Goal: Task Accomplishment & Management: Use online tool/utility

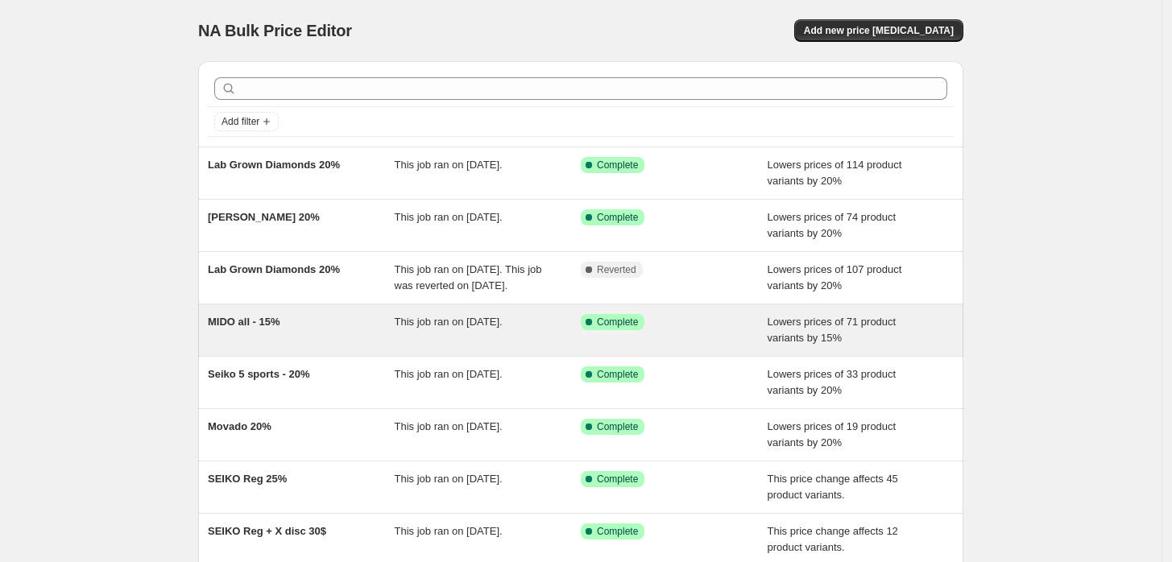
click at [381, 335] on div "MIDO all - 15%" at bounding box center [301, 330] width 187 height 32
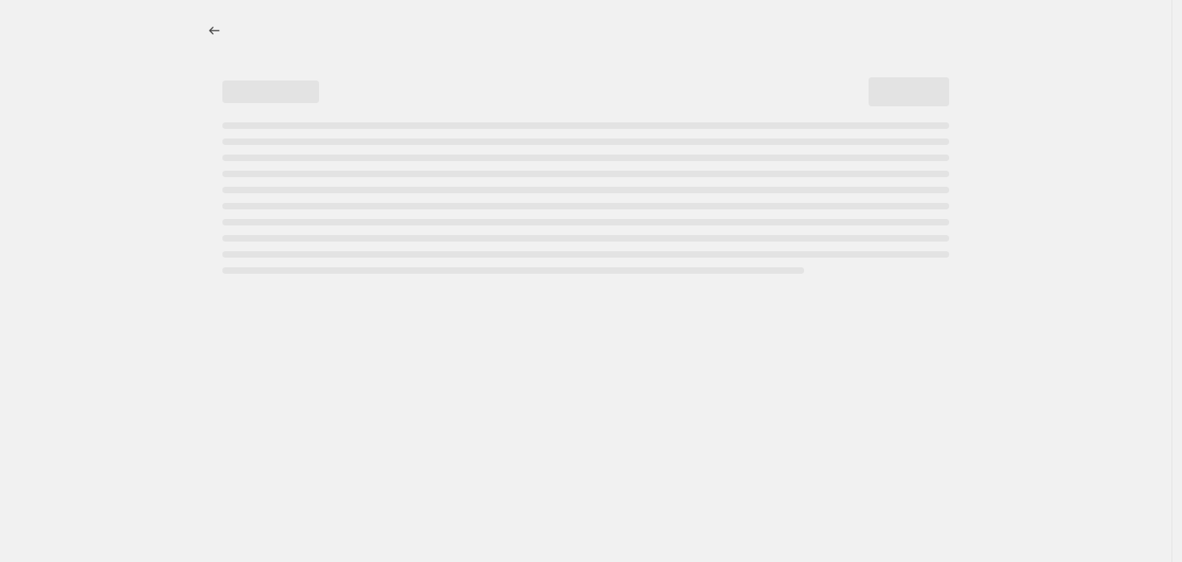
select select "percentage"
select select "no_change"
select select "collection"
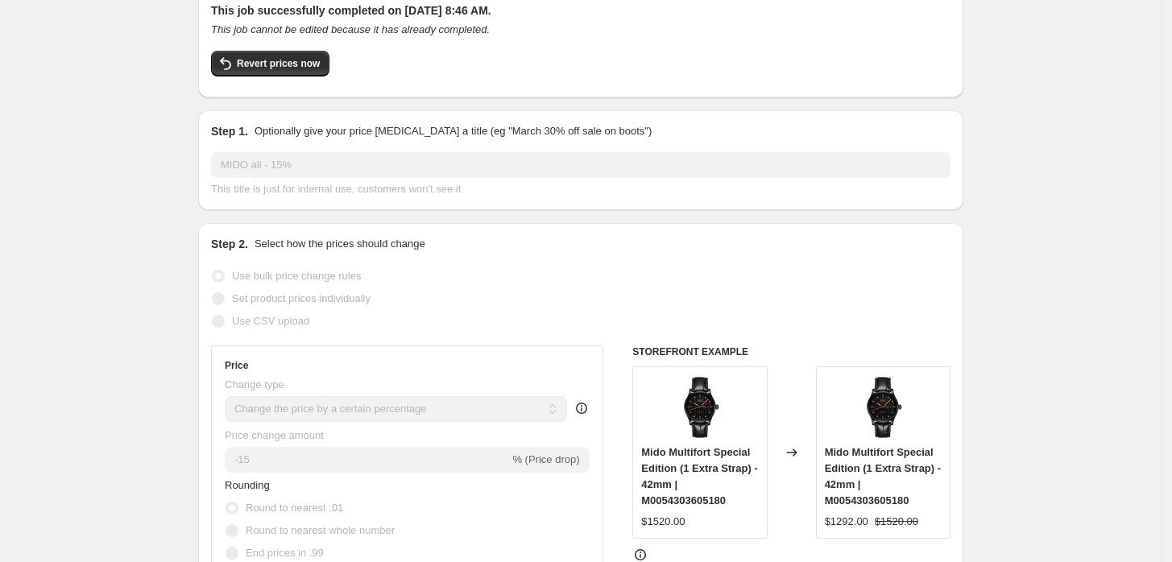
scroll to position [89, 0]
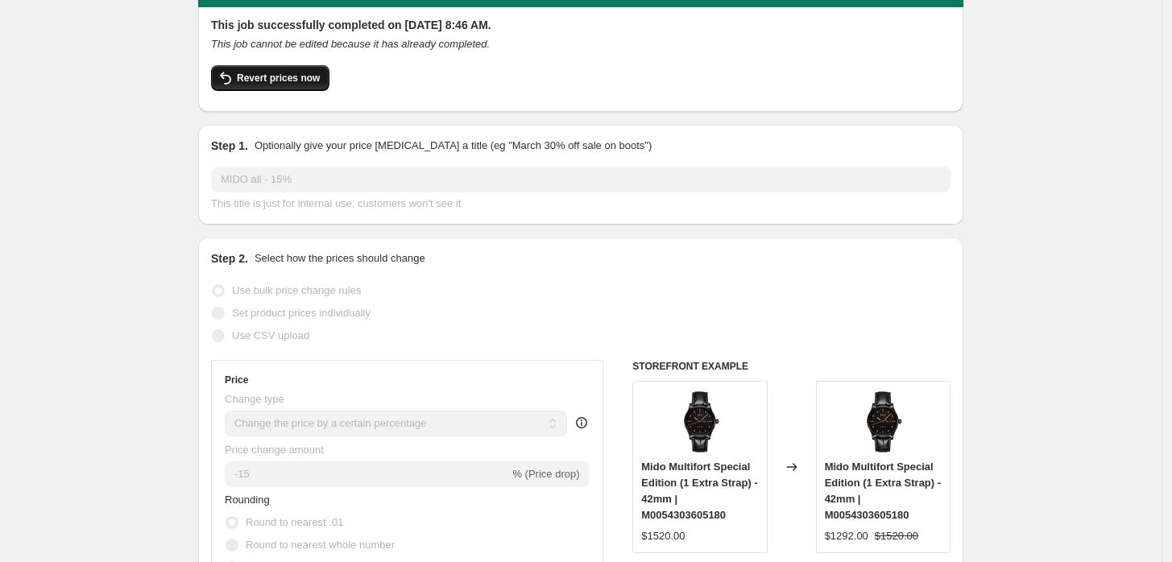
click at [289, 80] on span "Revert prices now" at bounding box center [278, 78] width 83 height 13
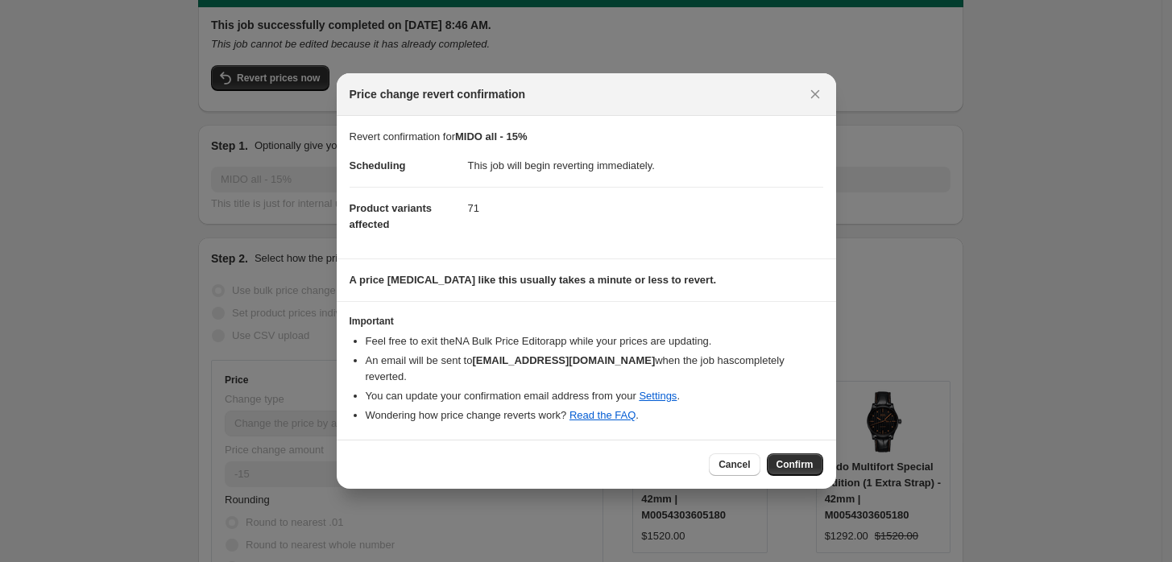
click at [777, 454] on button "Confirm" at bounding box center [795, 465] width 56 height 23
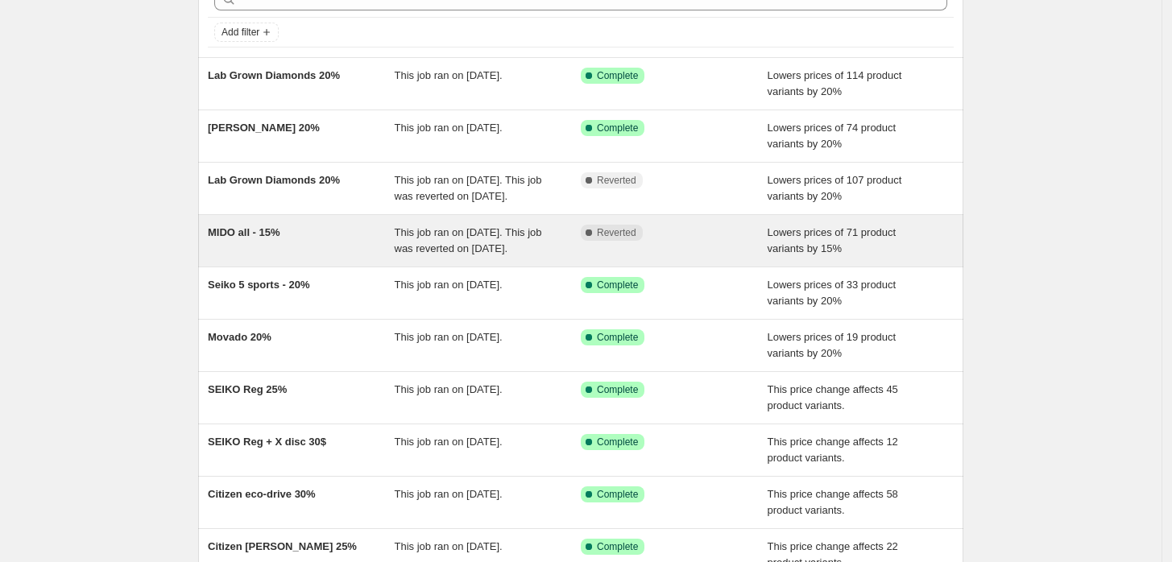
scroll to position [298, 0]
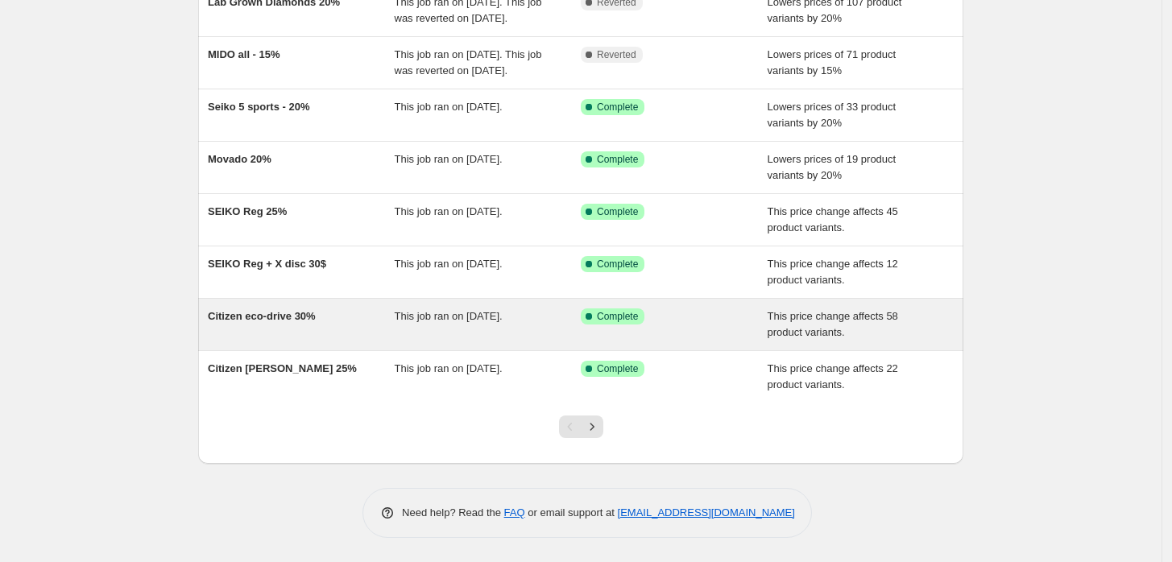
click at [387, 328] on div "Citizen eco-drive 30%" at bounding box center [301, 325] width 187 height 32
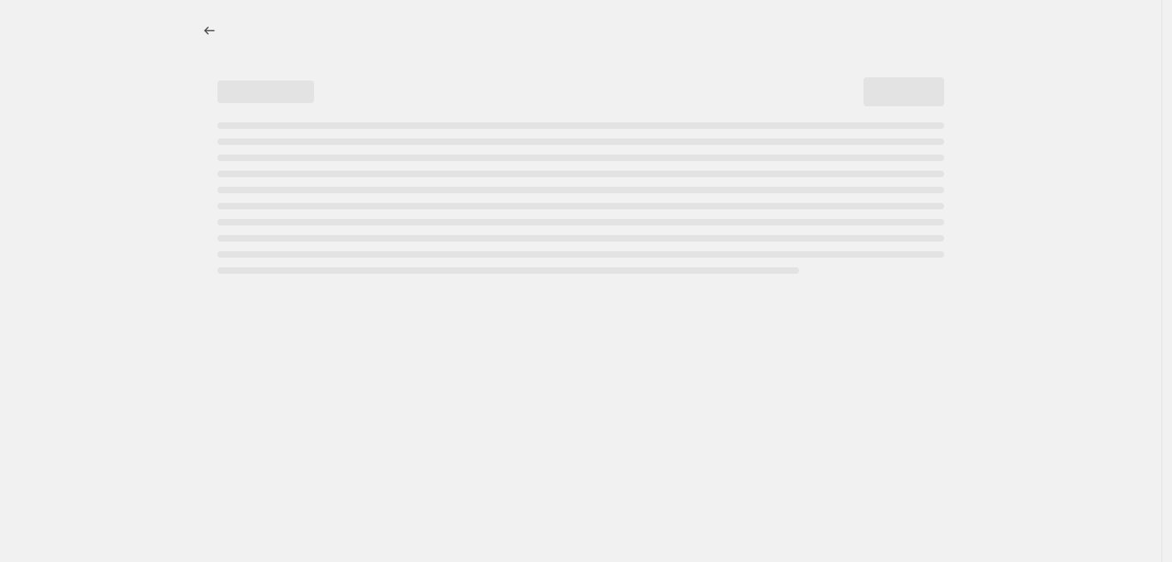
select select "pcap"
select select "no_change"
select select "collection"
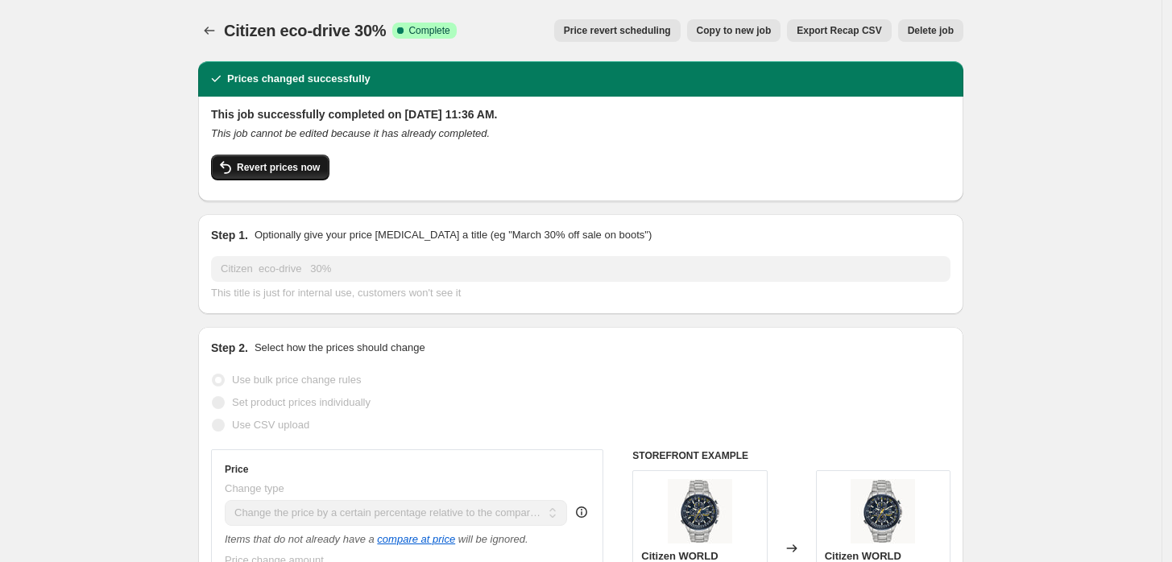
click at [276, 172] on span "Revert prices now" at bounding box center [278, 167] width 83 height 13
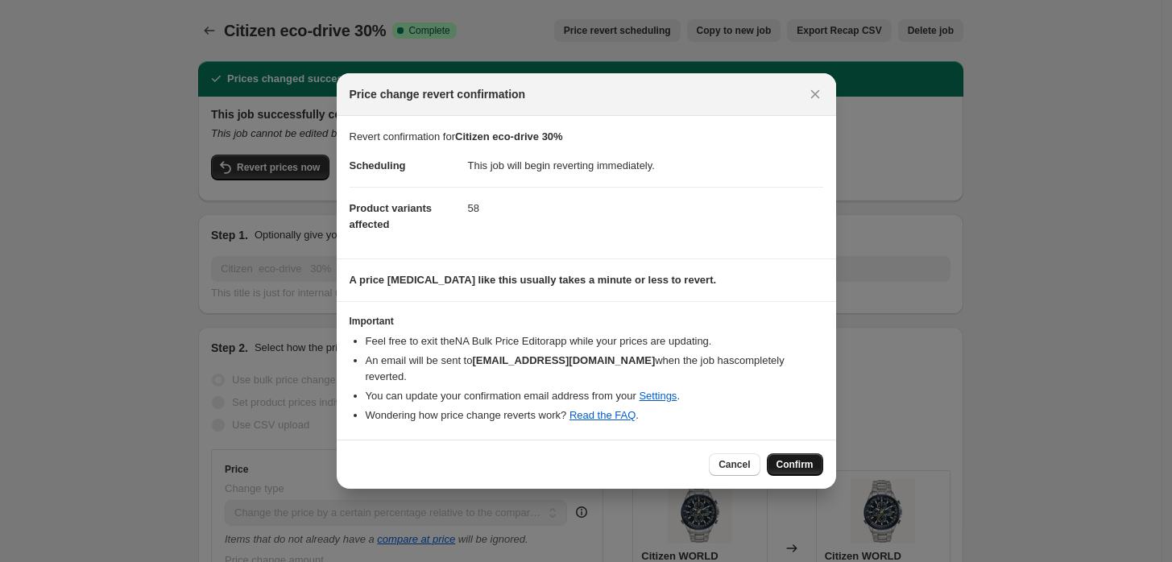
click at [794, 458] on span "Confirm" at bounding box center [795, 464] width 37 height 13
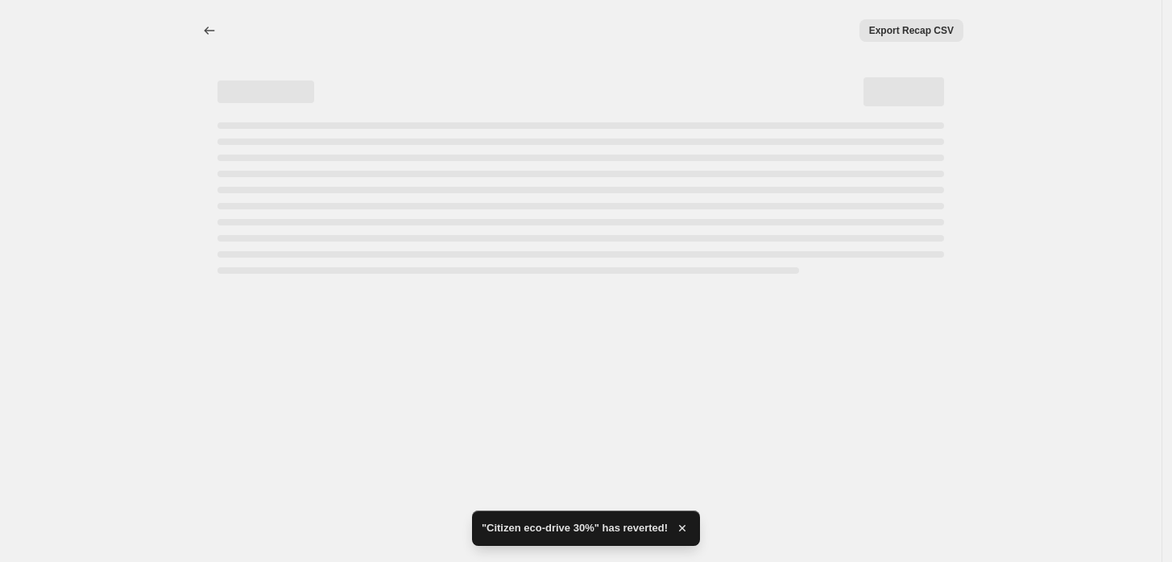
select select "pcap"
select select "no_change"
select select "collection"
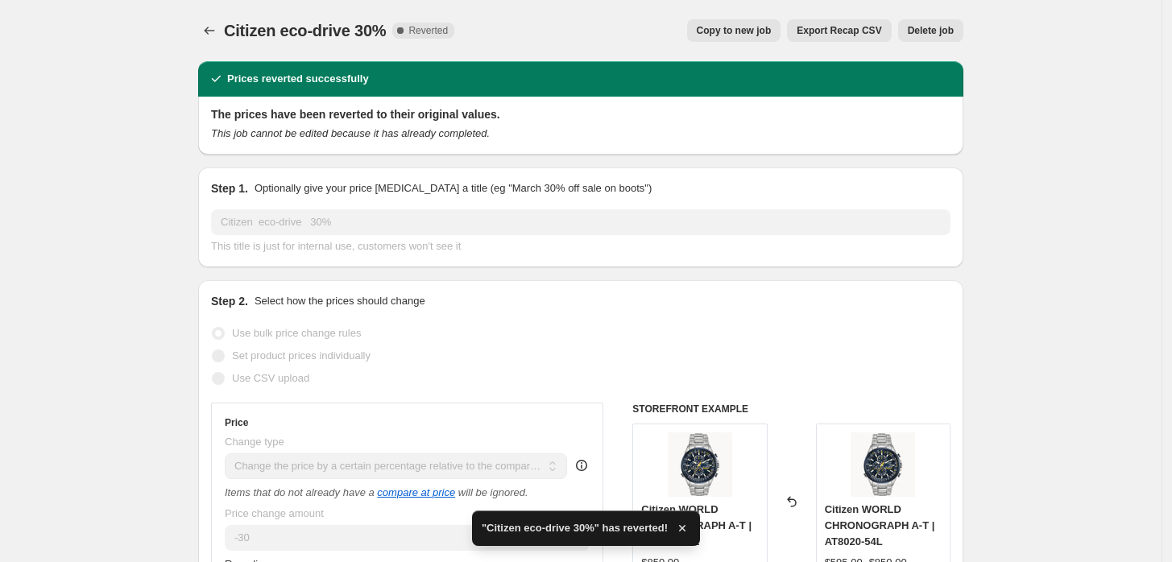
click at [740, 27] on span "Copy to new job" at bounding box center [734, 30] width 75 height 13
select select "pcap"
select select "no_change"
select select "collection"
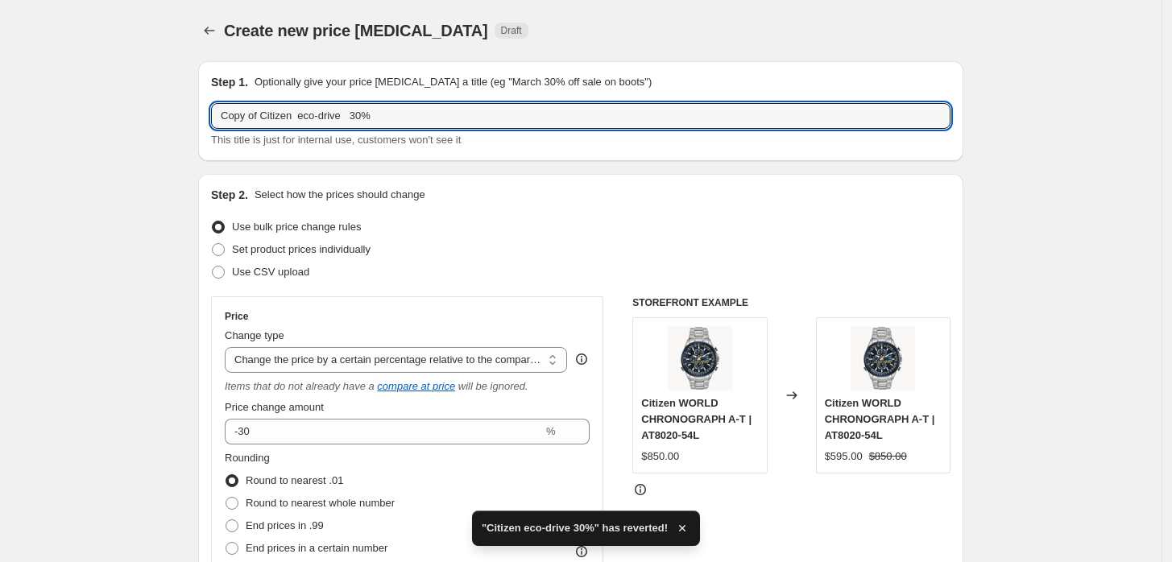
drag, startPoint x: 264, startPoint y: 115, endPoint x: -72, endPoint y: 64, distance: 339.8
click at [0, 64] on html "Home Settings Plans Skip to content Create new price change job. This page is r…" at bounding box center [586, 281] width 1172 height 562
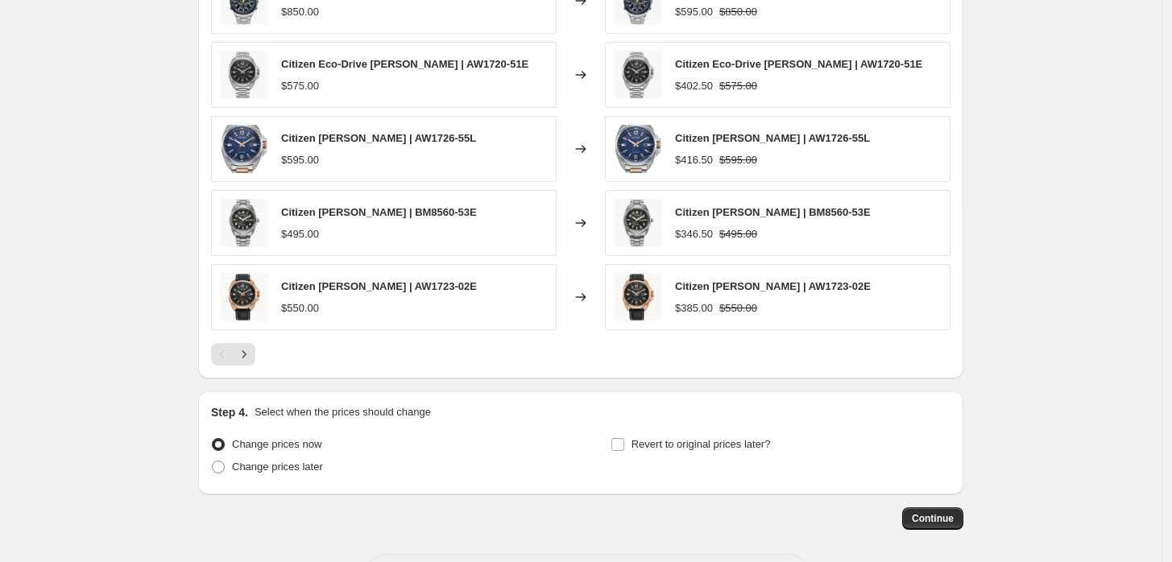
scroll to position [1250, 0]
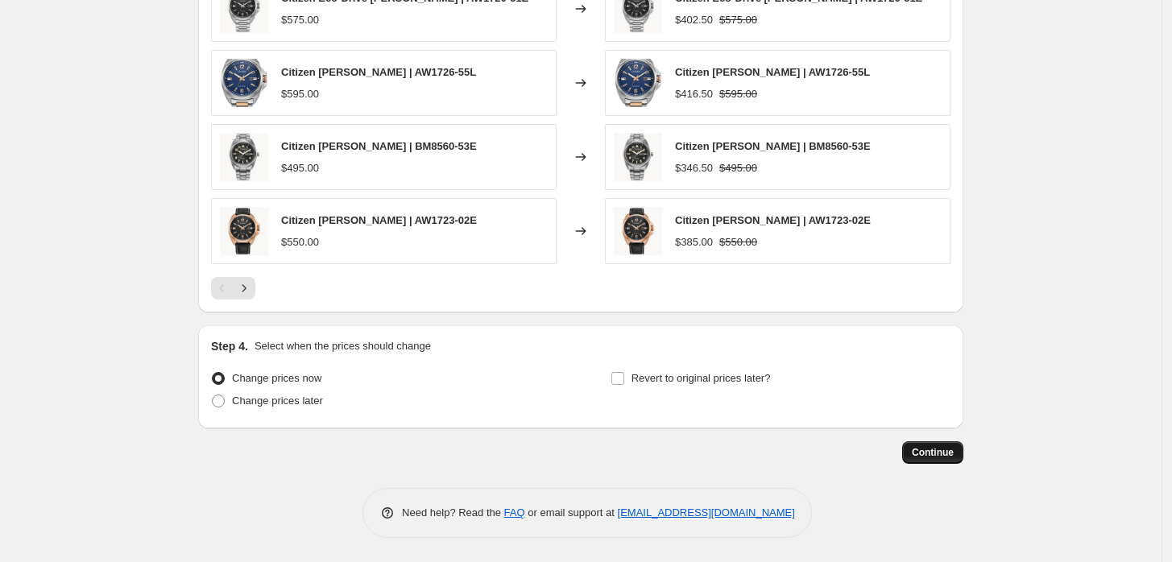
type input "Citizen eco-drive 30%"
click at [933, 450] on span "Continue" at bounding box center [933, 452] width 42 height 13
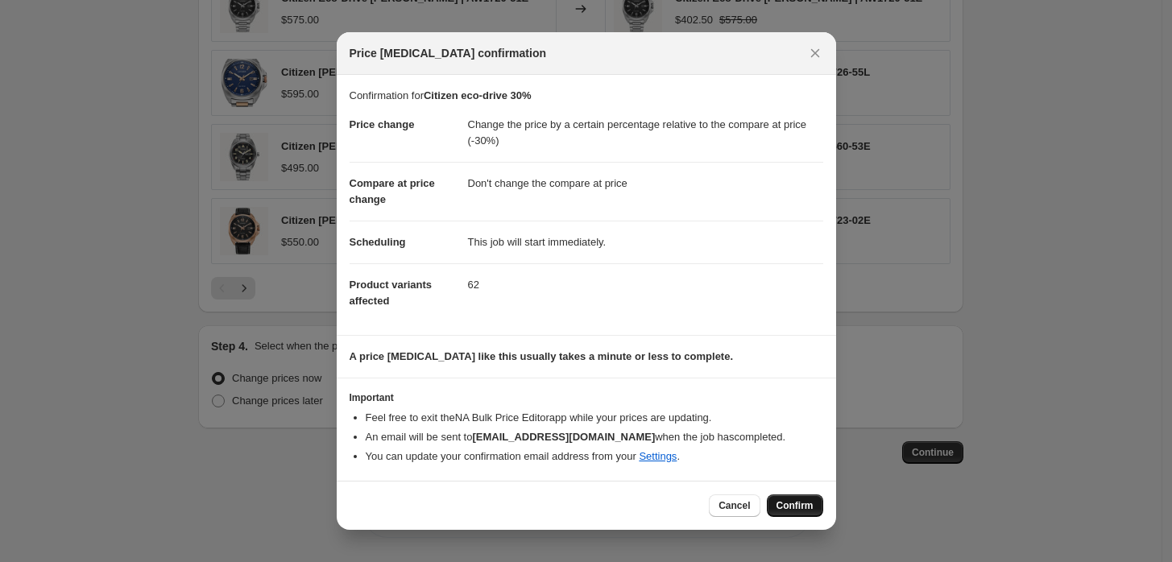
click at [806, 508] on span "Confirm" at bounding box center [795, 506] width 37 height 13
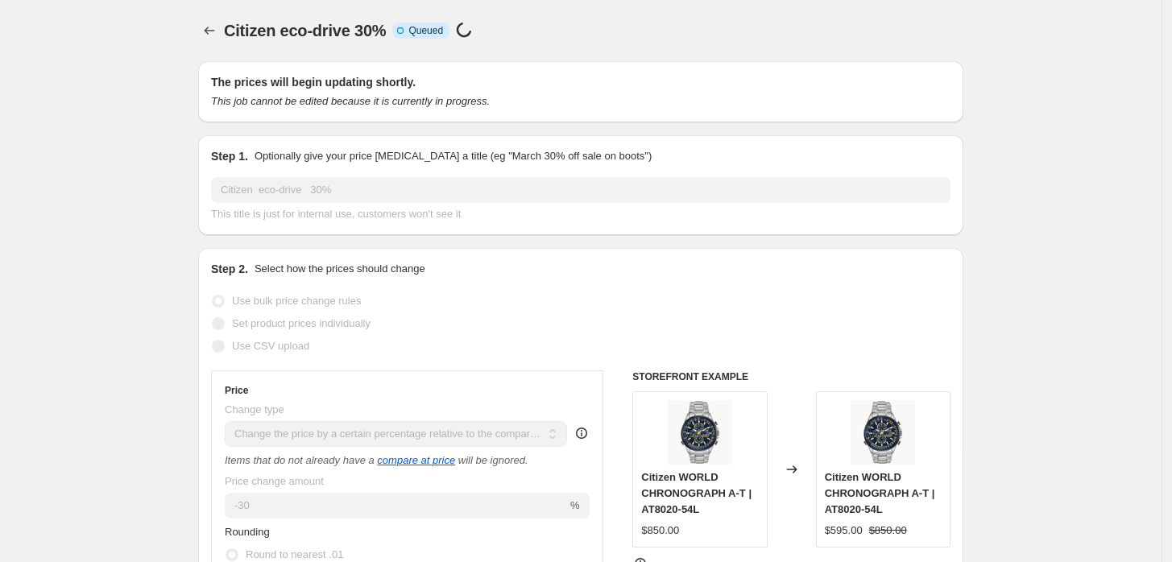
scroll to position [1250, 0]
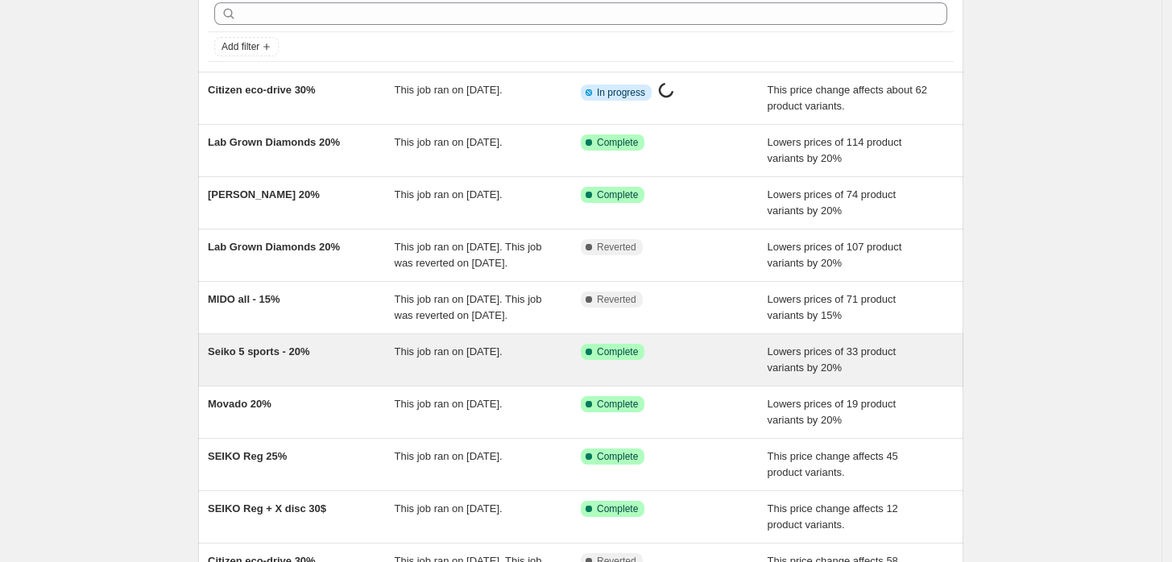
scroll to position [179, 0]
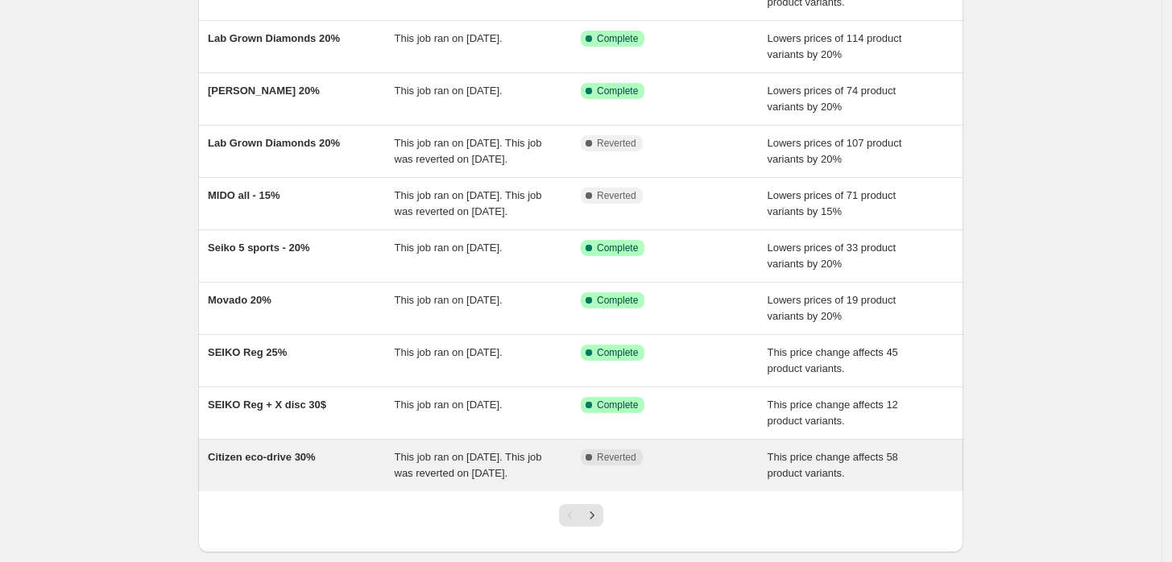
click at [441, 479] on span "This job ran on July 5, 2025. This job was reverted on October 7, 2025." at bounding box center [468, 465] width 147 height 28
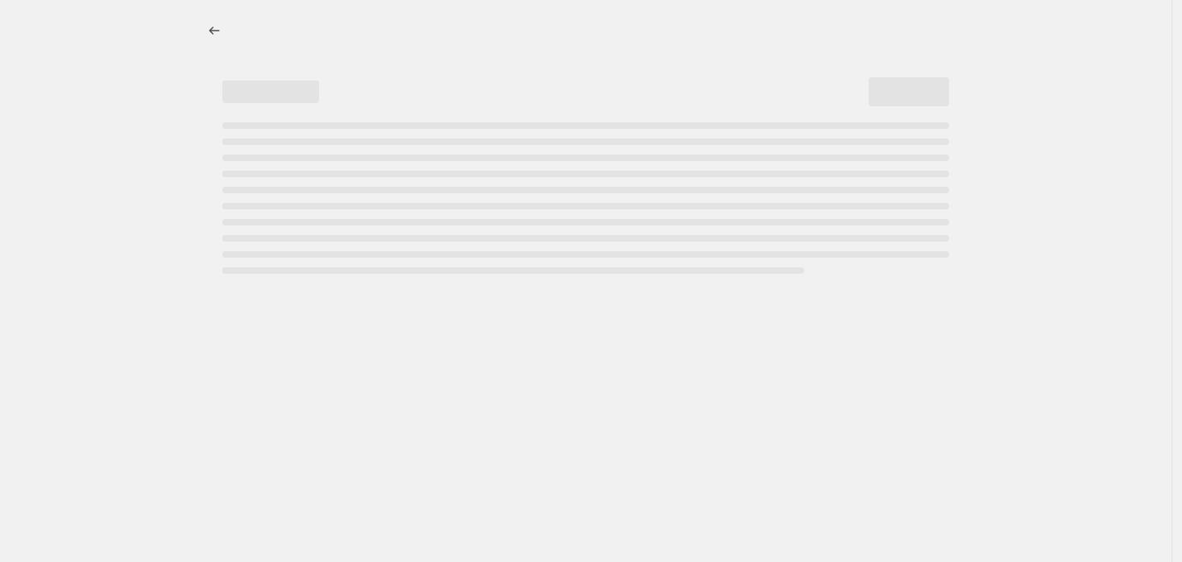
select select "pcap"
select select "no_change"
select select "collection"
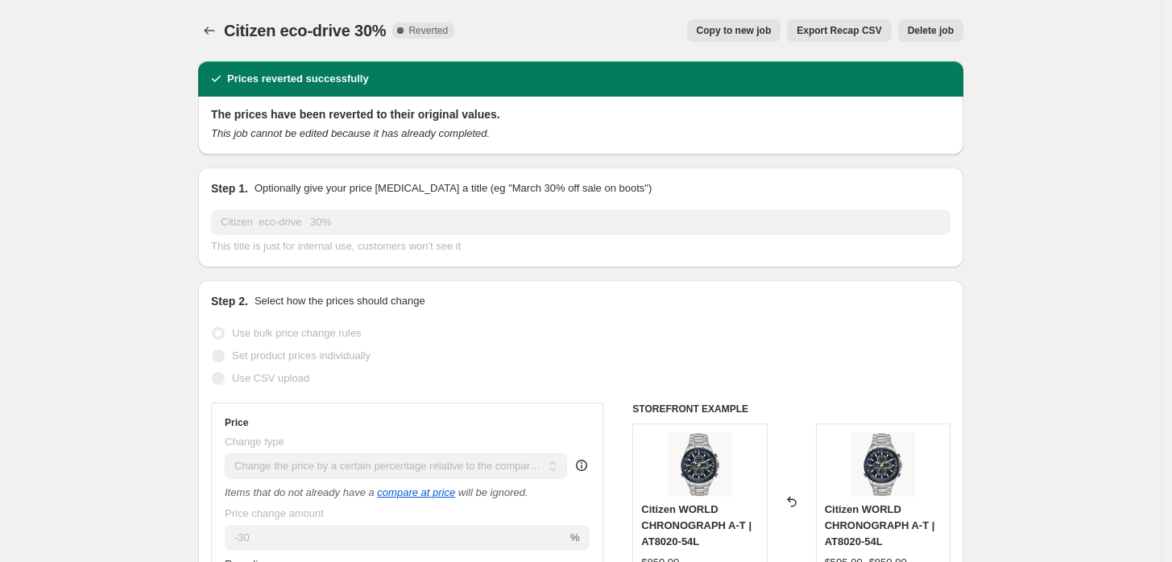
click at [938, 33] on span "Delete job" at bounding box center [931, 30] width 46 height 13
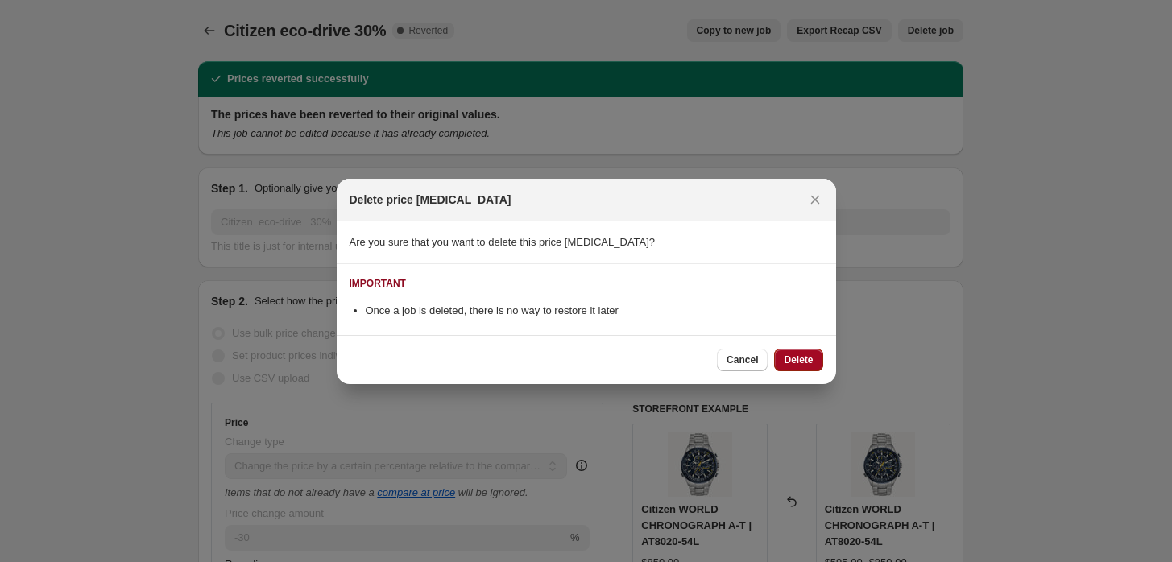
click at [788, 363] on span "Delete" at bounding box center [798, 360] width 29 height 13
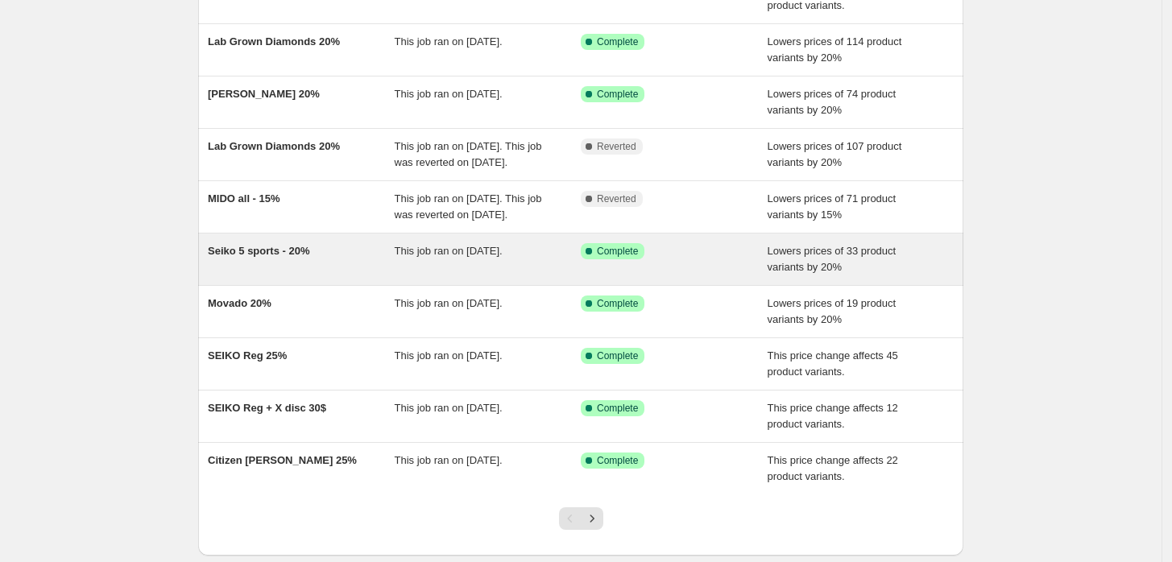
scroll to position [298, 0]
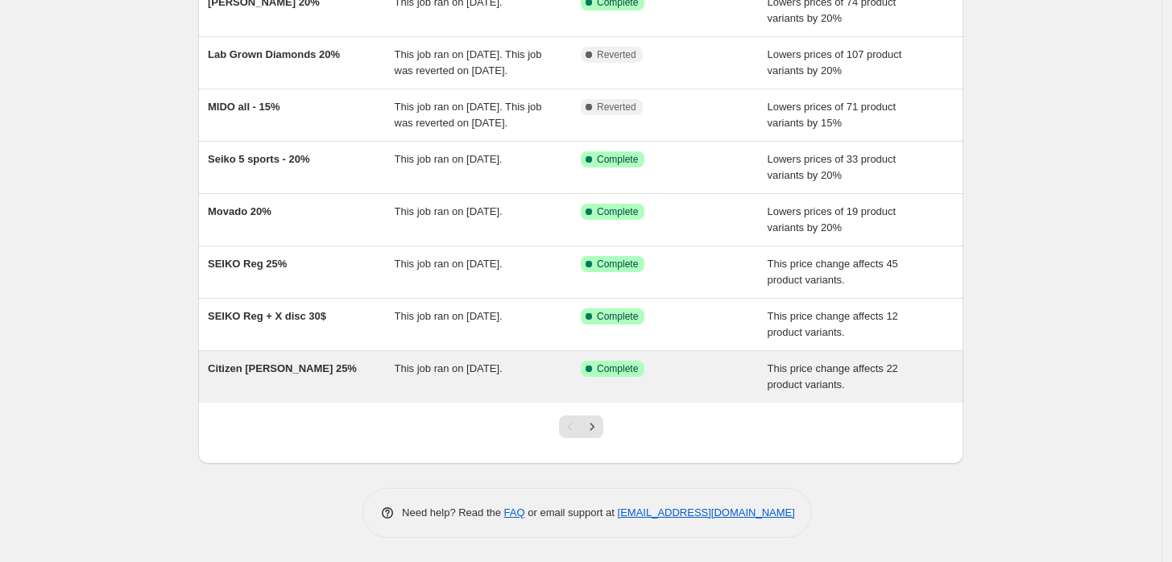
click at [353, 371] on div "Citizen [PERSON_NAME] 25%" at bounding box center [301, 377] width 187 height 32
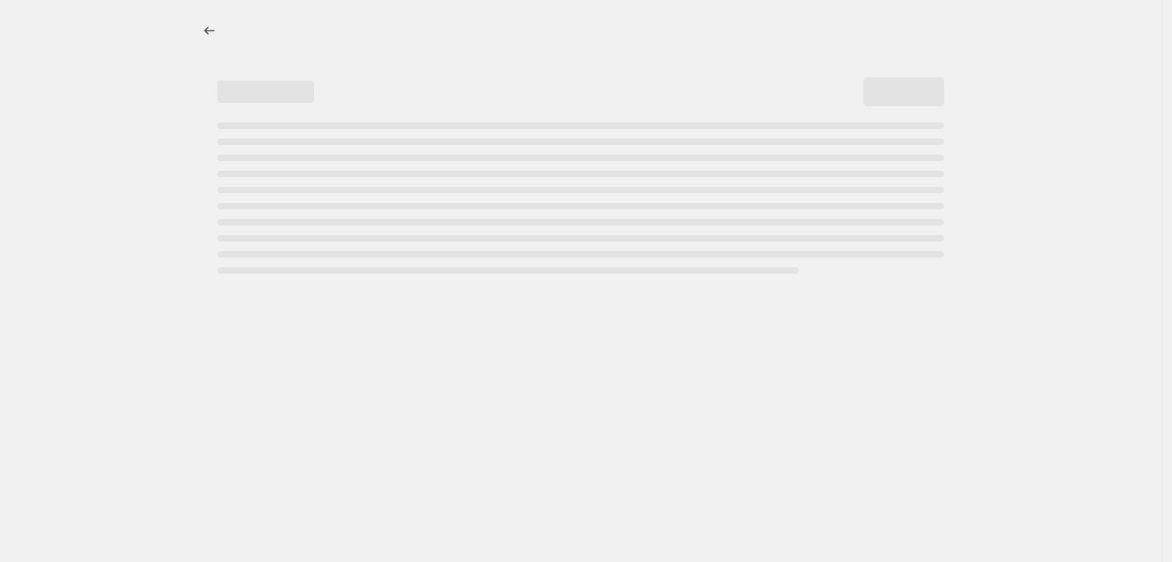
select select "pcap"
select select "no_change"
select select "collection"
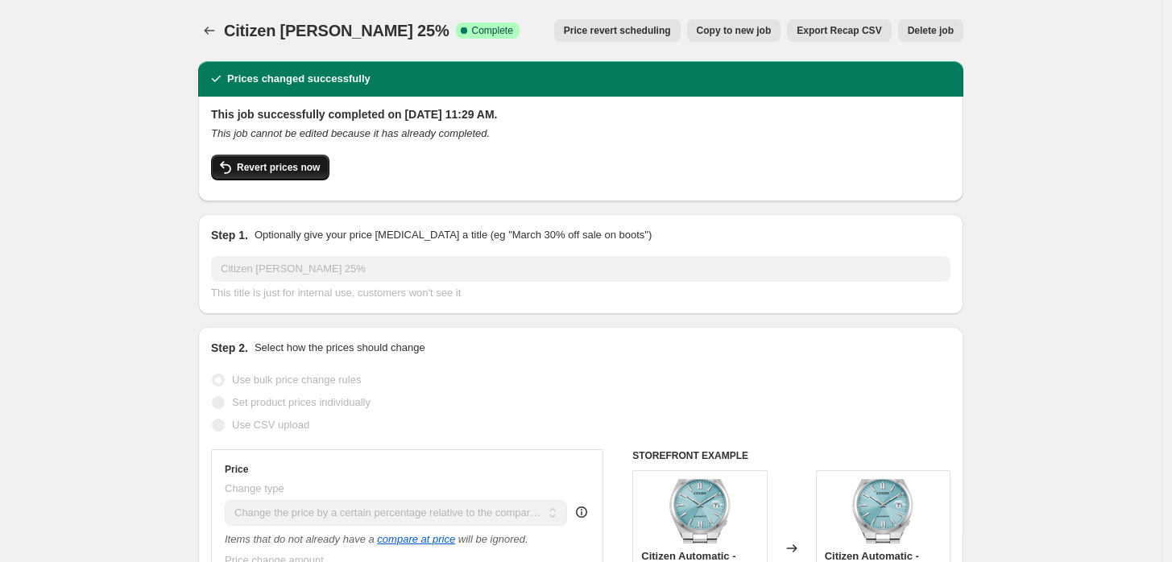
click at [292, 167] on span "Revert prices now" at bounding box center [278, 167] width 83 height 13
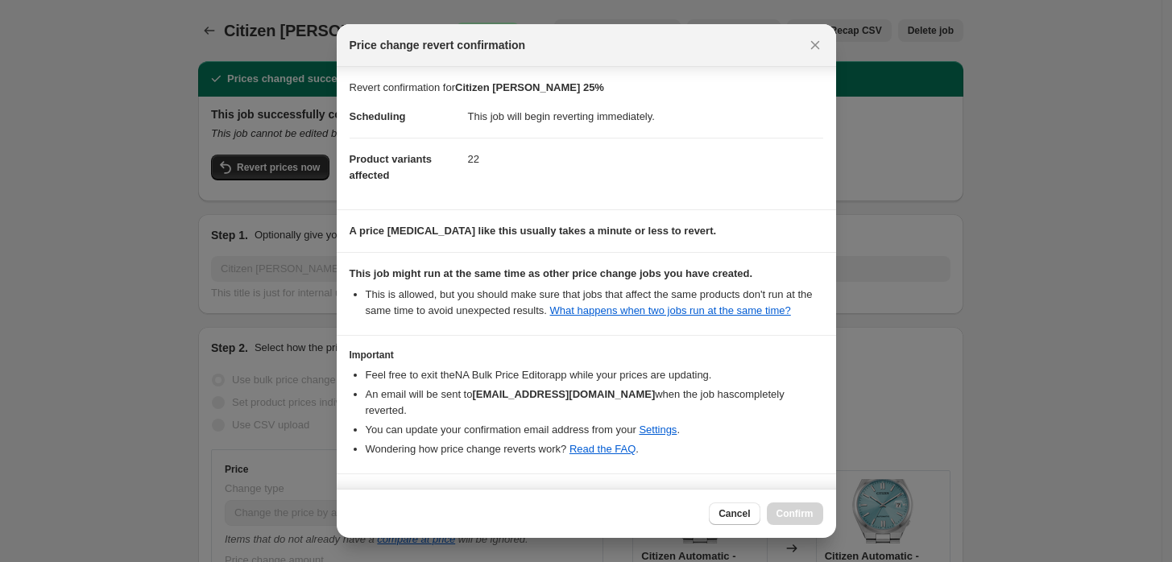
scroll to position [32, 0]
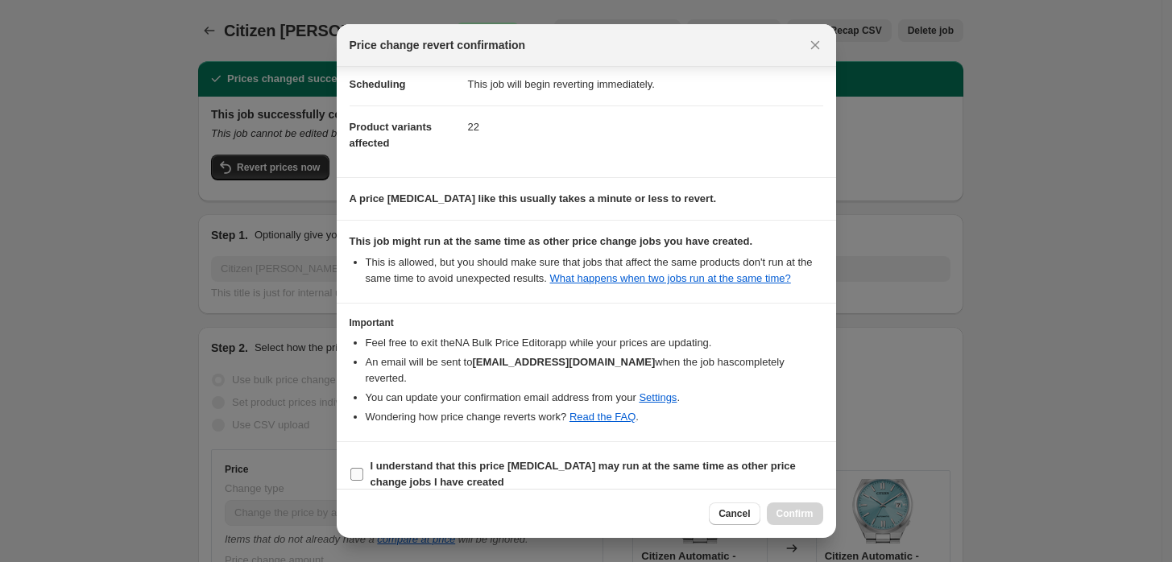
click at [454, 460] on b "I understand that this price change job may run at the same time as other price…" at bounding box center [583, 474] width 425 height 28
click at [363, 468] on input "I understand that this price change job may run at the same time as other price…" at bounding box center [356, 474] width 13 height 13
checkbox input "true"
click at [781, 508] on span "Confirm" at bounding box center [795, 514] width 37 height 13
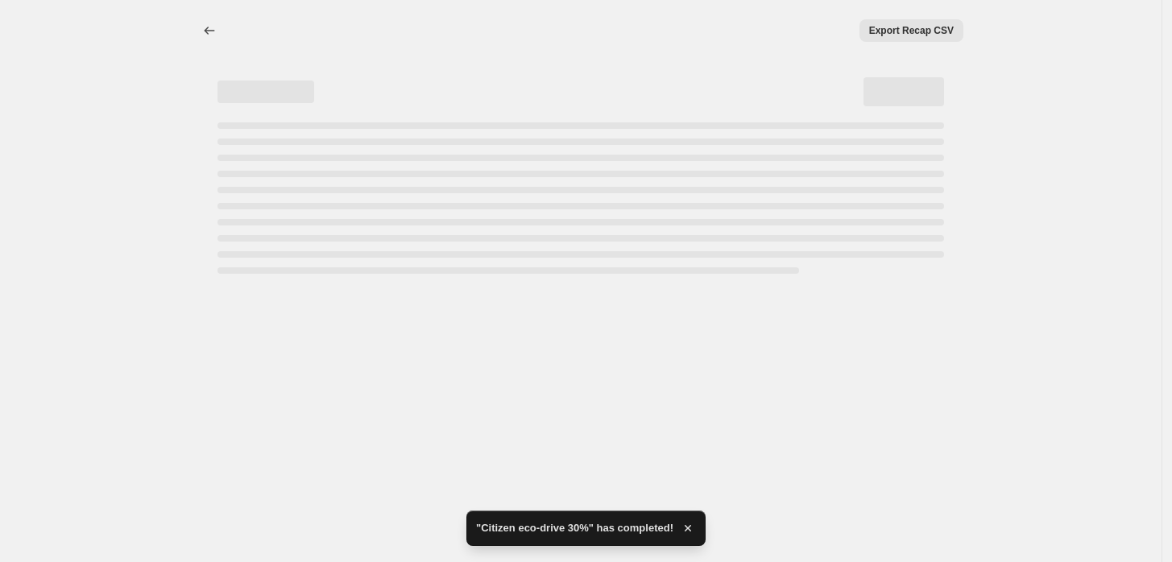
select select "pcap"
select select "no_change"
select select "collection"
select select "pcap"
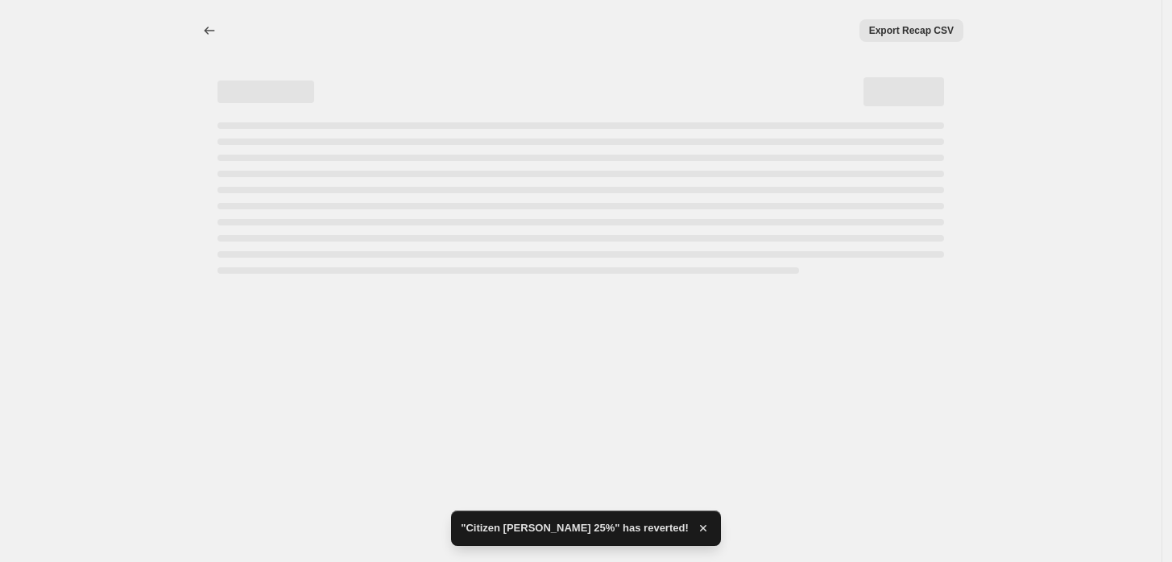
select select "no_change"
select select "collection"
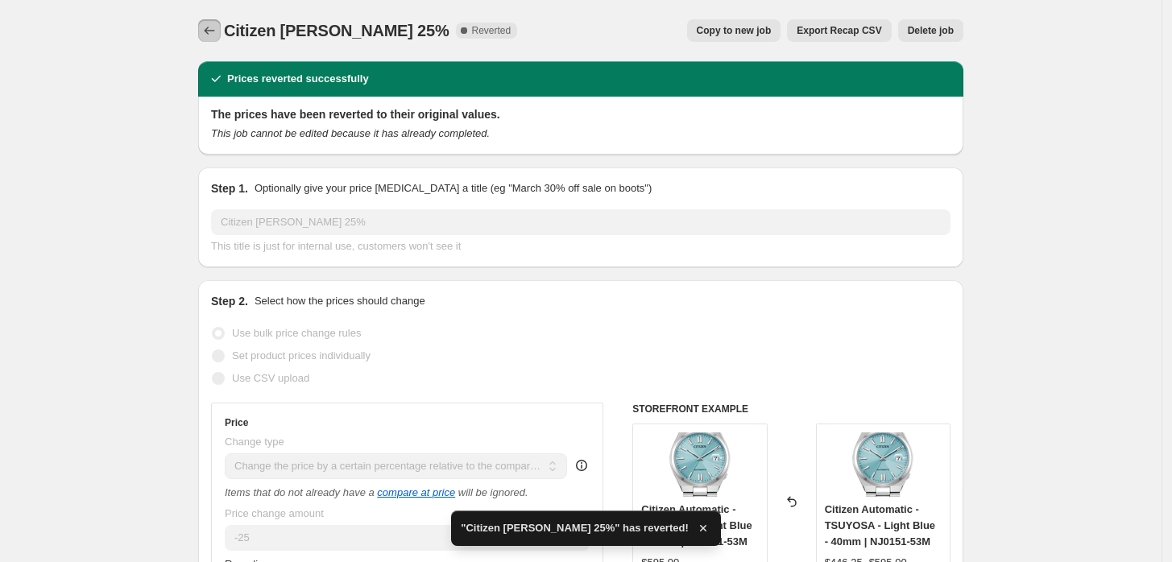
click at [216, 34] on icon "Price change jobs" at bounding box center [209, 31] width 16 height 16
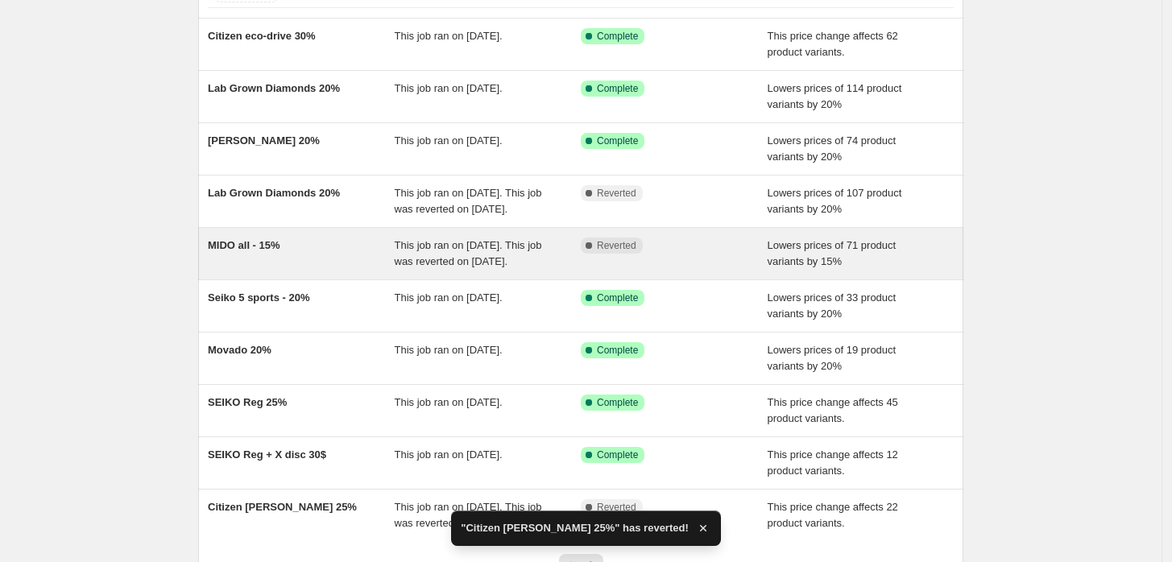
scroll to position [268, 0]
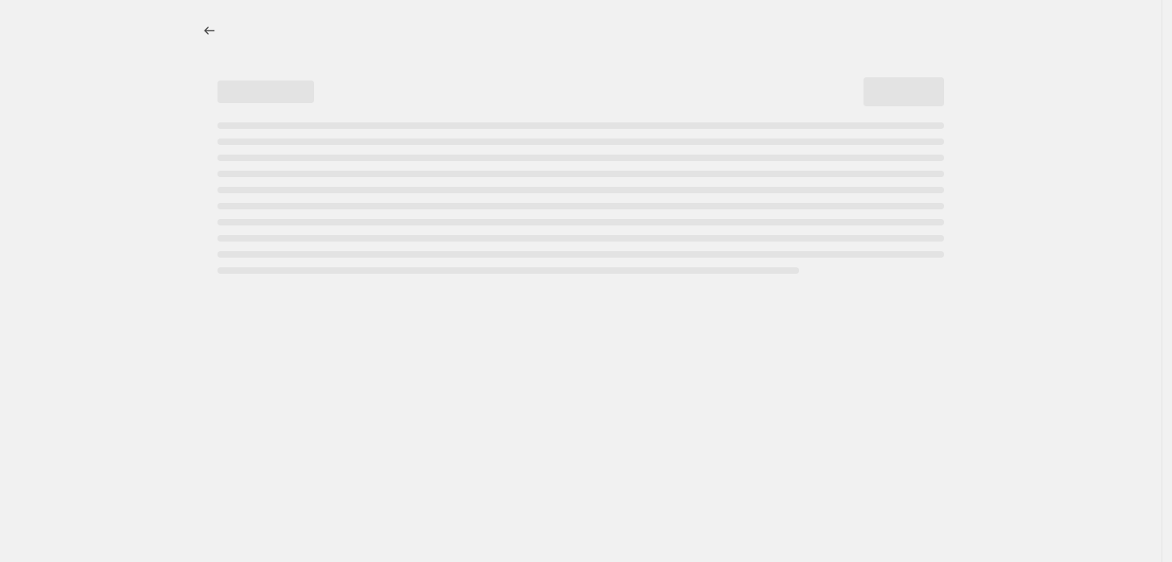
select select "pcap"
select select "no_change"
select select "collection"
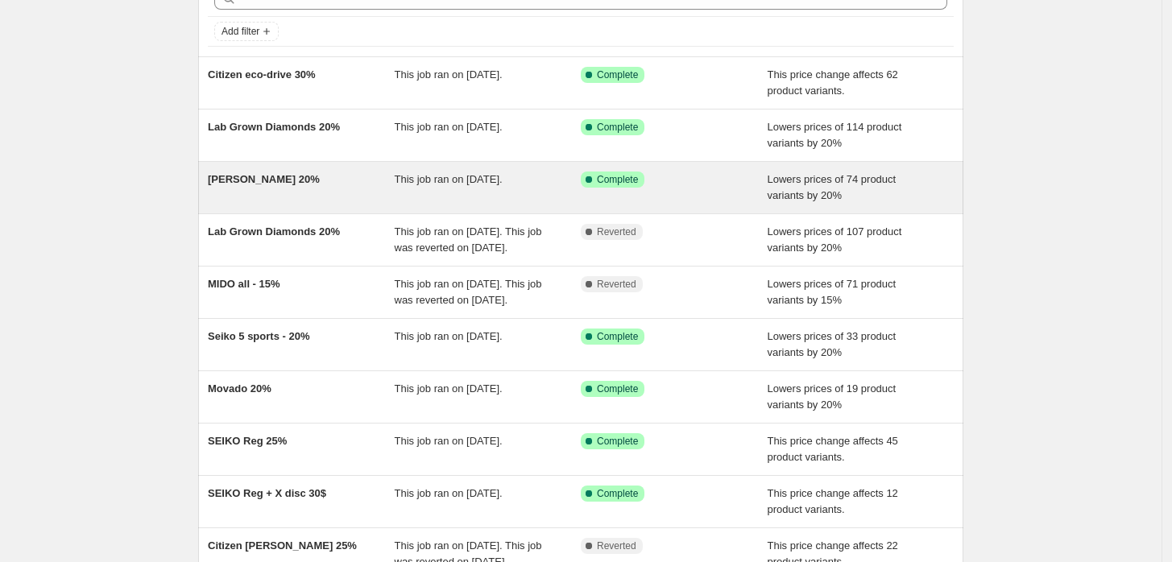
scroll to position [268, 0]
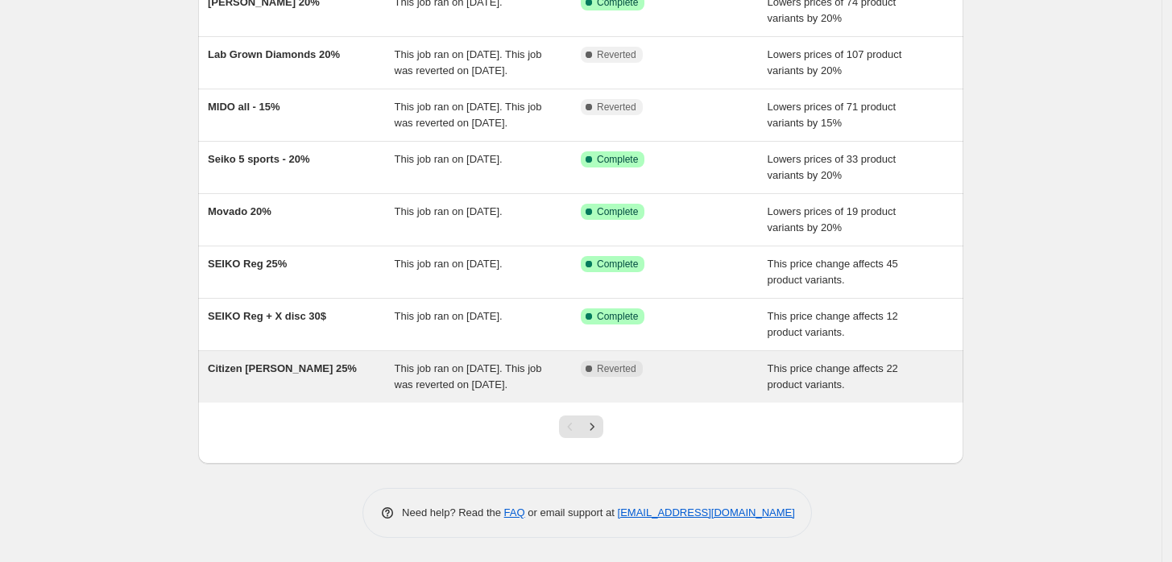
click at [406, 391] on span "This job ran on [DATE]. This job was reverted on [DATE]." at bounding box center [468, 377] width 147 height 28
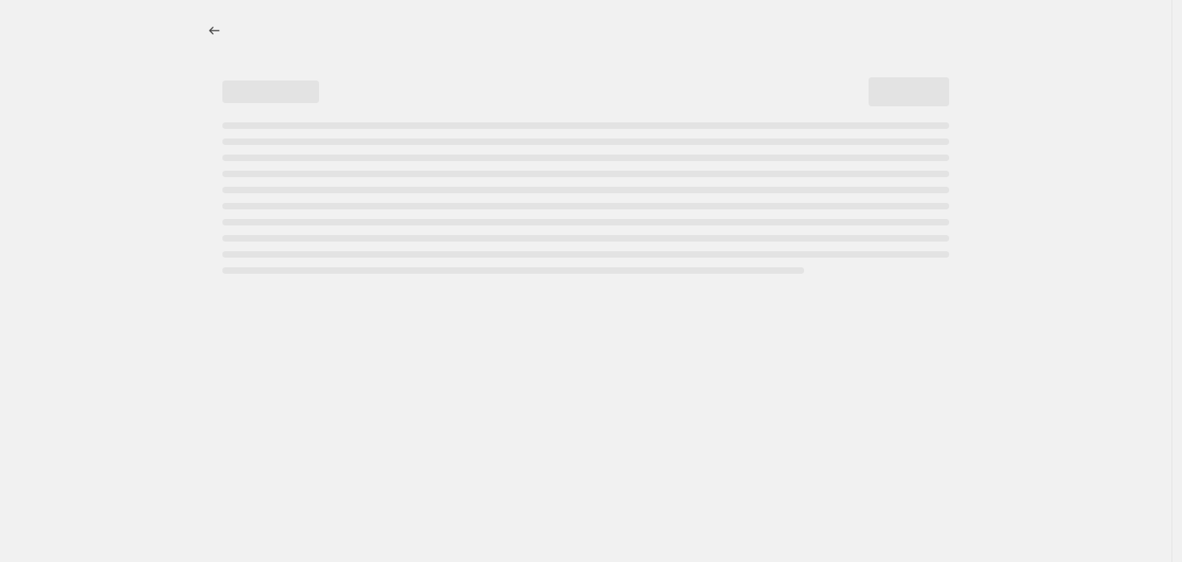
select select "pcap"
select select "no_change"
select select "collection"
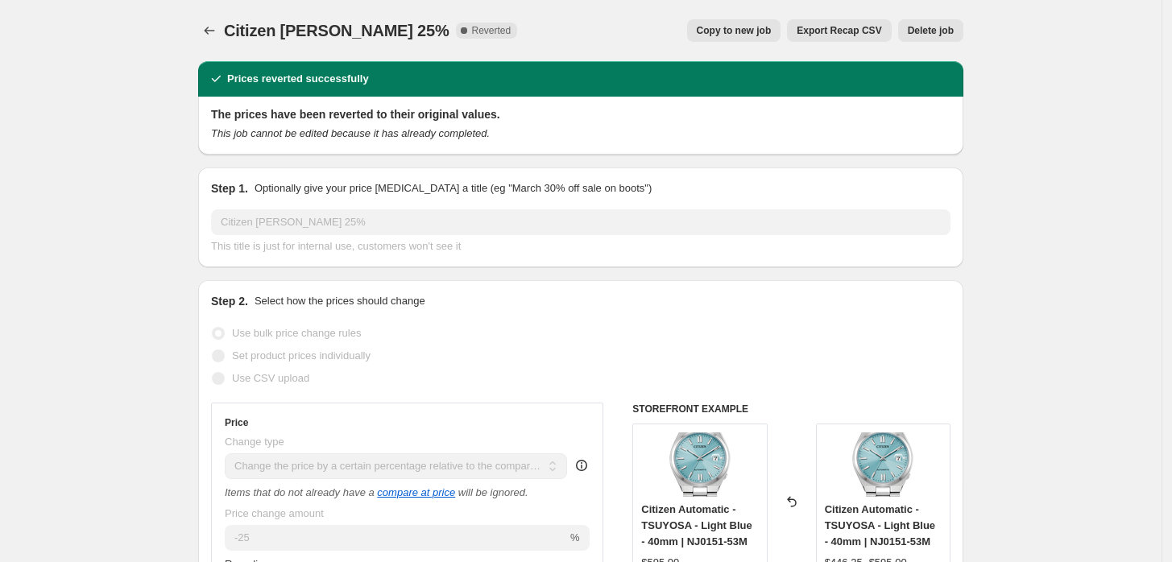
click at [739, 30] on span "Copy to new job" at bounding box center [734, 30] width 75 height 13
select select "pcap"
select select "no_change"
select select "collection"
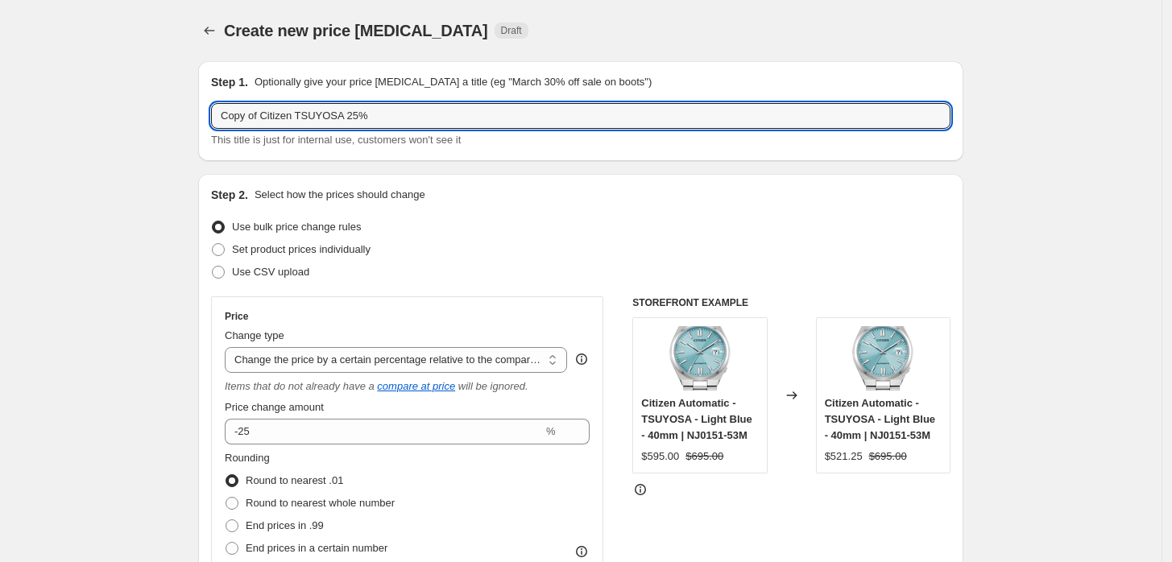
drag, startPoint x: 264, startPoint y: 116, endPoint x: -140, endPoint y: 70, distance: 407.0
click at [0, 70] on html "Home Settings Plans Skip to content Create new price change job. This page is r…" at bounding box center [586, 281] width 1172 height 562
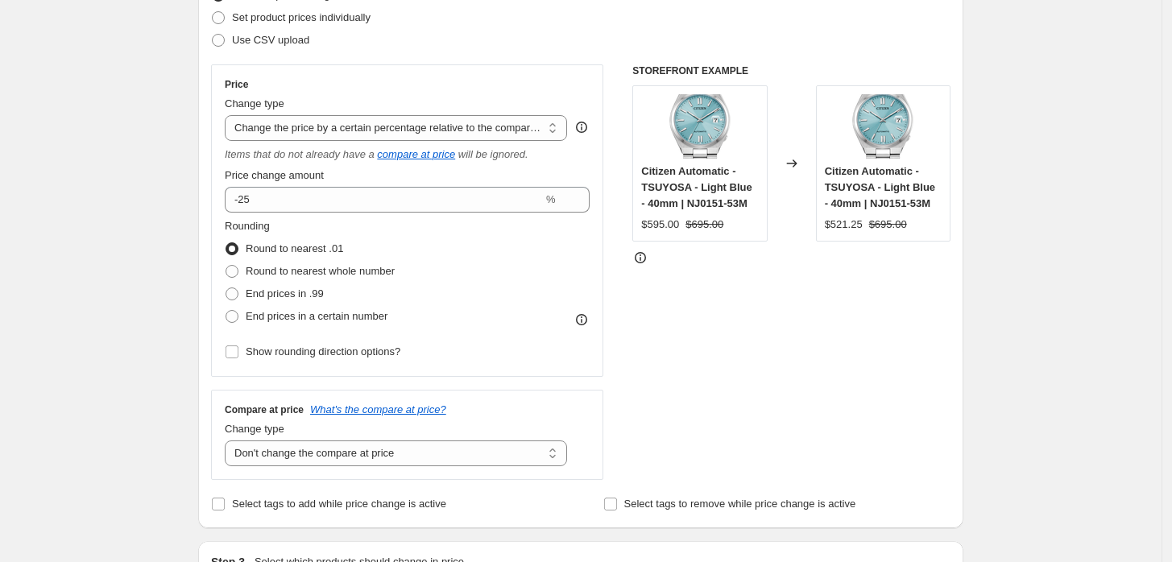
scroll to position [358, 0]
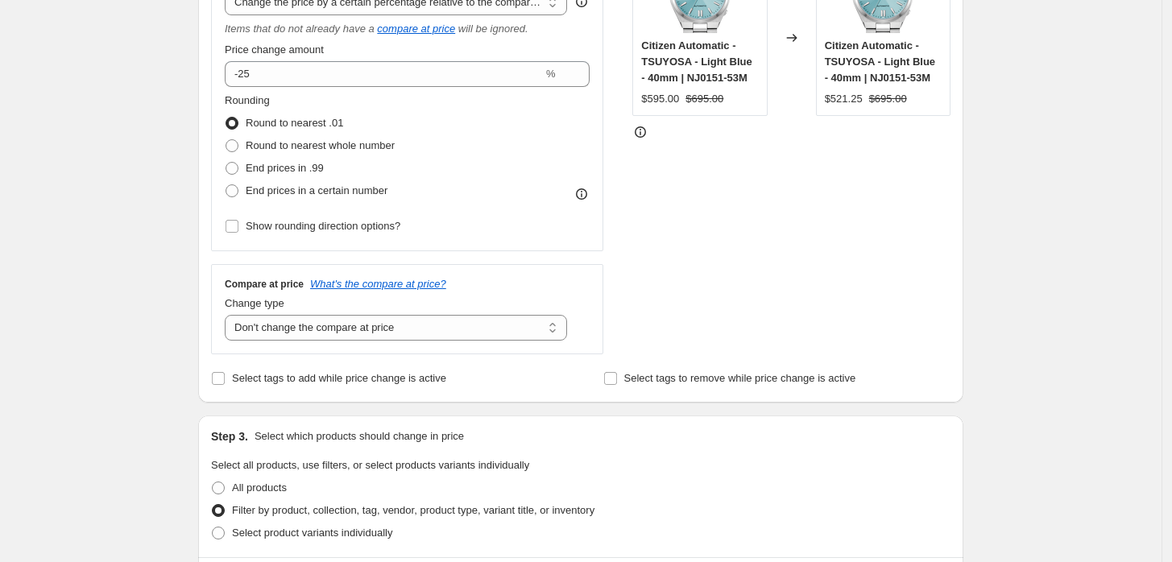
type input "Citizen [PERSON_NAME] 25%"
drag, startPoint x: 748, startPoint y: 77, endPoint x: 683, endPoint y: 73, distance: 65.4
click at [683, 73] on span "Citizen Automatic - TSUYOSA - Light Blue - 40mm | NJ0151-53M" at bounding box center [696, 61] width 110 height 44
click at [689, 73] on span "Citizen Automatic - TSUYOSA - Light Blue - 40mm | NJ0151-53M" at bounding box center [696, 61] width 110 height 44
drag, startPoint x: 686, startPoint y: 73, endPoint x: 750, endPoint y: 78, distance: 63.8
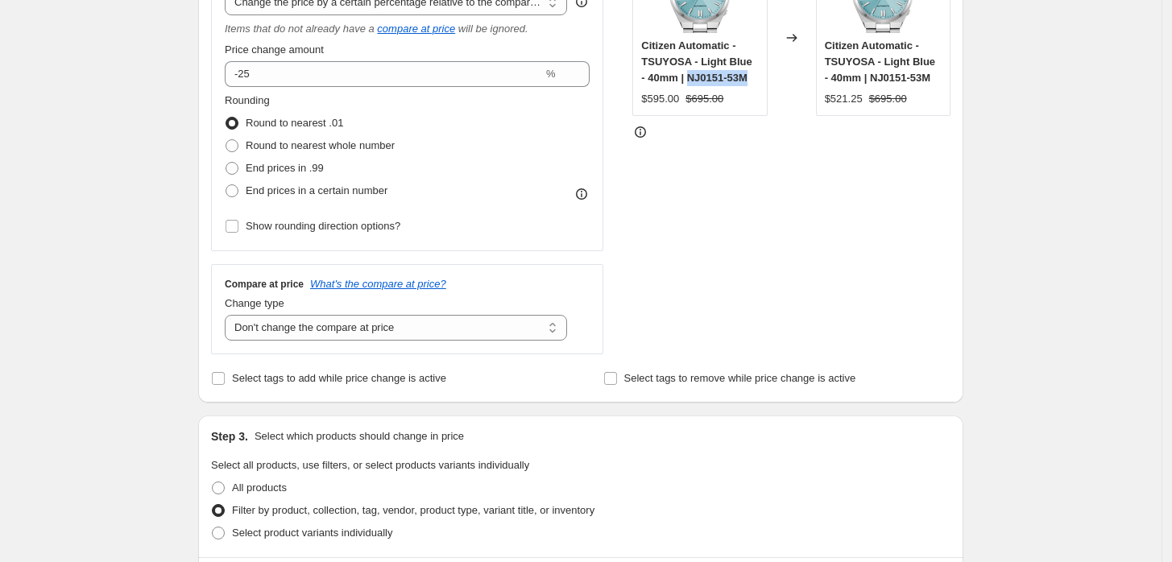
click at [750, 78] on div "Citizen Automatic - TSUYOSA - Light Blue - 40mm | NJ0151-53M" at bounding box center [699, 62] width 117 height 48
copy span "NJ0151-53M"
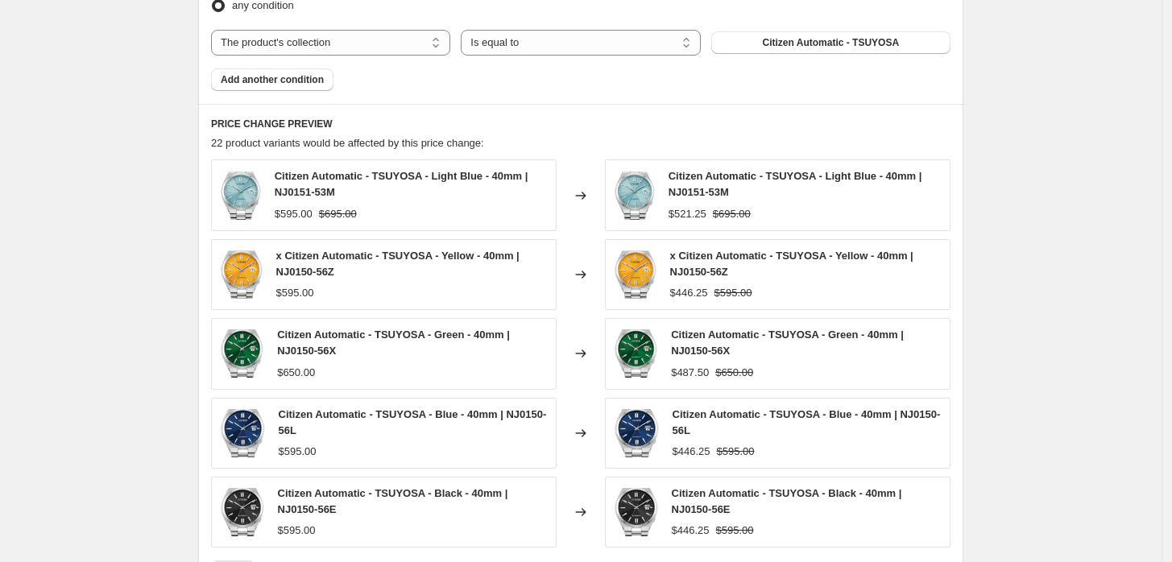
scroll to position [1074, 0]
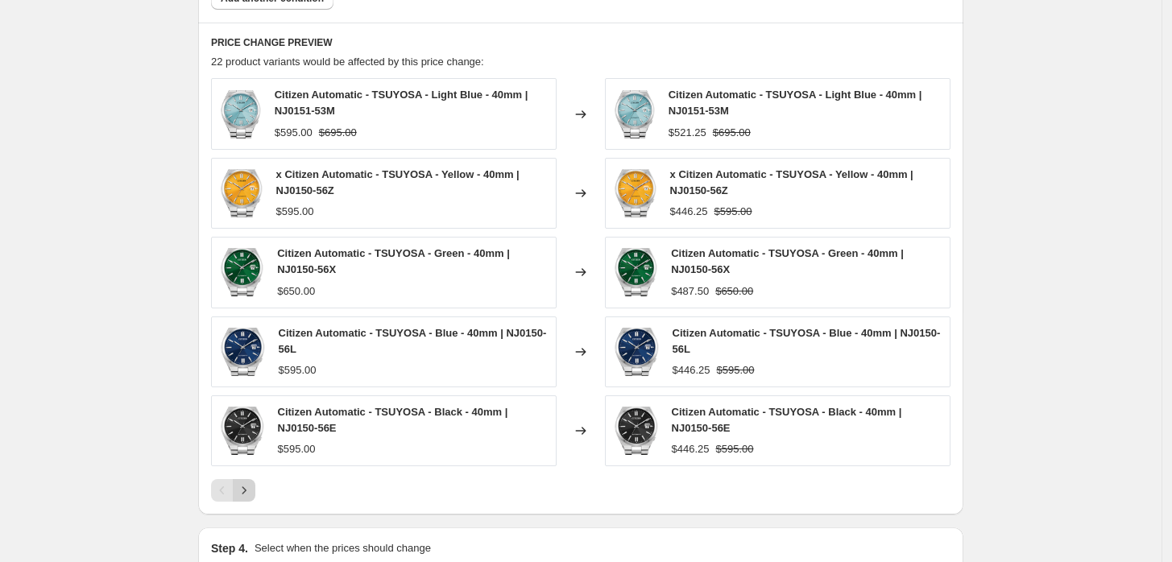
click at [251, 486] on icon "Next" at bounding box center [244, 491] width 16 height 16
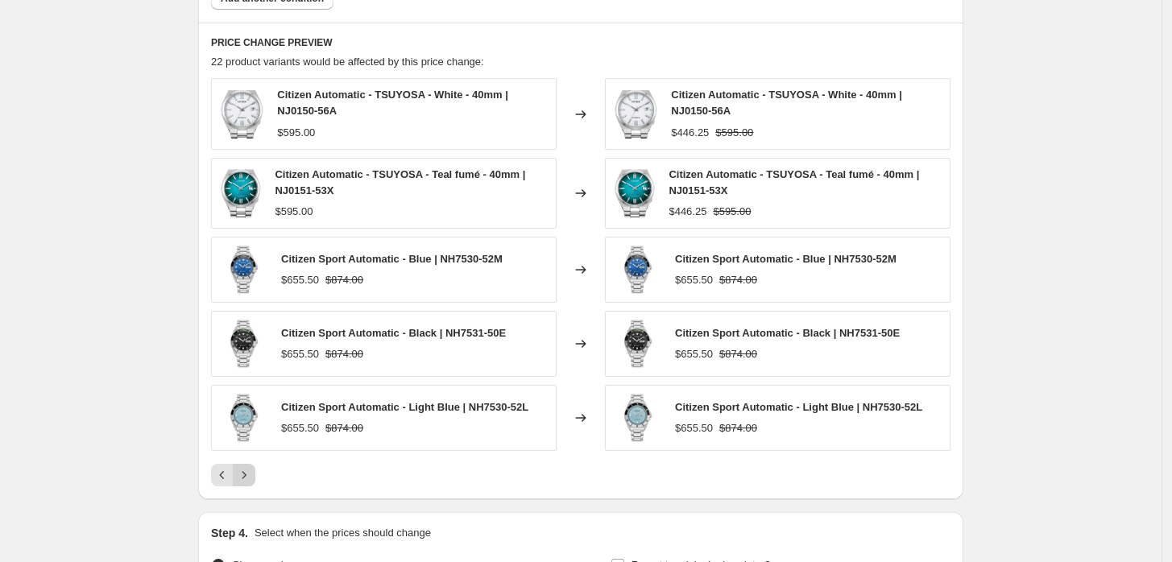
click at [245, 474] on icon "Next" at bounding box center [244, 475] width 16 height 16
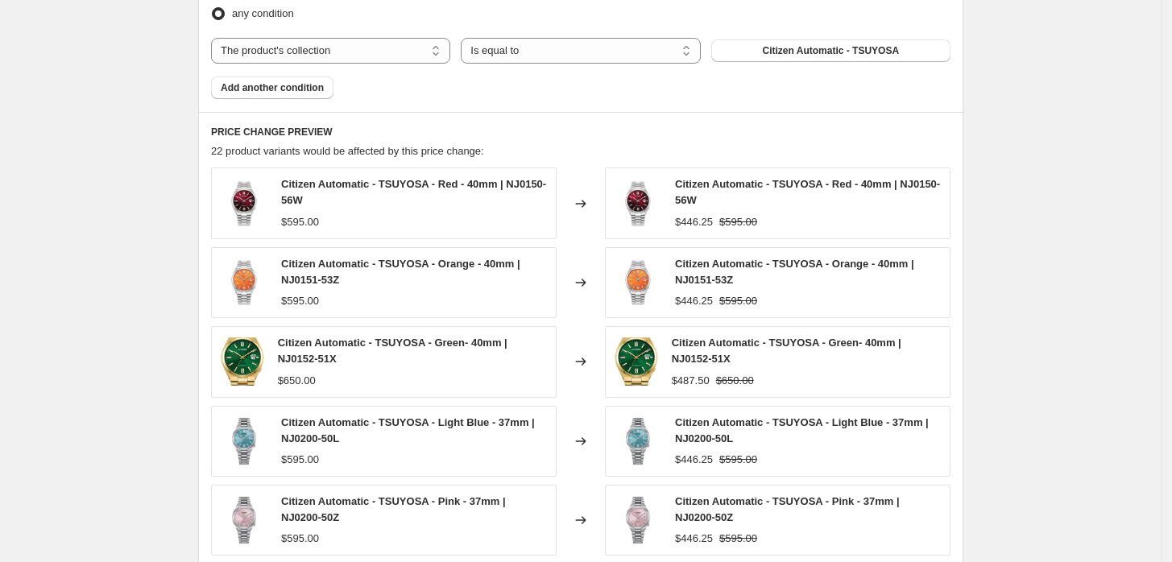
scroll to position [1276, 0]
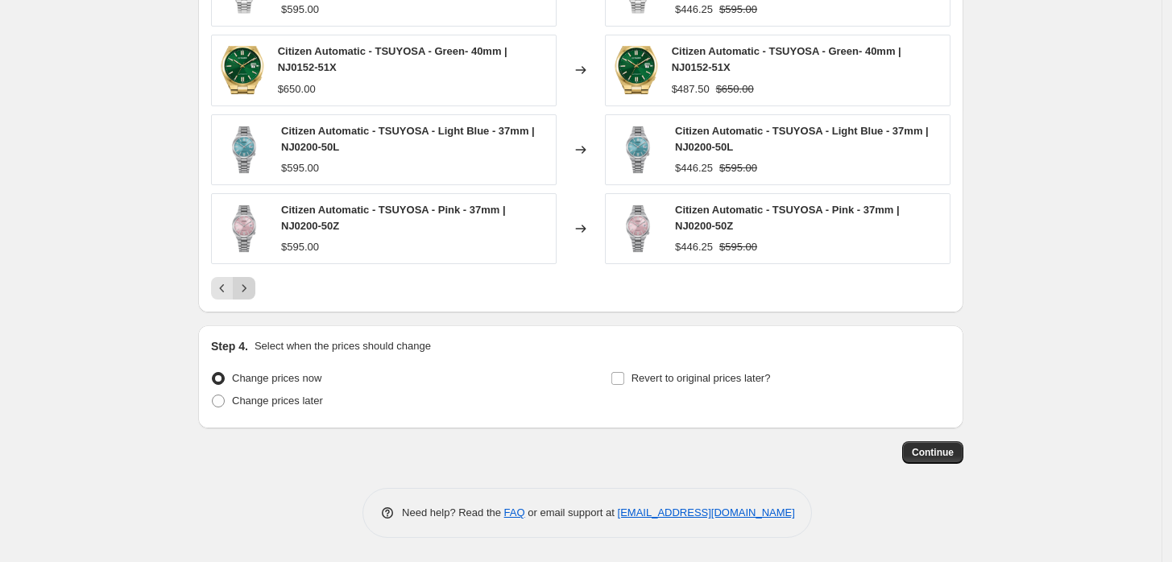
click at [248, 290] on icon "Next" at bounding box center [244, 288] width 16 height 16
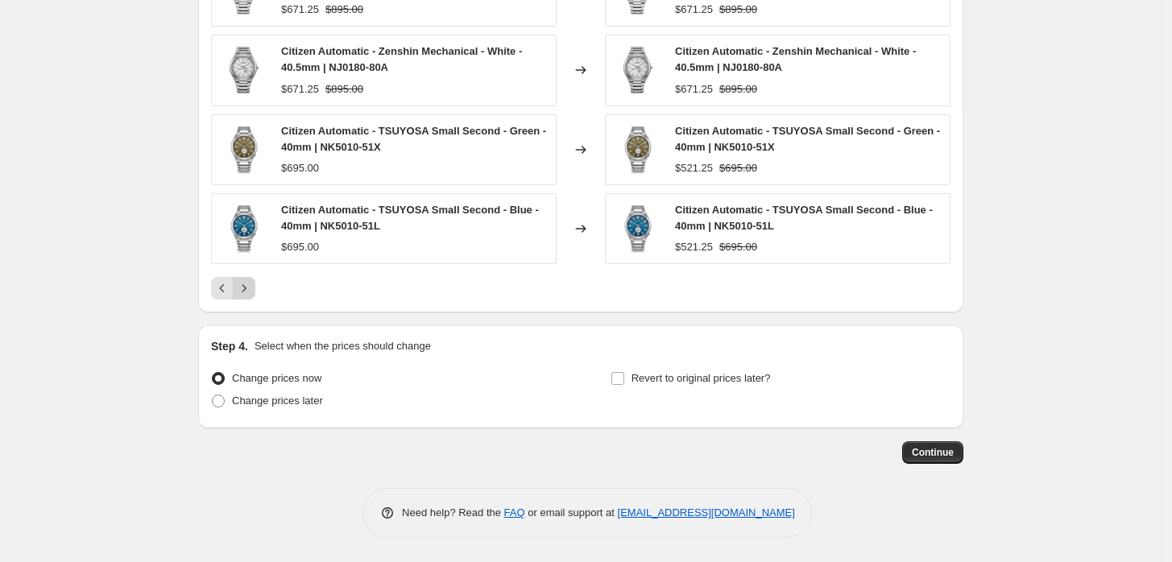
click at [241, 283] on icon "Next" at bounding box center [244, 288] width 16 height 16
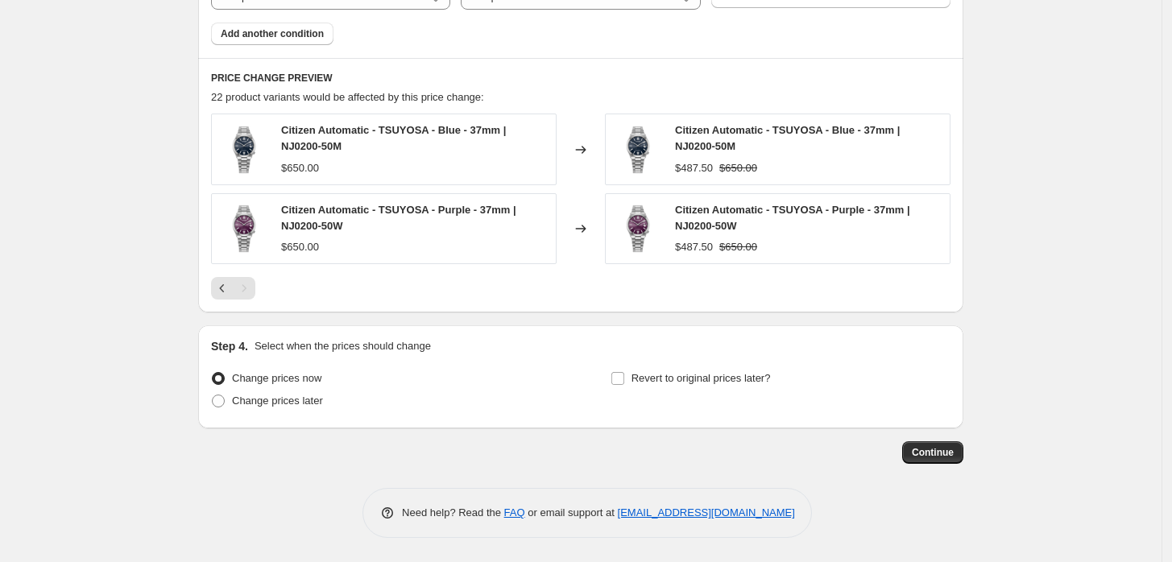
scroll to position [1038, 0]
click at [928, 449] on span "Continue" at bounding box center [933, 452] width 42 height 13
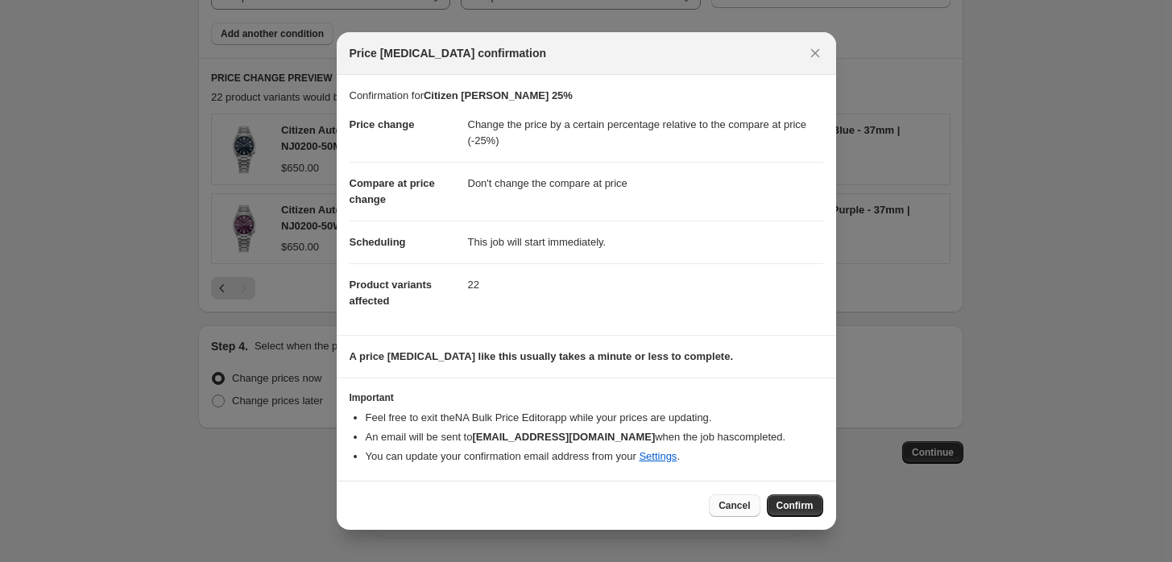
drag, startPoint x: 726, startPoint y: 509, endPoint x: 819, endPoint y: 464, distance: 103.8
click at [726, 508] on span "Cancel" at bounding box center [734, 506] width 31 height 13
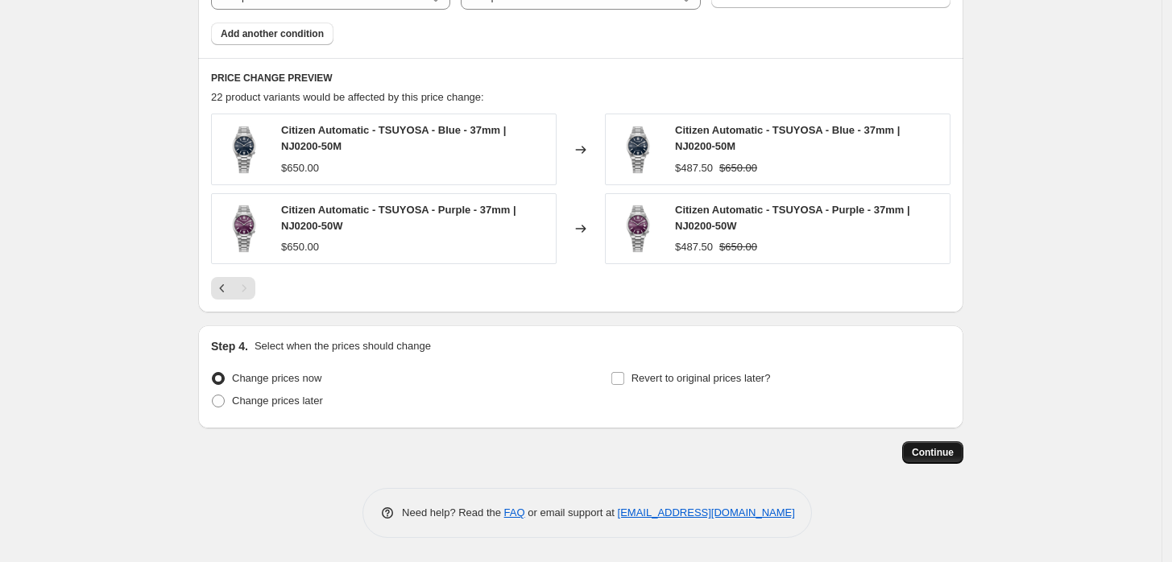
click at [940, 455] on span "Continue" at bounding box center [933, 452] width 42 height 13
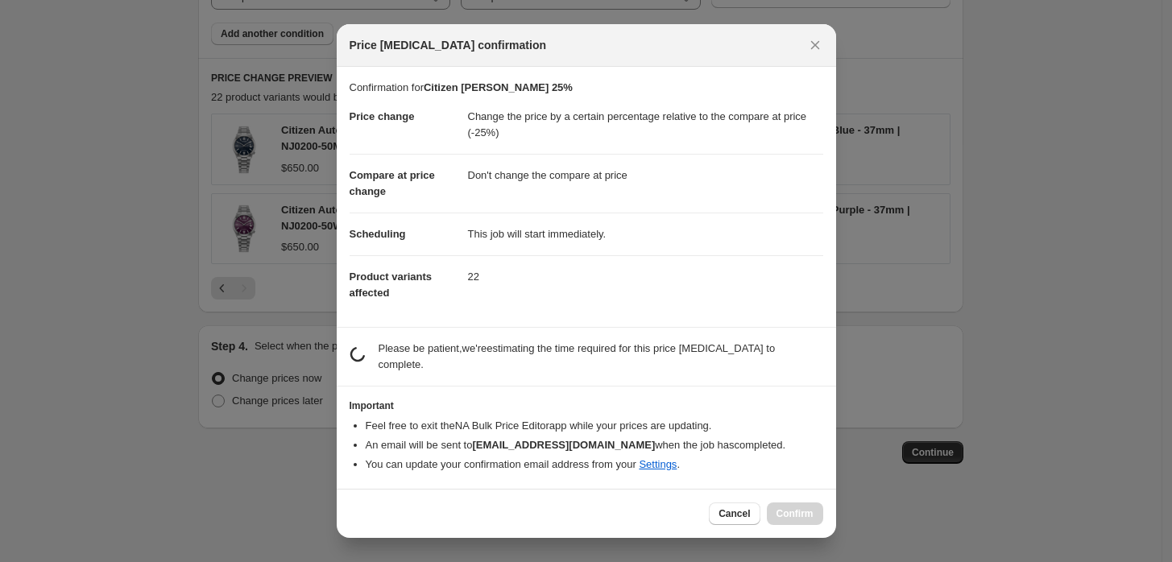
scroll to position [0, 0]
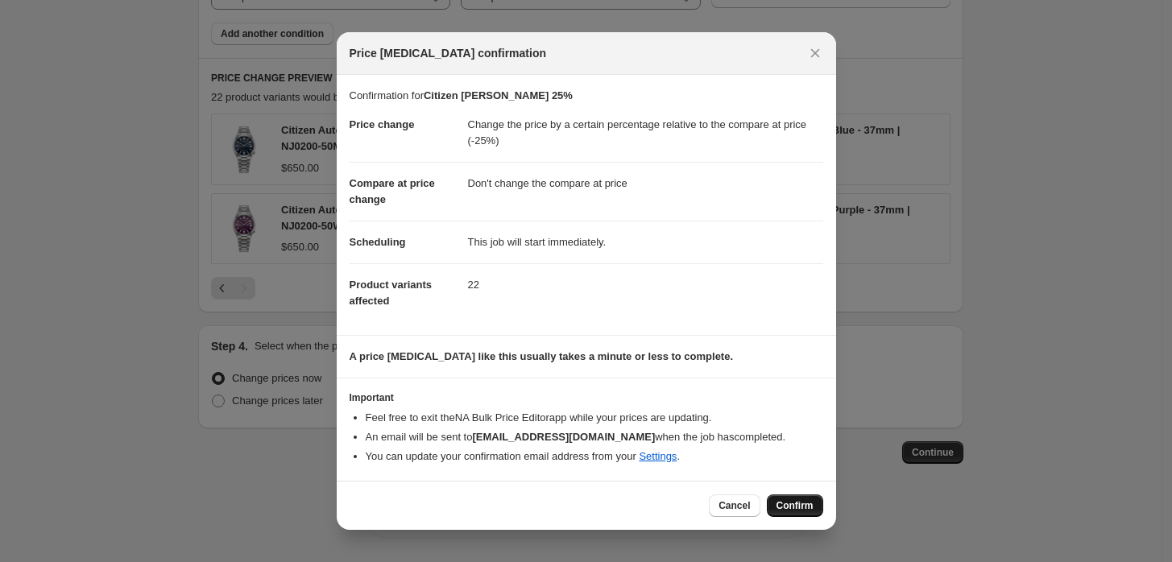
click at [799, 495] on button "Confirm" at bounding box center [795, 506] width 56 height 23
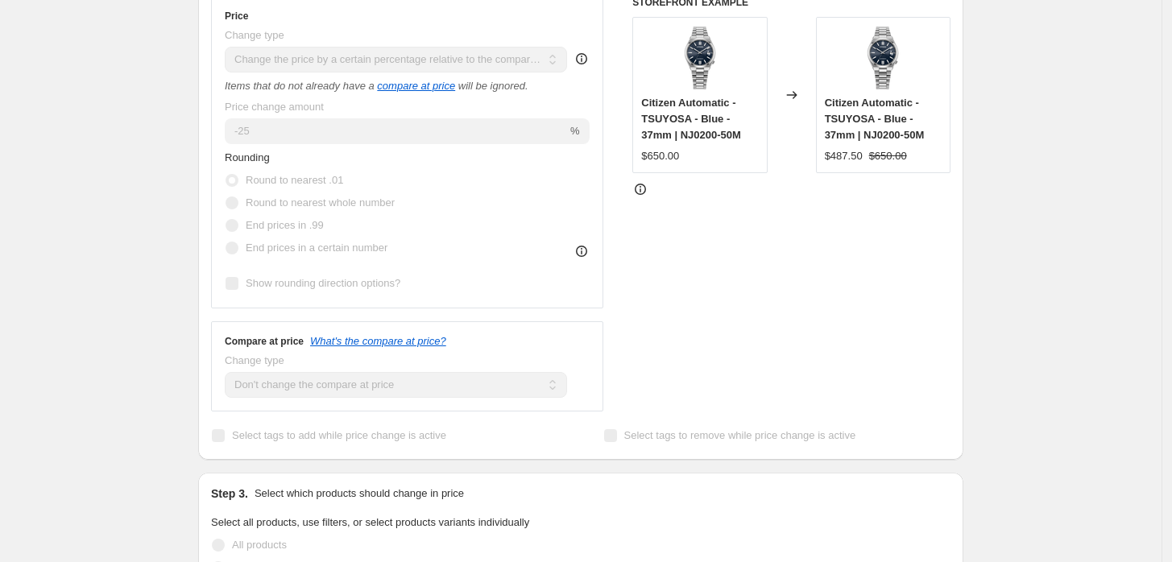
scroll to position [185, 0]
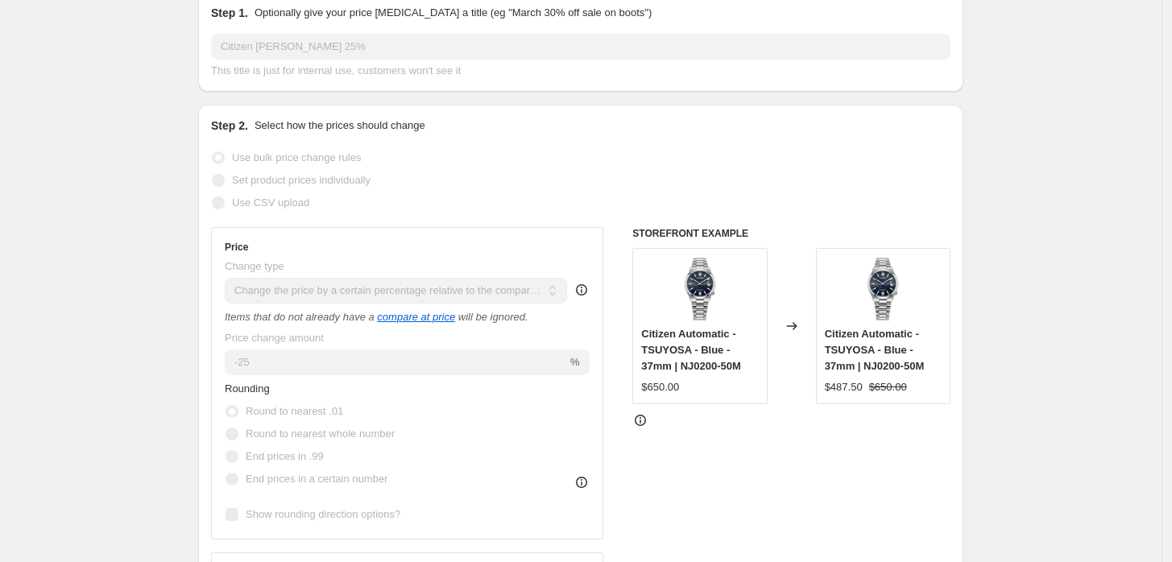
select select "pcap"
select select "no_change"
select select "collection"
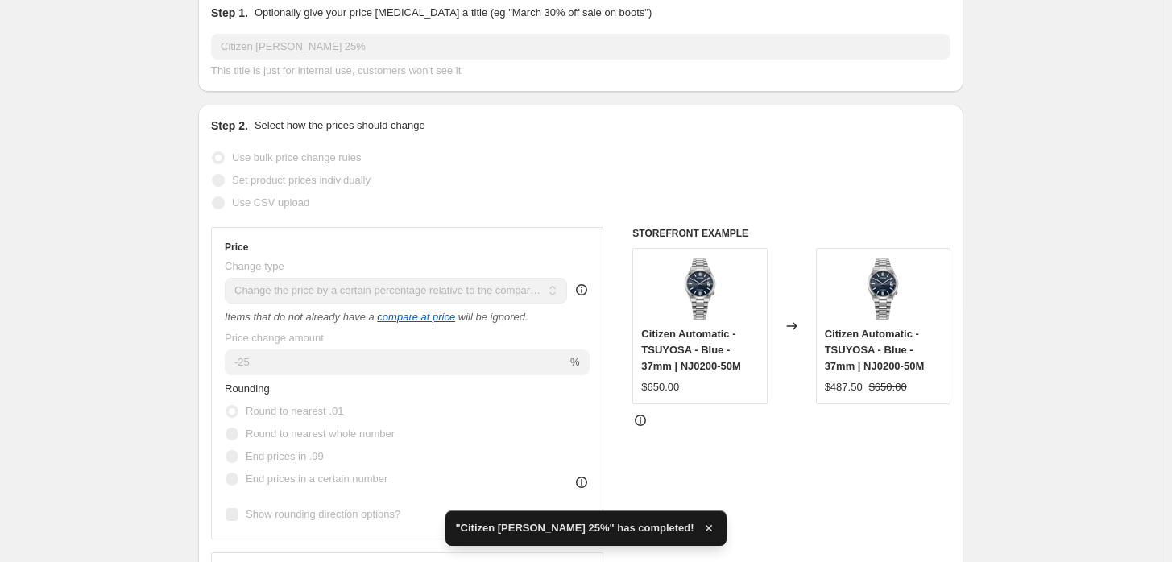
scroll to position [0, 0]
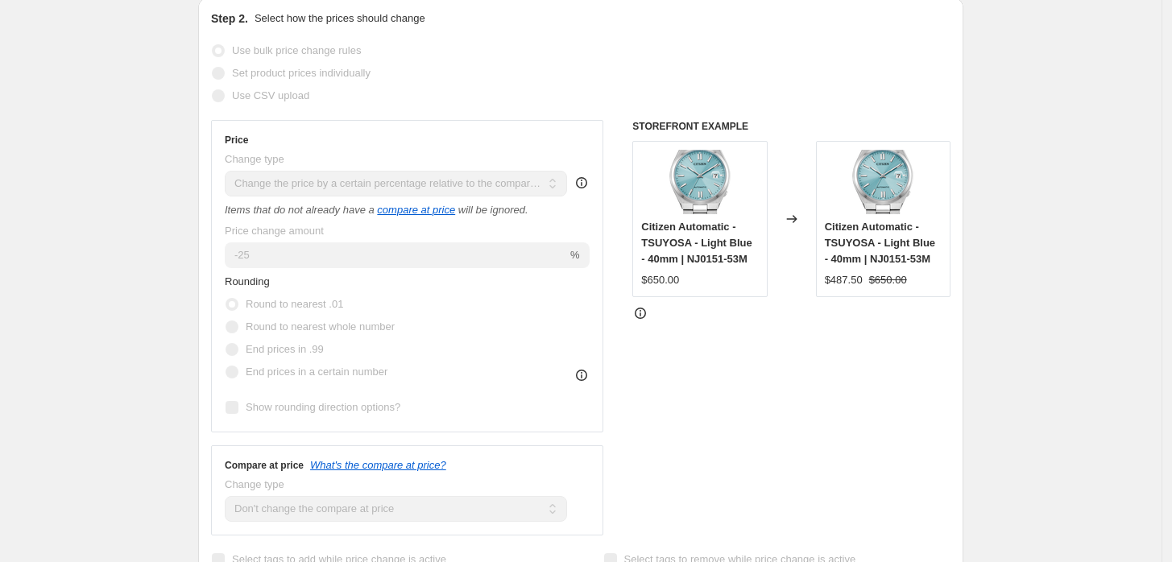
scroll to position [447, 0]
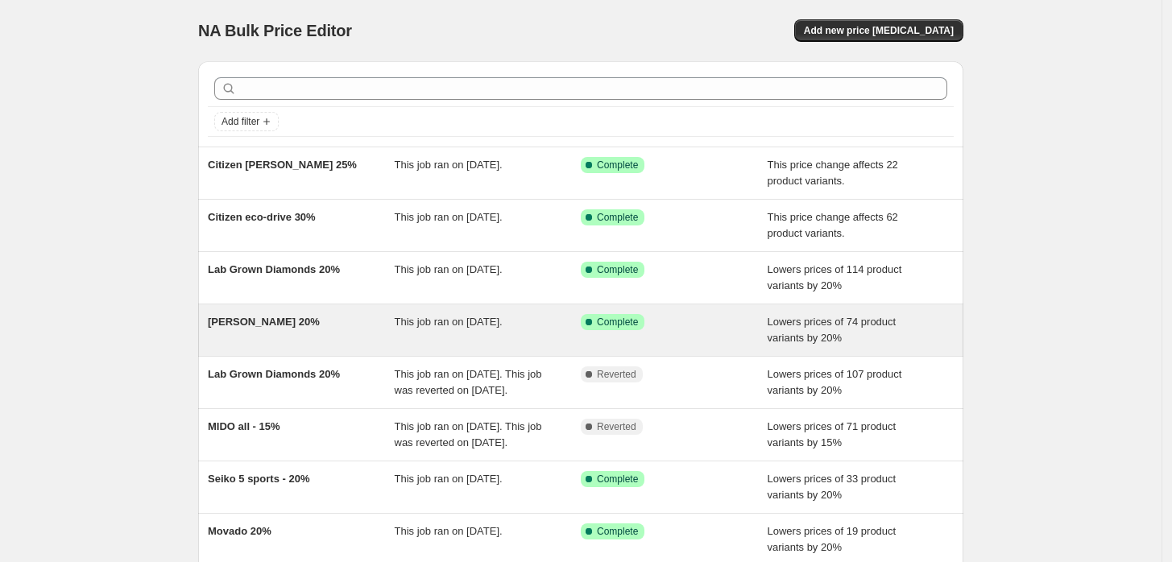
scroll to position [89, 0]
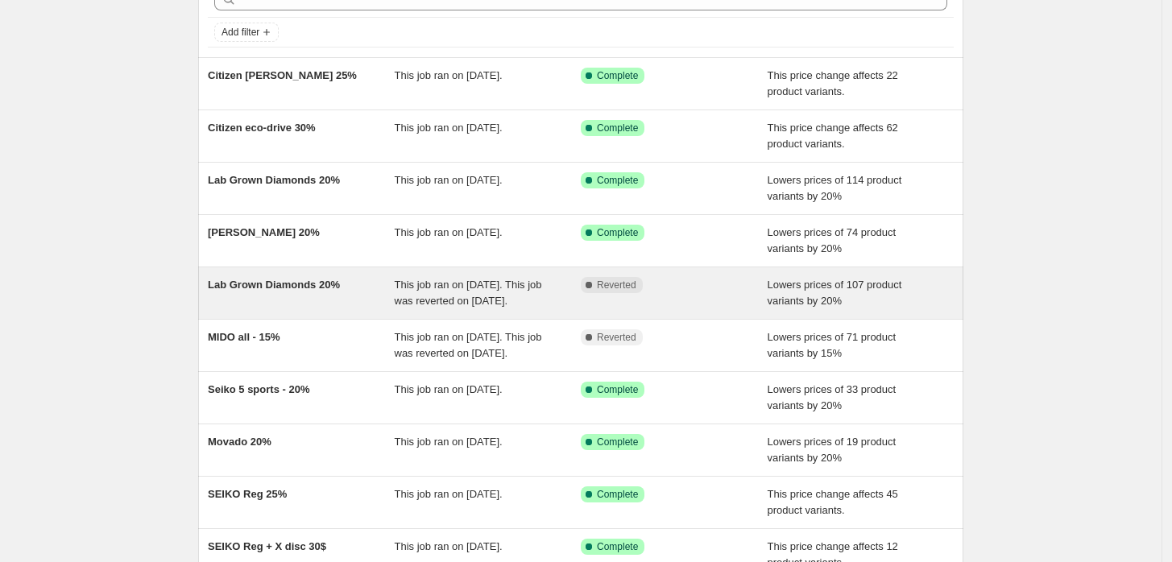
click at [432, 296] on span "This job ran on September 21, 2025. This job was reverted on September 30, 2025." at bounding box center [468, 293] width 147 height 28
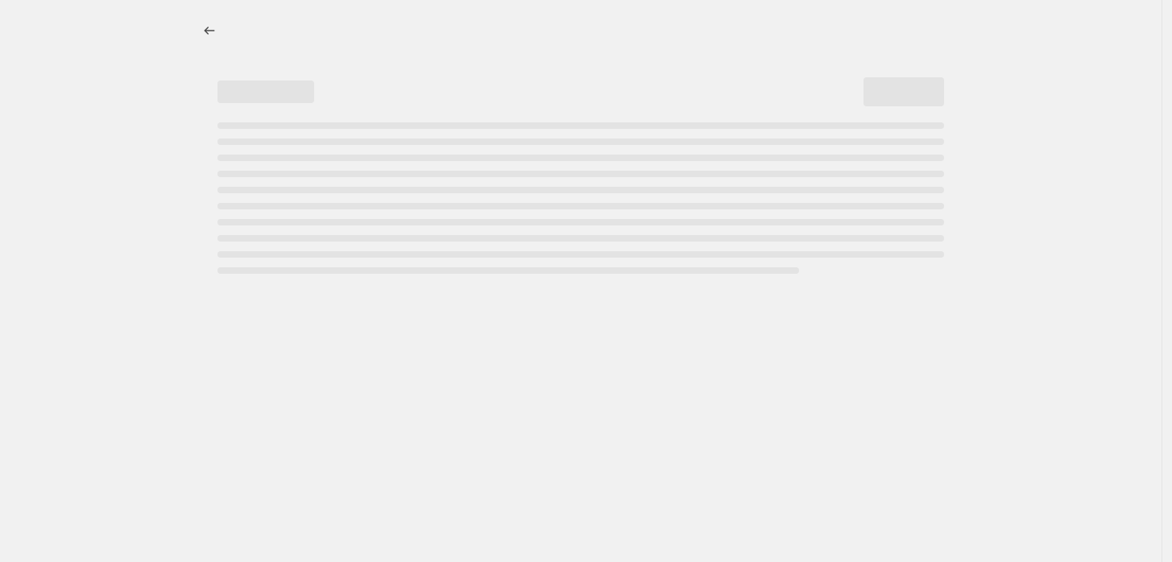
select select "percentage"
select select "no_change"
select select "collection"
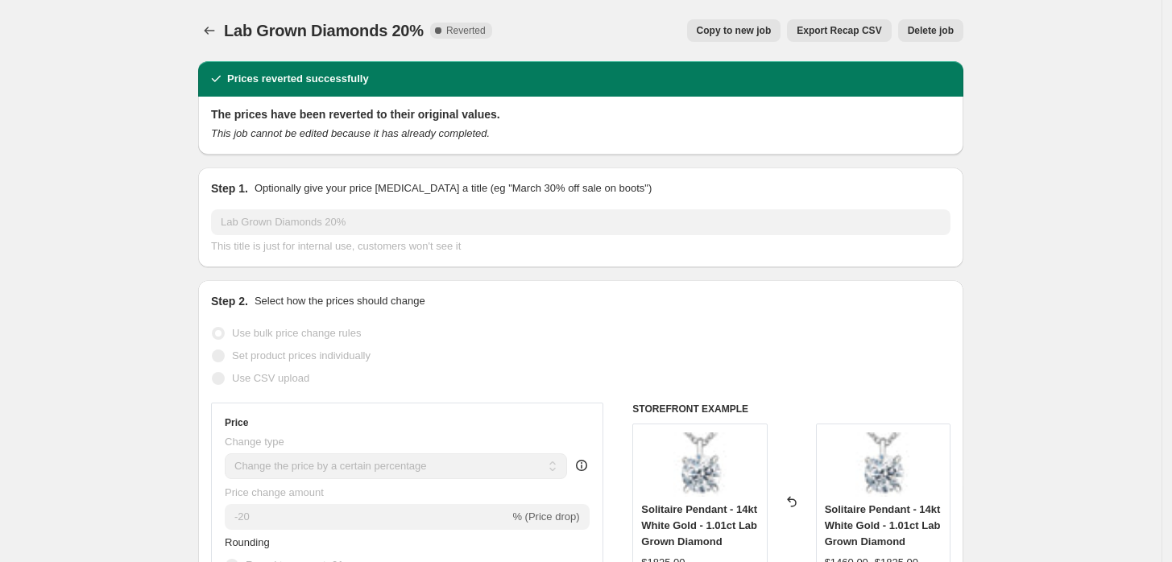
click at [744, 32] on span "Copy to new job" at bounding box center [734, 30] width 75 height 13
select select "percentage"
select select "no_change"
select select "collection"
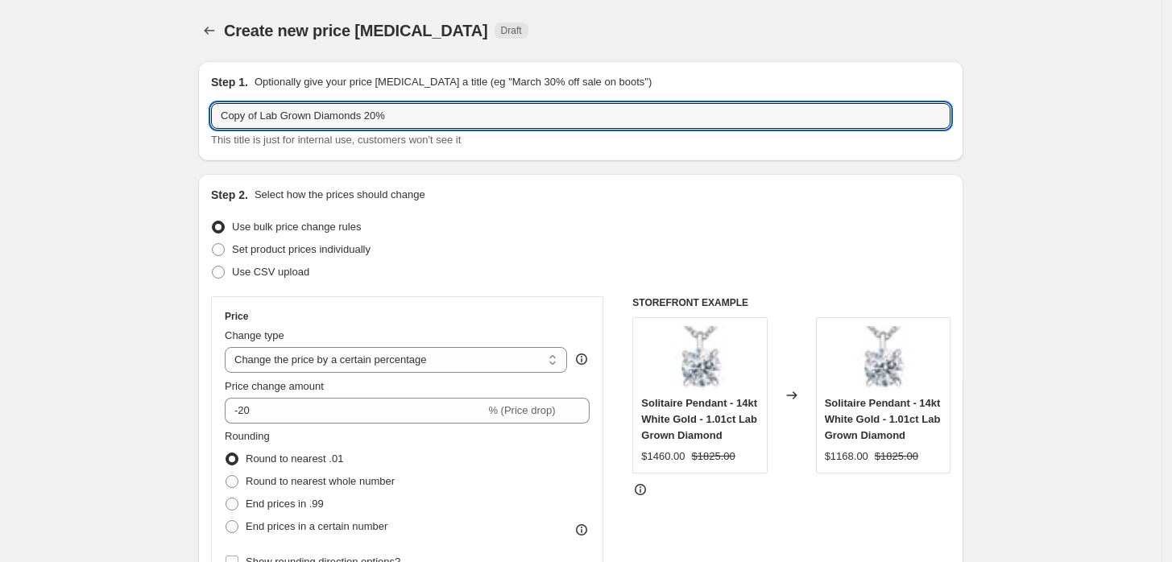
drag, startPoint x: 263, startPoint y: 118, endPoint x: -103, endPoint y: 49, distance: 372.9
click at [0, 49] on html "Home Settings Plans Skip to content Create new price change job. This page is r…" at bounding box center [586, 281] width 1172 height 562
type input "Lab Grown Diamonds 20%"
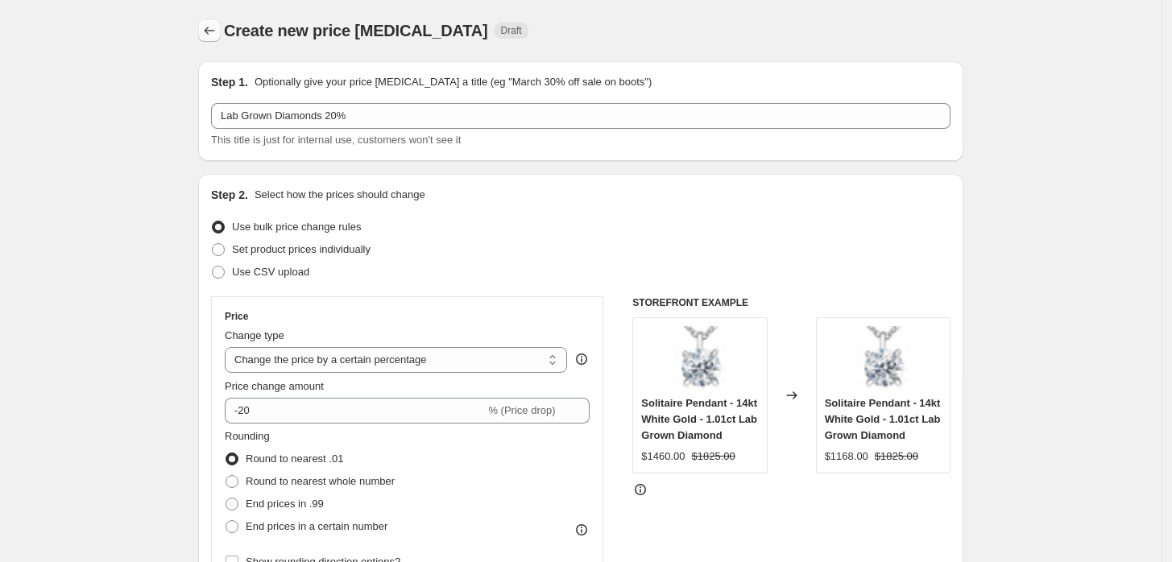
click at [207, 27] on icon "Price change jobs" at bounding box center [209, 31] width 16 height 16
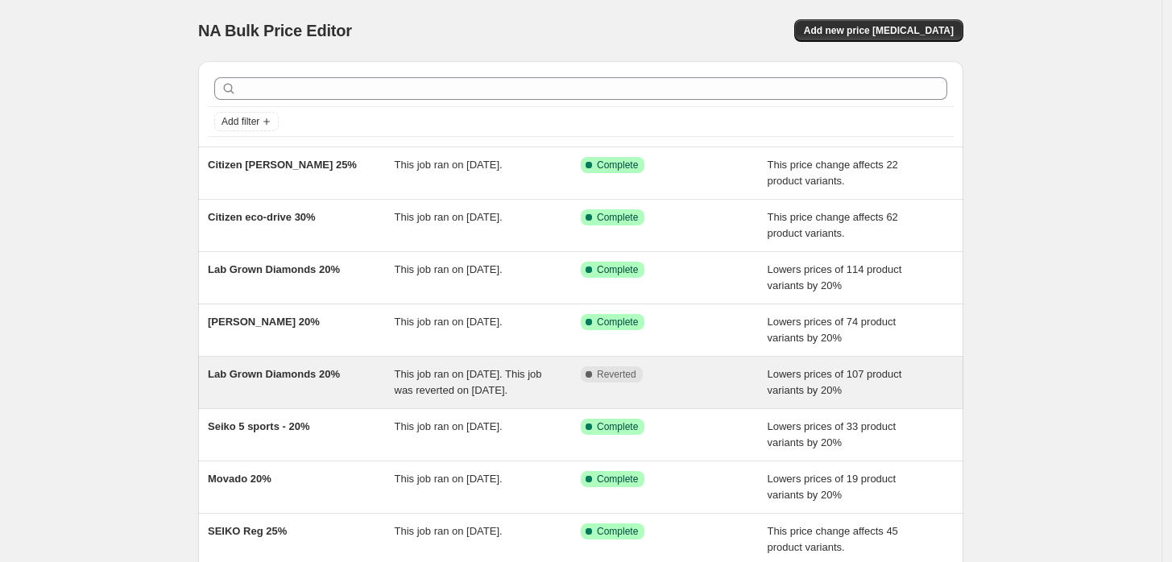
click at [380, 387] on div "Lab Grown Diamonds 20%" at bounding box center [301, 383] width 187 height 32
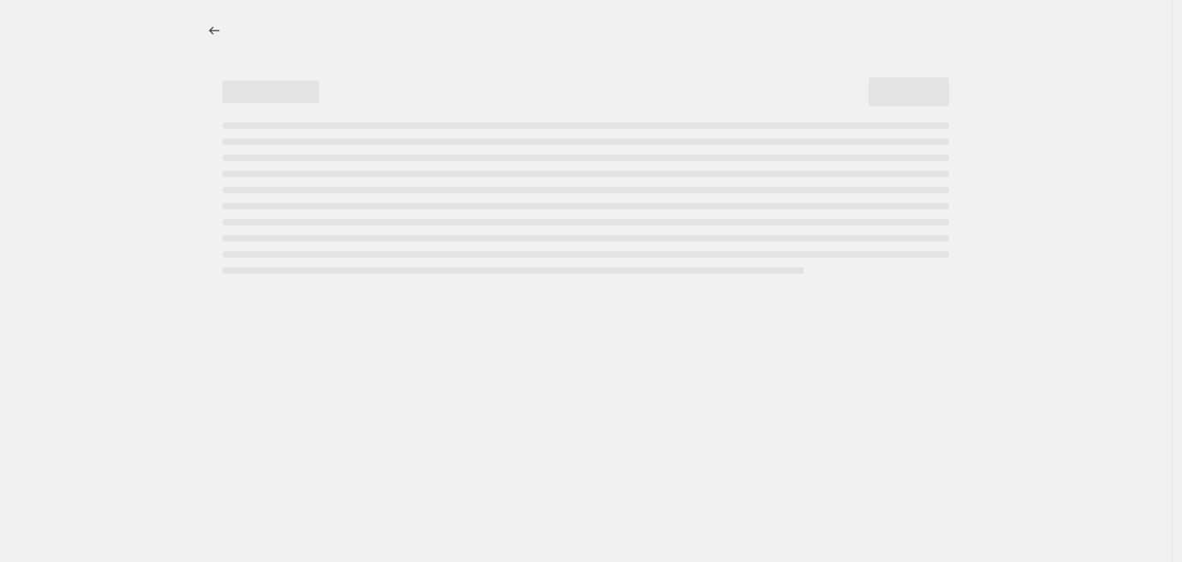
select select "percentage"
select select "no_change"
select select "collection"
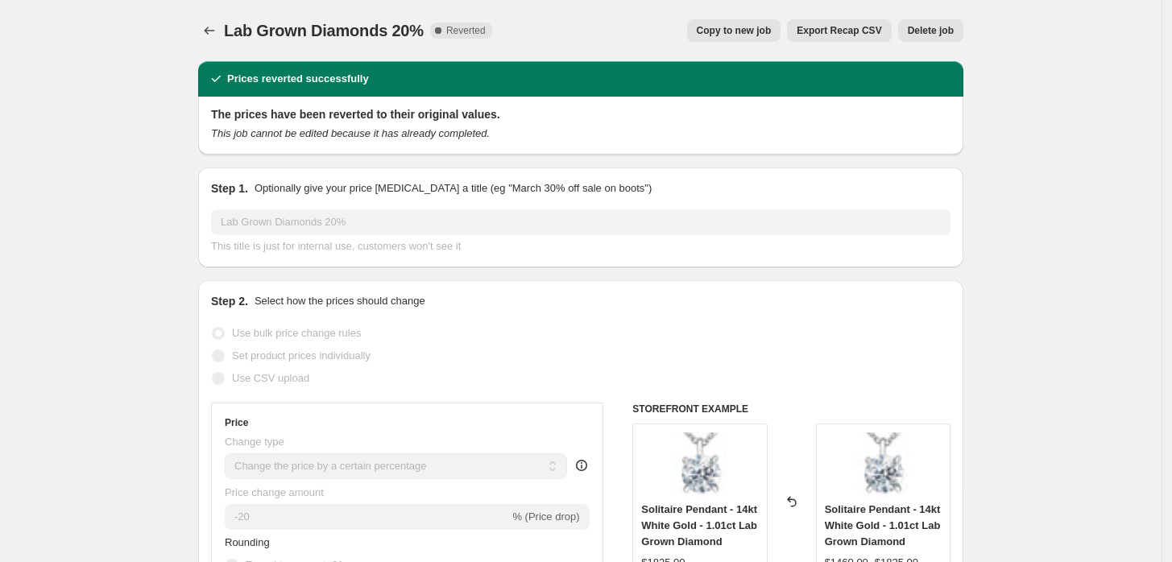
click at [935, 34] on span "Delete job" at bounding box center [931, 30] width 46 height 13
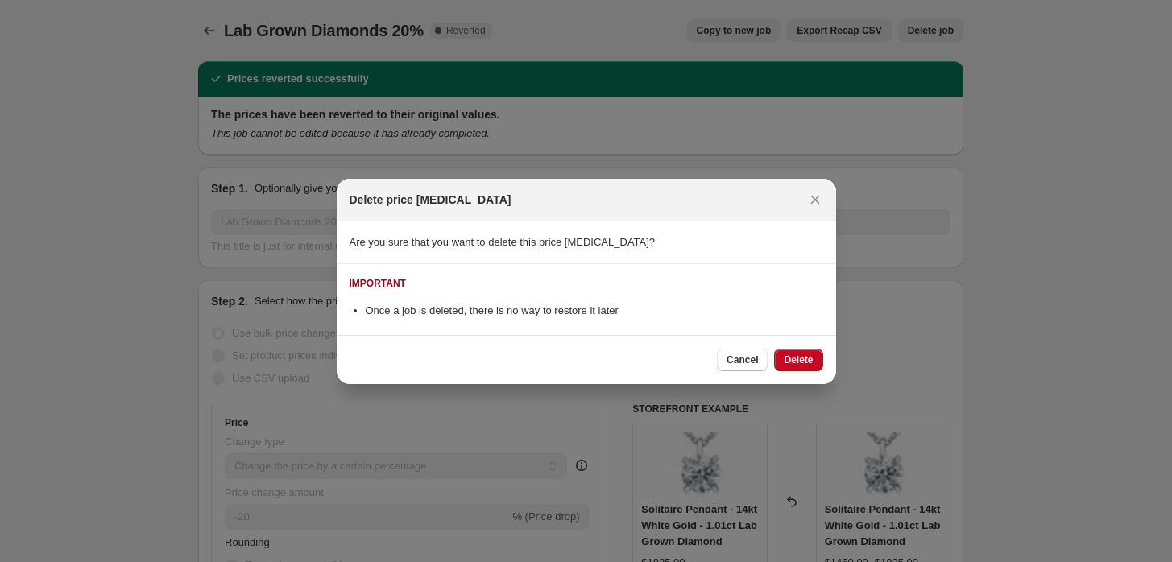
click at [796, 351] on button "Delete" at bounding box center [798, 360] width 48 height 23
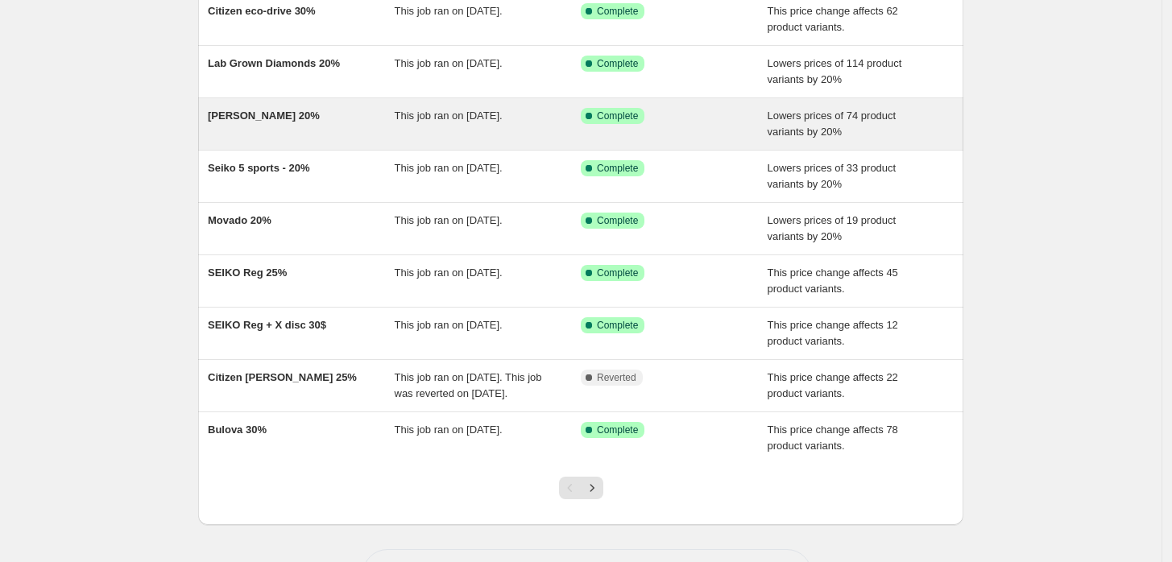
scroll to position [268, 0]
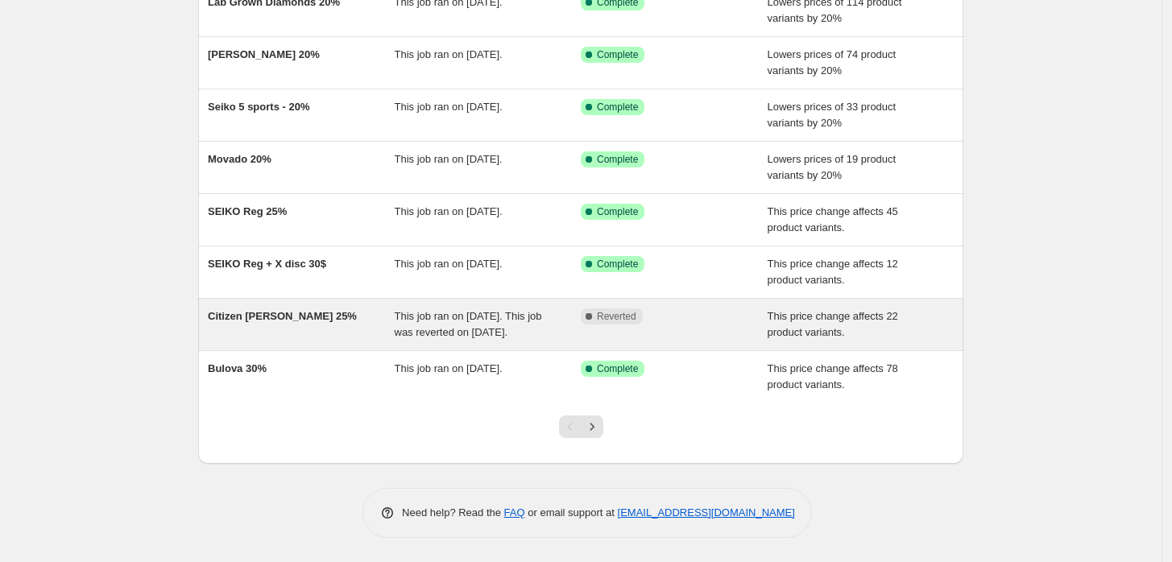
click at [516, 317] on span "This job ran on July 5, 2025. This job was reverted on October 7, 2025." at bounding box center [468, 324] width 147 height 28
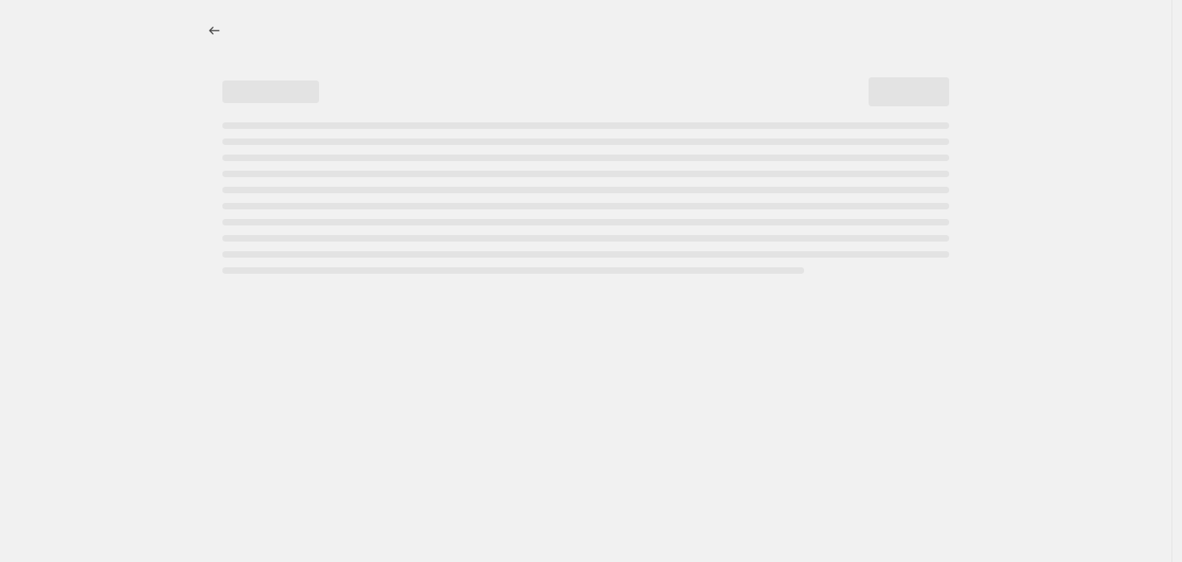
select select "pcap"
select select "no_change"
select select "collection"
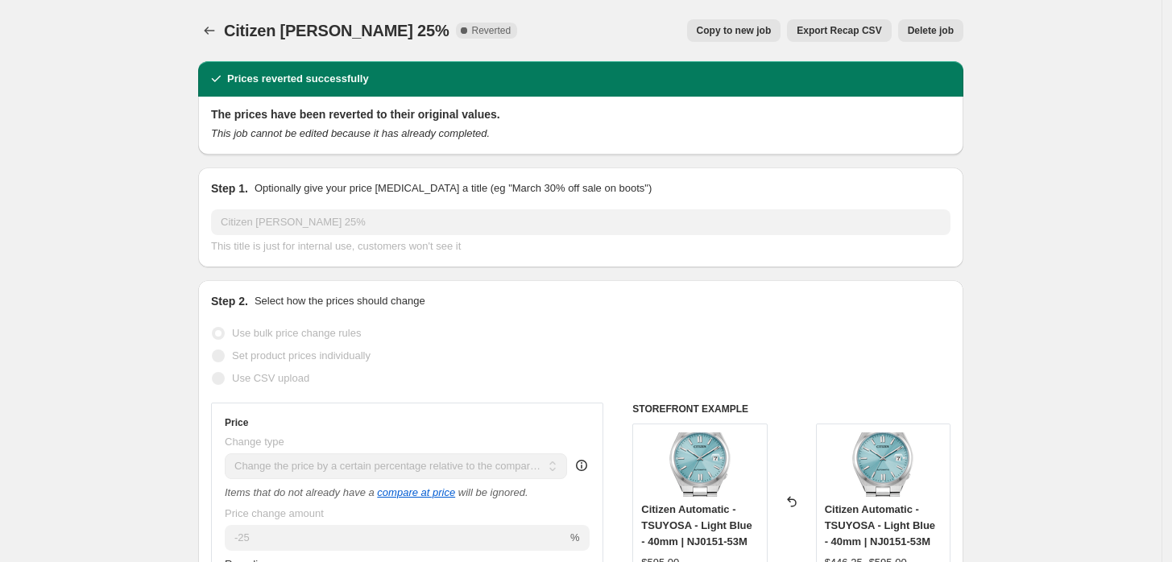
click at [947, 21] on button "Delete job" at bounding box center [930, 30] width 65 height 23
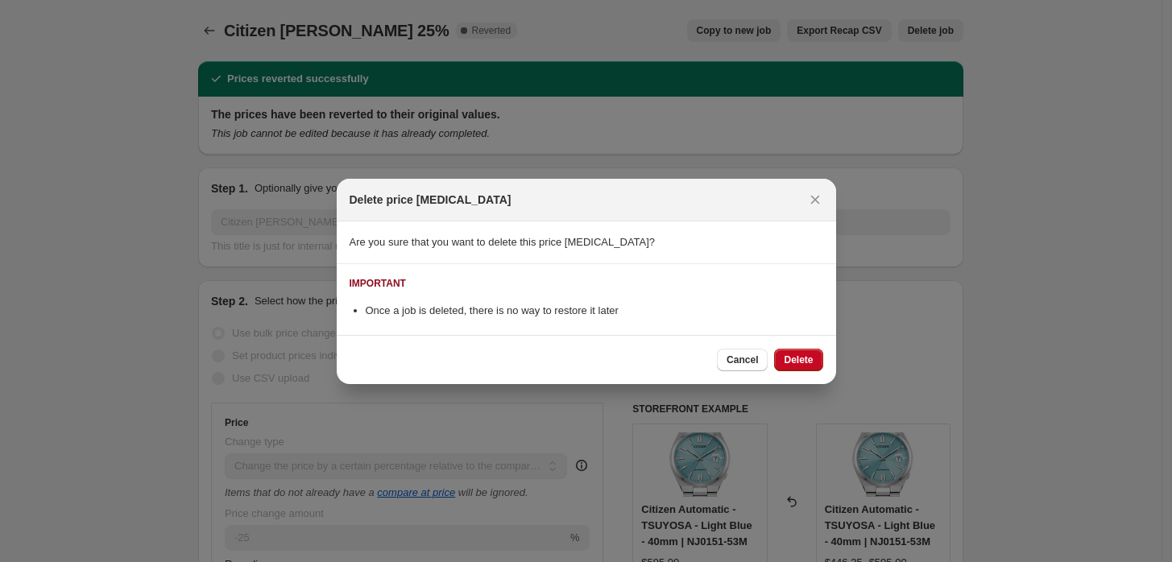
click at [790, 362] on span "Delete" at bounding box center [798, 360] width 29 height 13
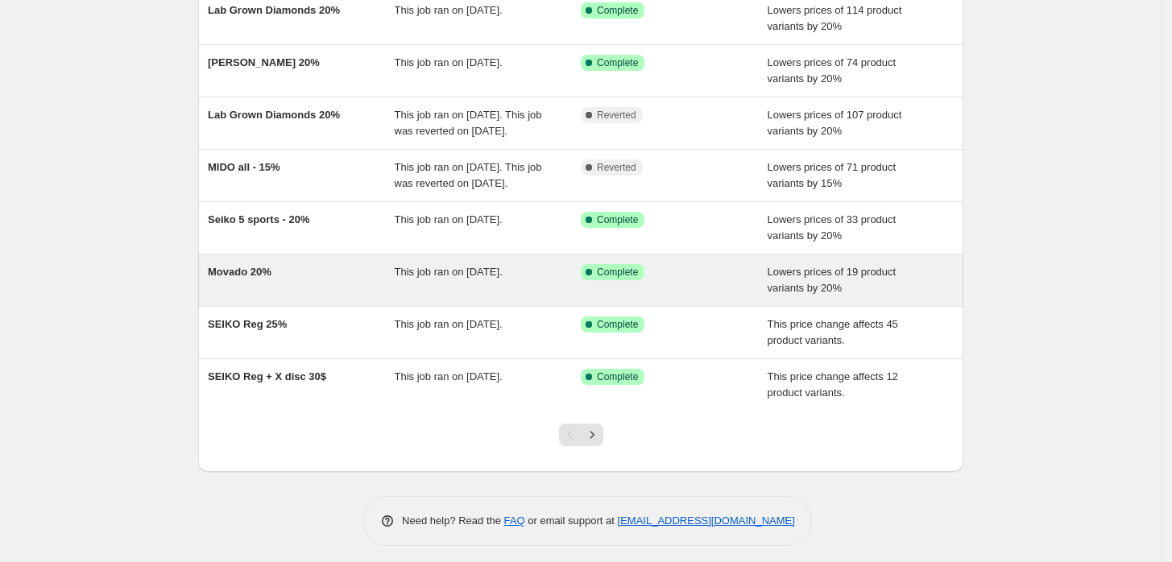
scroll to position [268, 0]
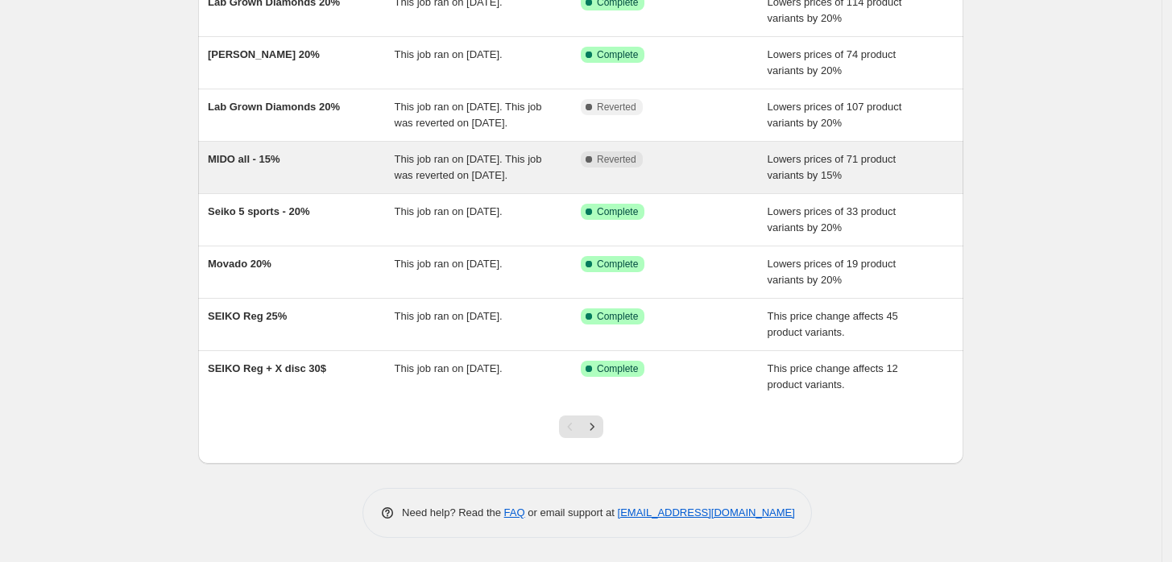
drag, startPoint x: 425, startPoint y: 185, endPoint x: 835, endPoint y: 198, distance: 409.5
click at [835, 184] on div "Lowers prices of 71 product variants by 15%" at bounding box center [861, 167] width 187 height 32
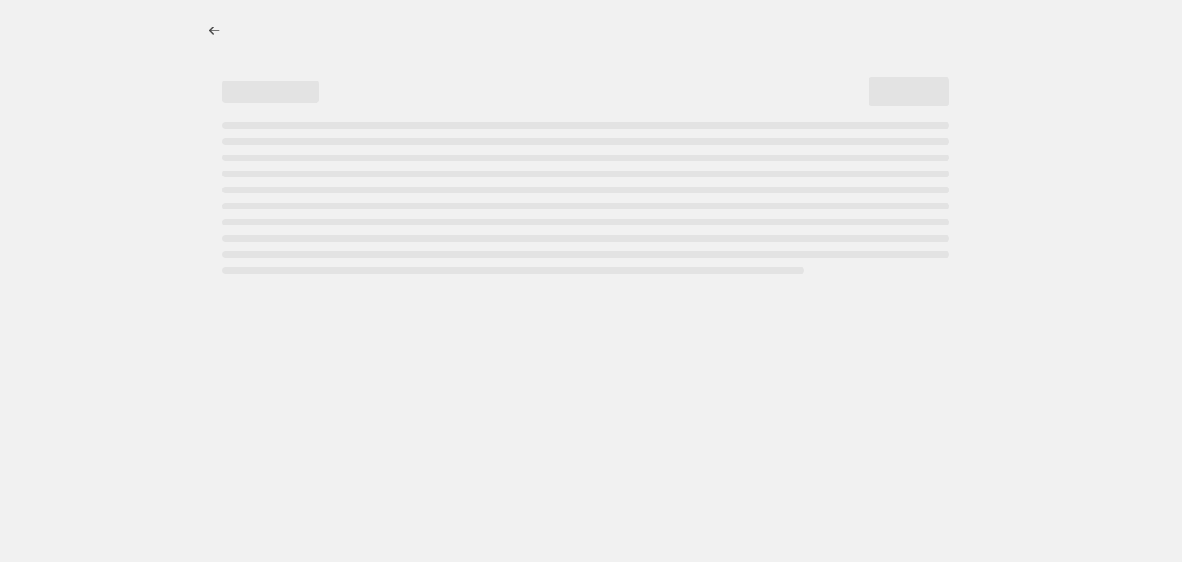
select select "percentage"
select select "no_change"
select select "collection"
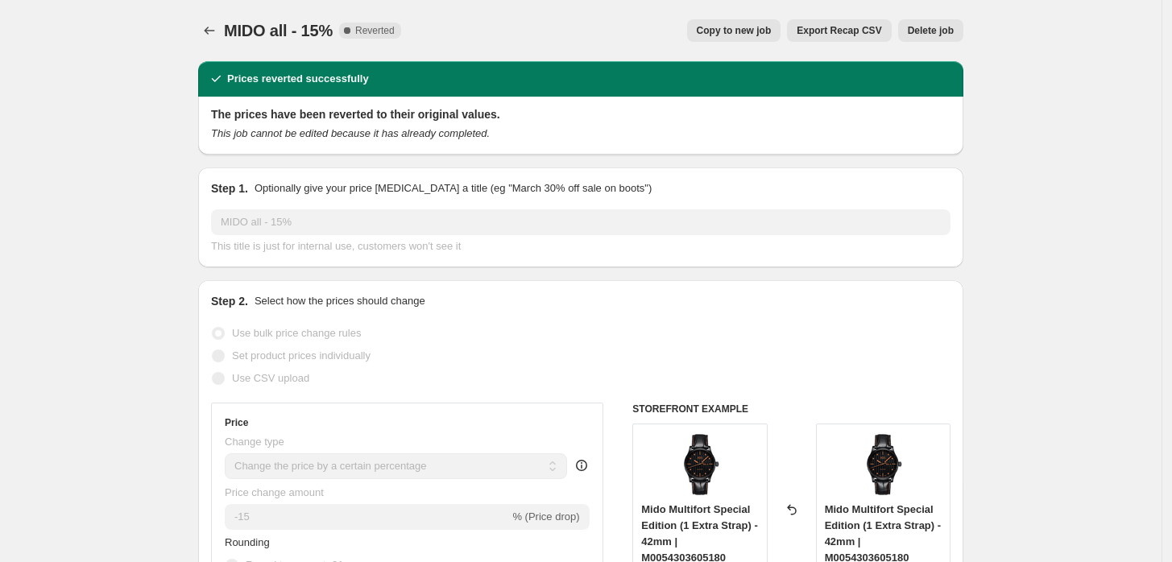
click at [926, 28] on span "Delete job" at bounding box center [931, 30] width 46 height 13
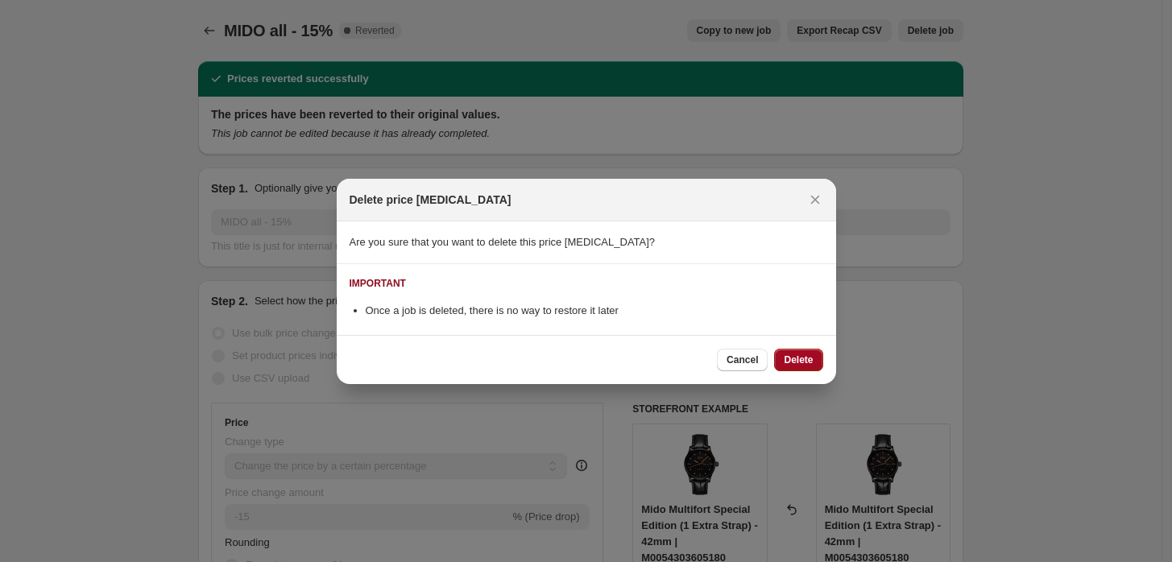
click at [802, 357] on span "Delete" at bounding box center [798, 360] width 29 height 13
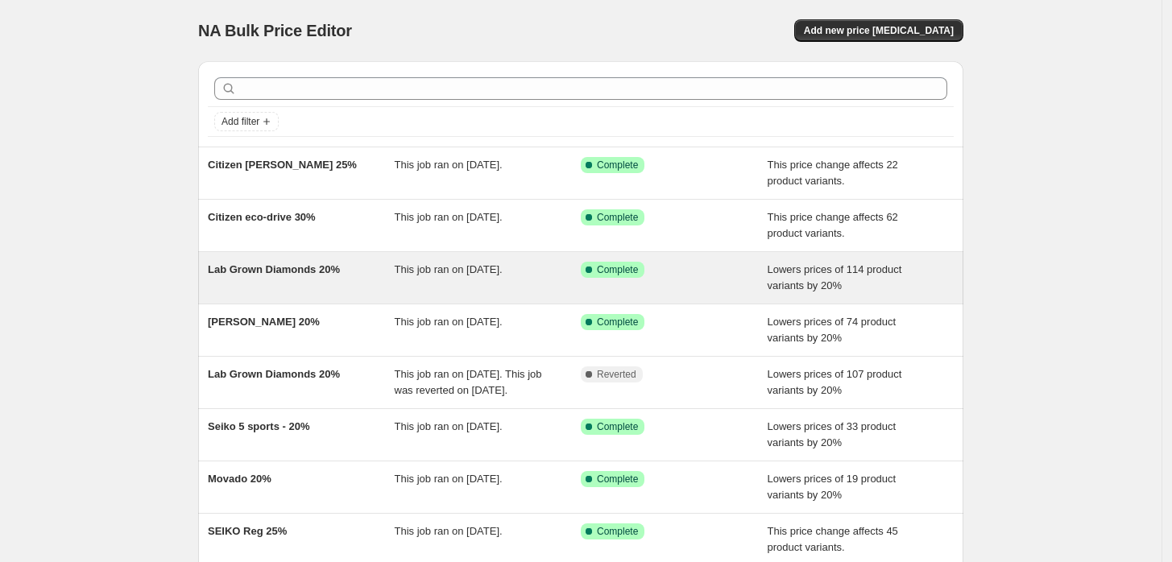
click at [418, 276] on span "This job ran on [DATE]." at bounding box center [449, 269] width 108 height 12
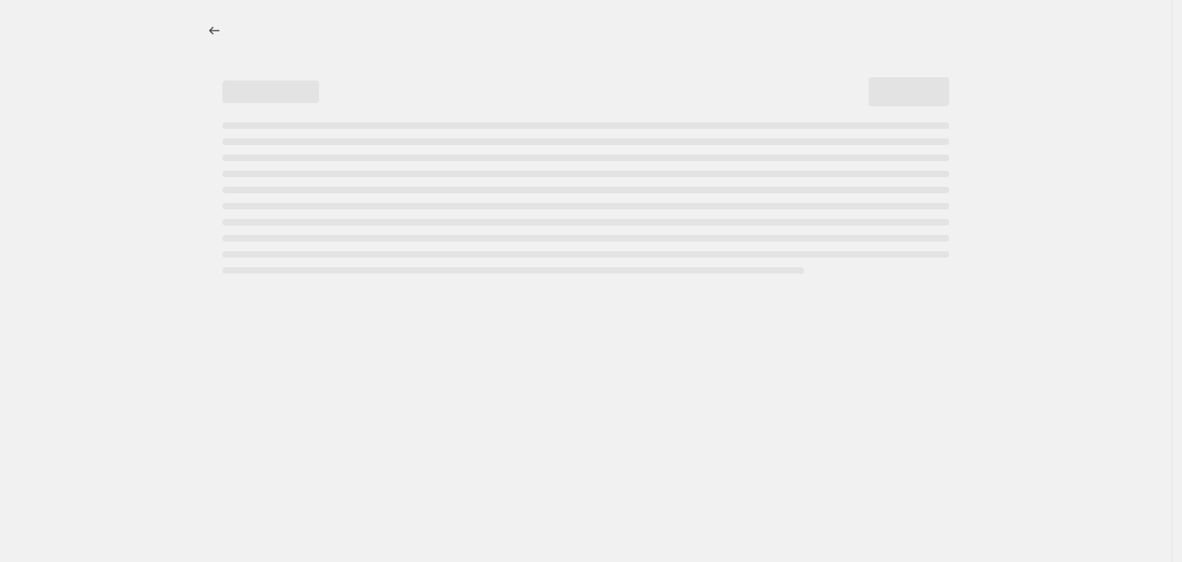
select select "percentage"
select select "no_change"
select select "collection"
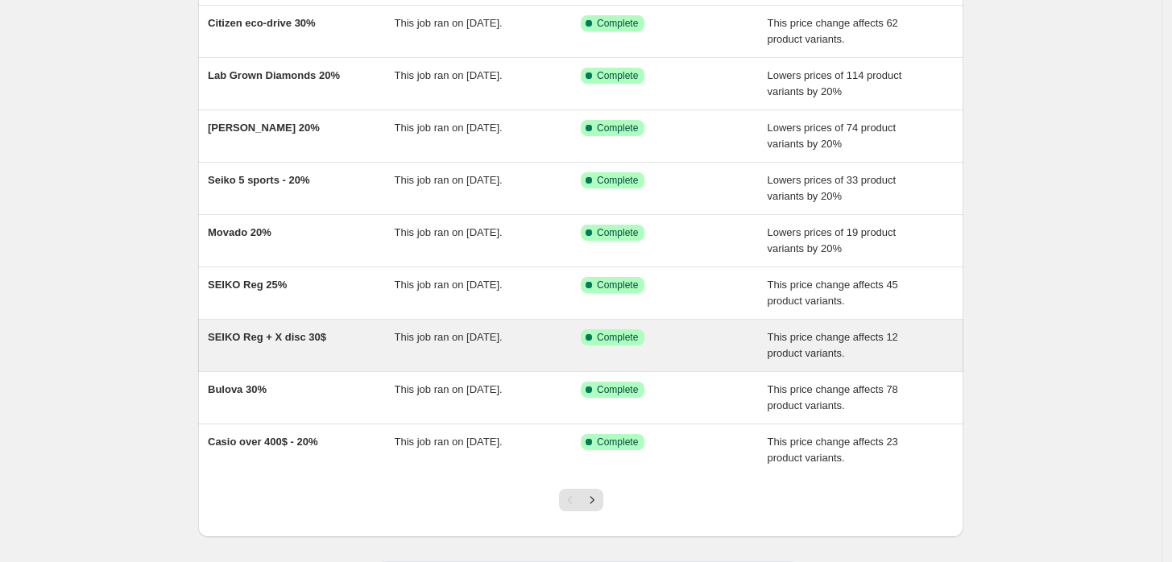
scroll to position [266, 0]
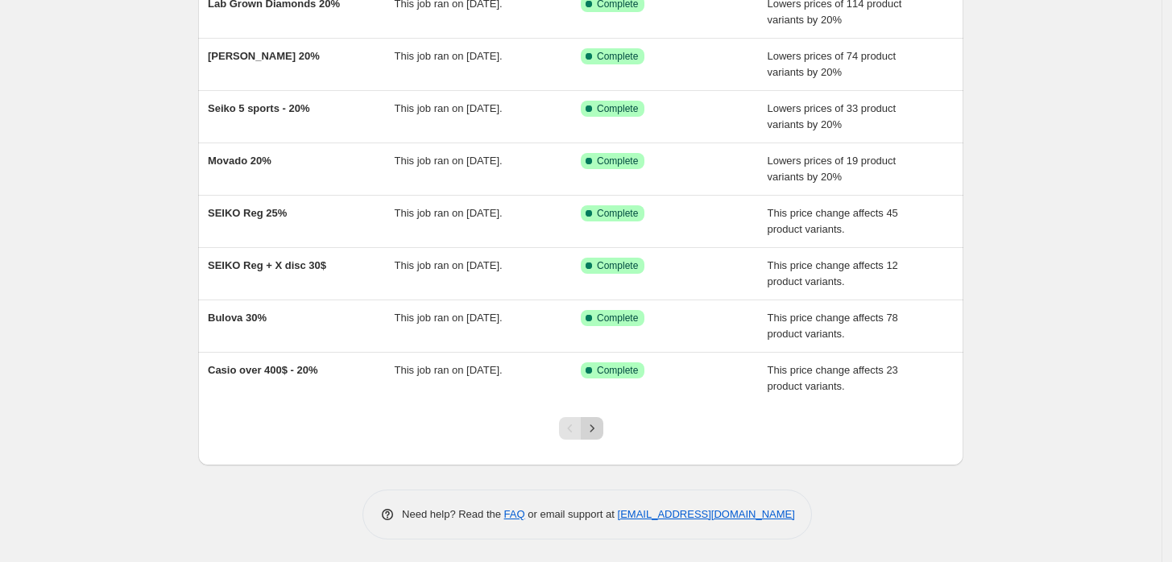
click at [599, 431] on icon "Next" at bounding box center [592, 429] width 16 height 16
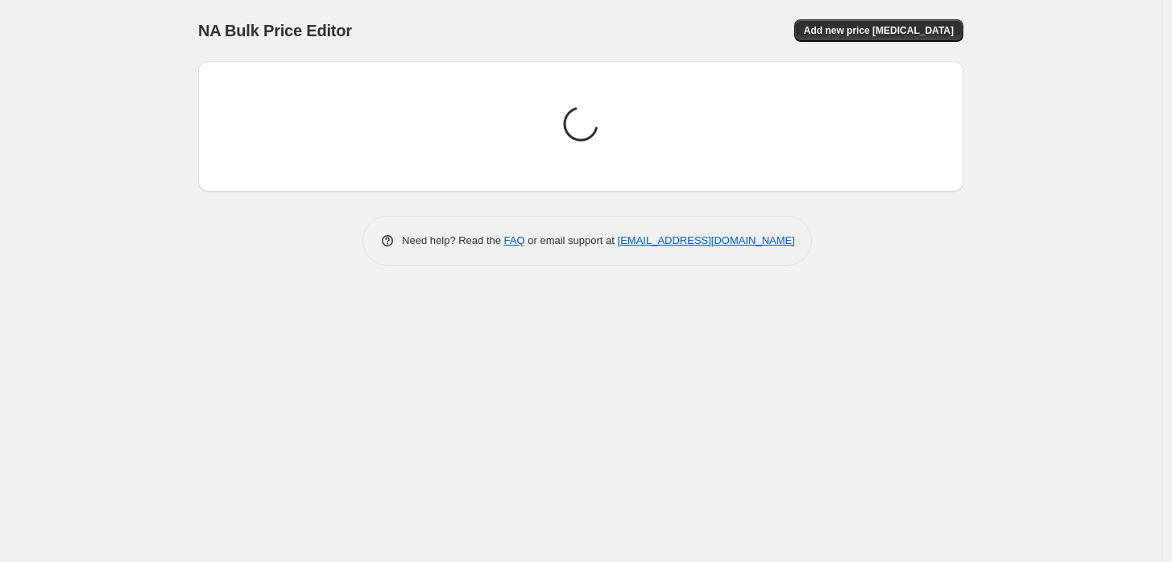
scroll to position [0, 0]
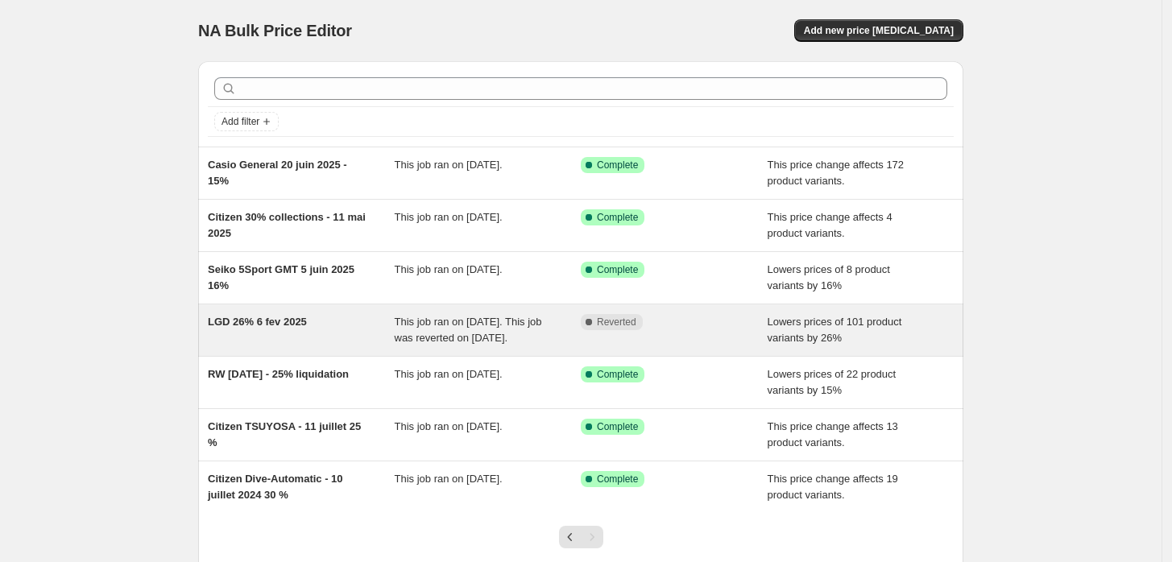
drag, startPoint x: 382, startPoint y: 321, endPoint x: 471, endPoint y: 347, distance: 92.3
click at [471, 344] on span "This job ran on February 6, 2025. This job was reverted on September 4, 2025." at bounding box center [468, 330] width 147 height 28
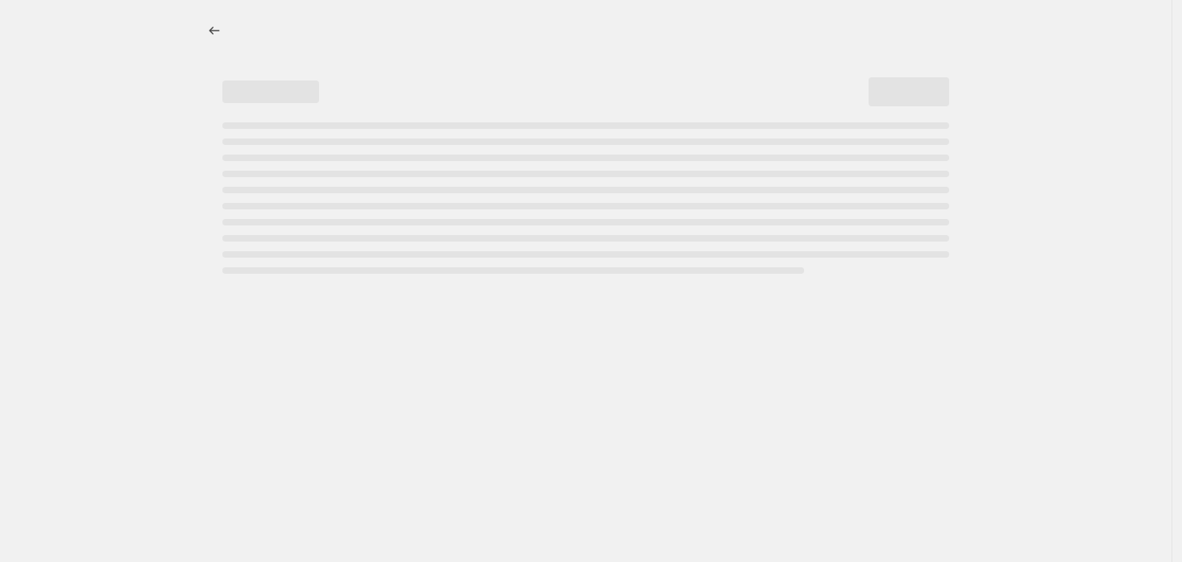
select select "percentage"
select select "no_change"
select select "collection"
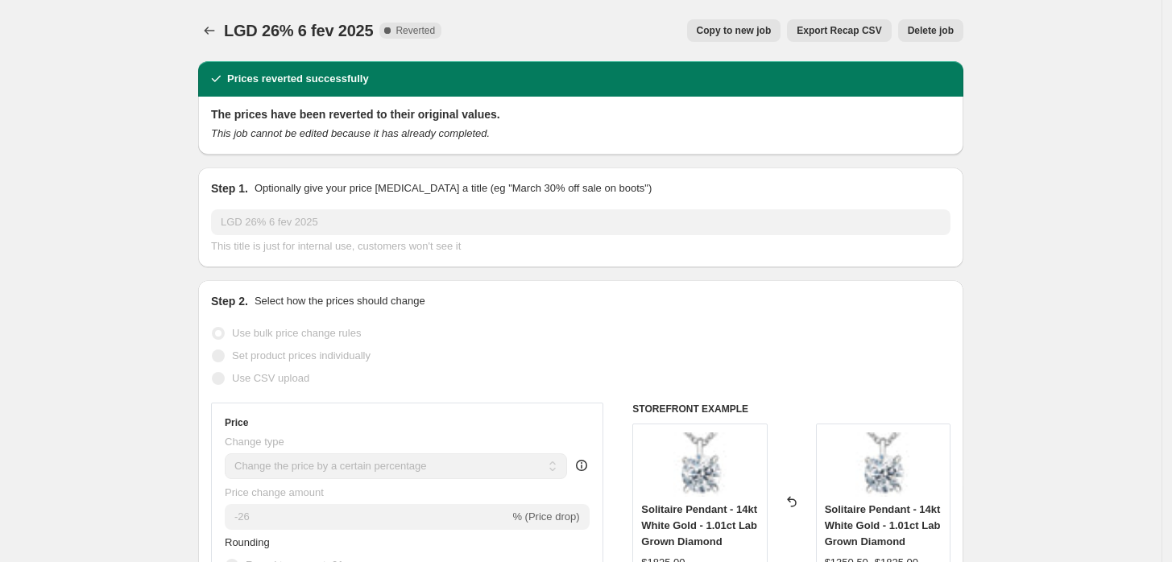
click at [935, 31] on span "Delete job" at bounding box center [931, 30] width 46 height 13
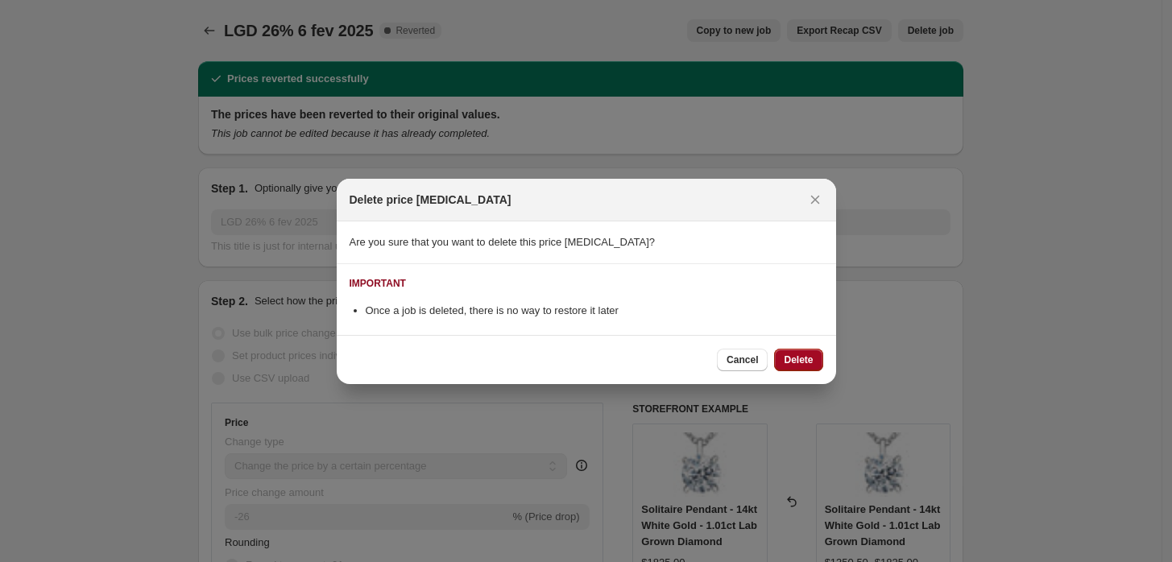
click at [804, 359] on span "Delete" at bounding box center [798, 360] width 29 height 13
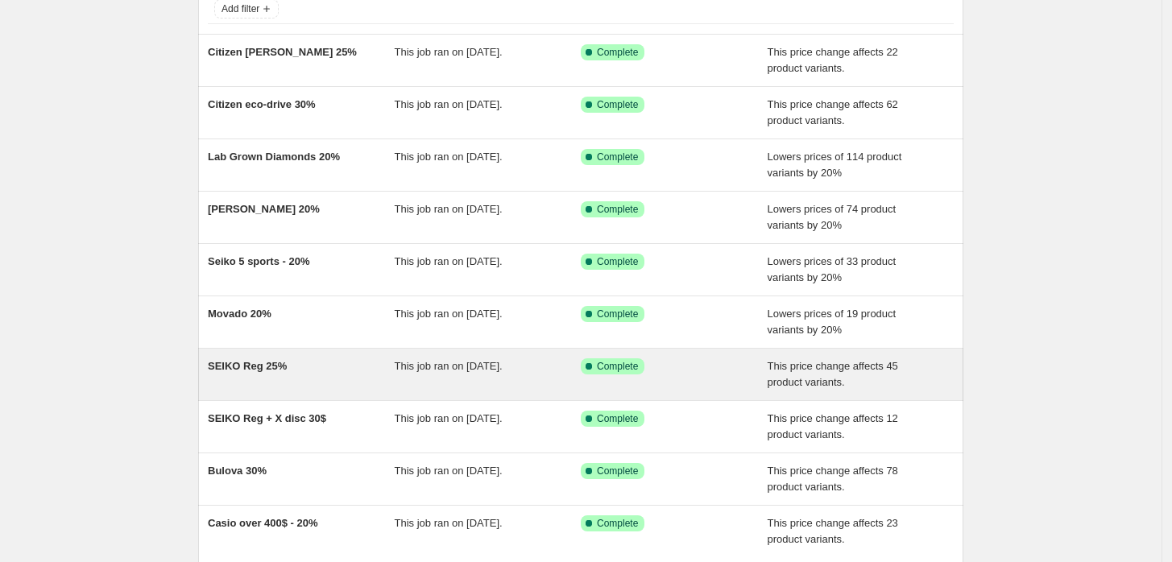
scroll to position [266, 0]
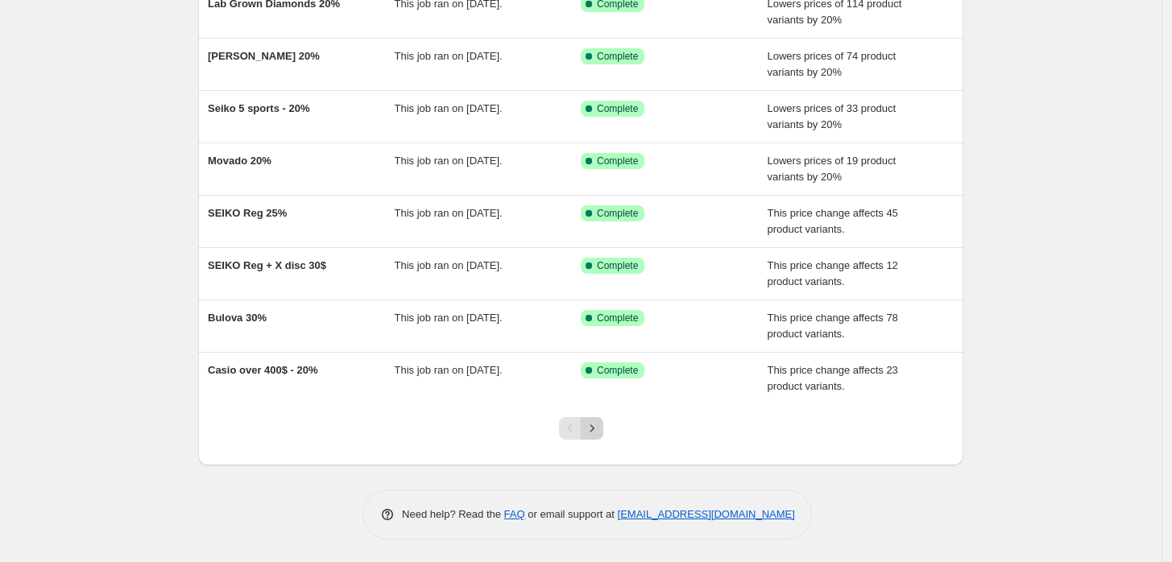
click at [600, 426] on icon "Next" at bounding box center [592, 429] width 16 height 16
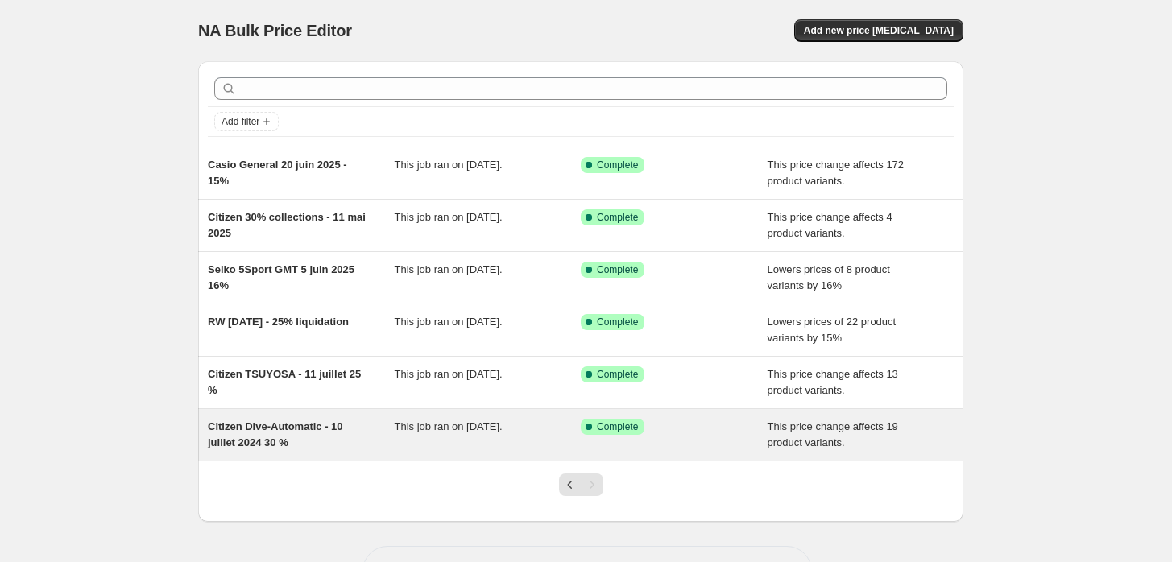
click at [421, 433] on div "This job ran on July 10, 2024." at bounding box center [488, 435] width 187 height 32
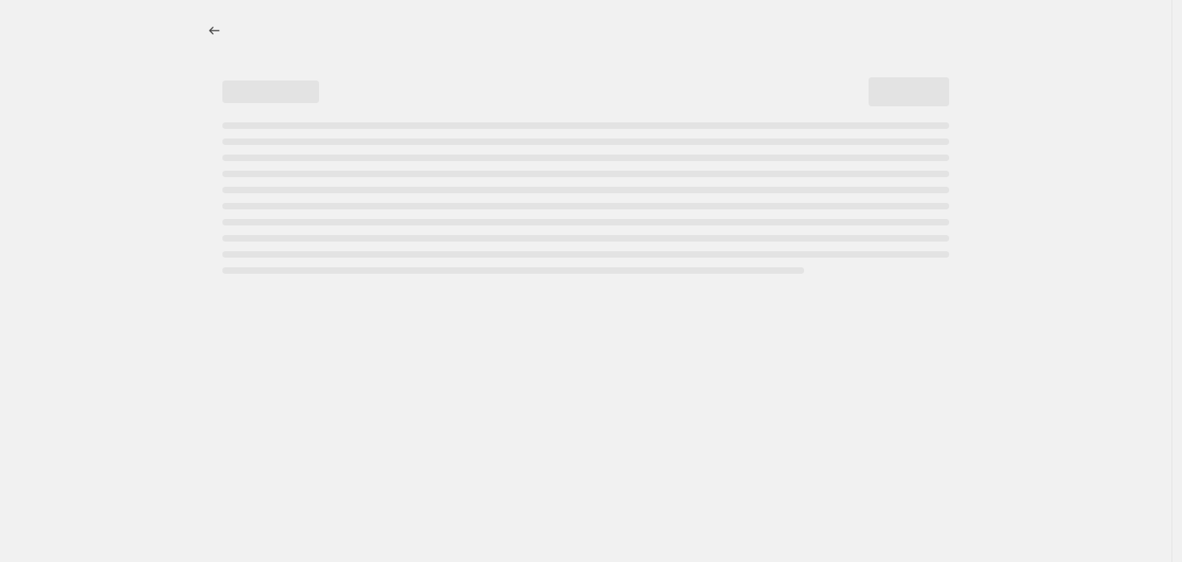
select select "pcap"
select select "no_change"
select select "collection"
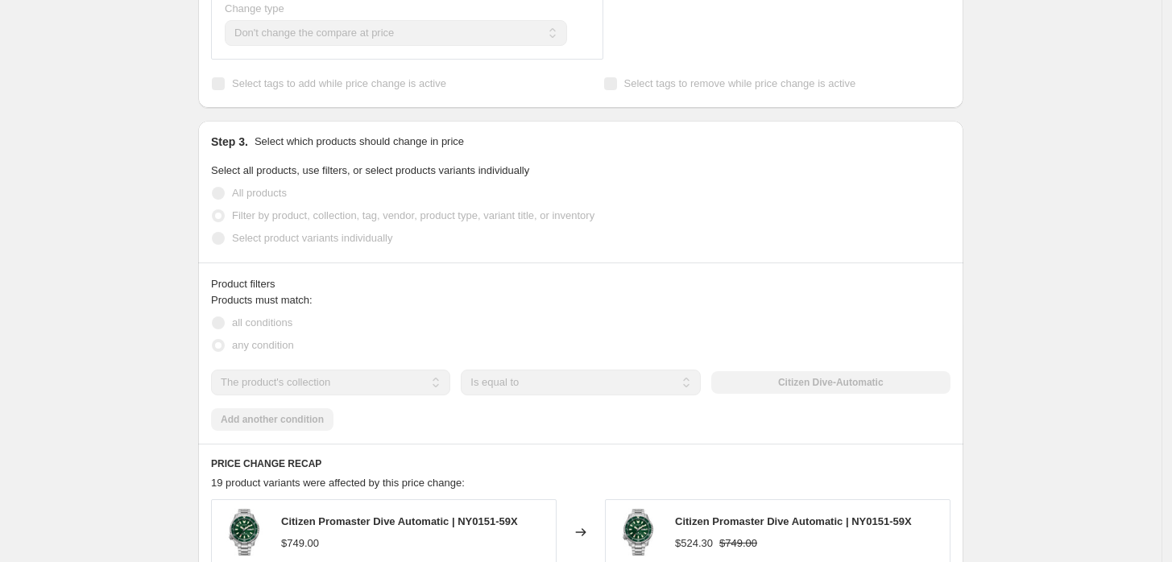
scroll to position [1253, 0]
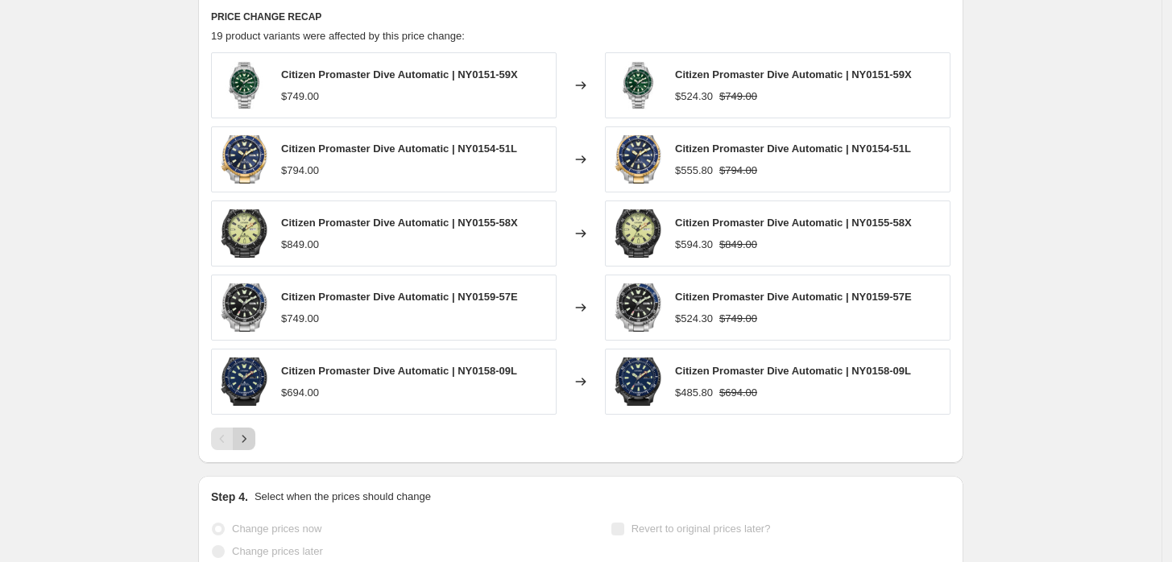
click at [252, 437] on icon "Next" at bounding box center [244, 439] width 16 height 16
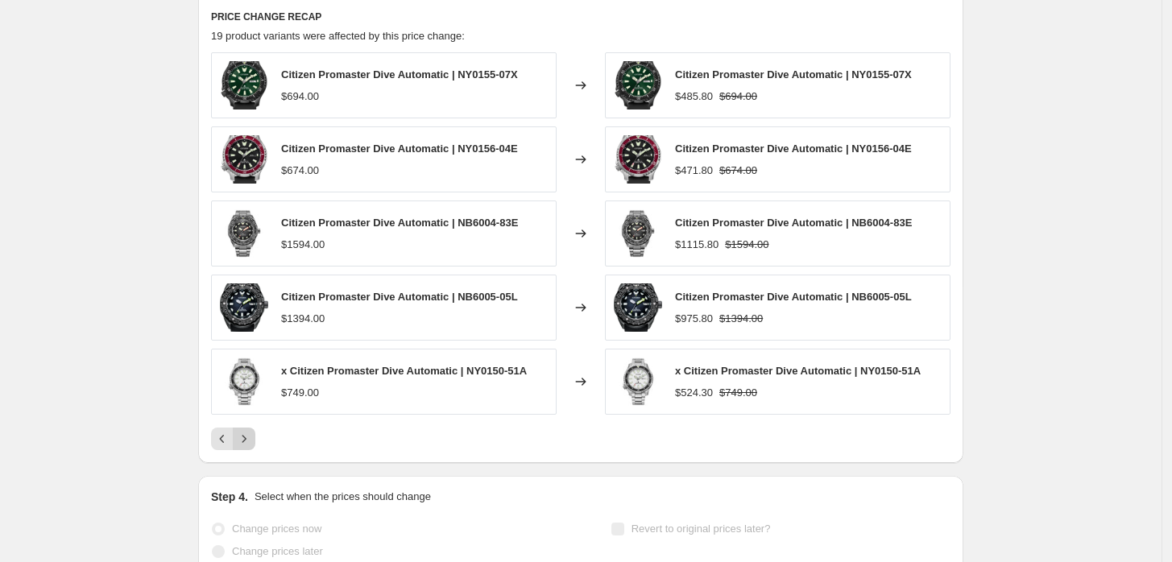
click at [252, 438] on icon "Next" at bounding box center [244, 439] width 16 height 16
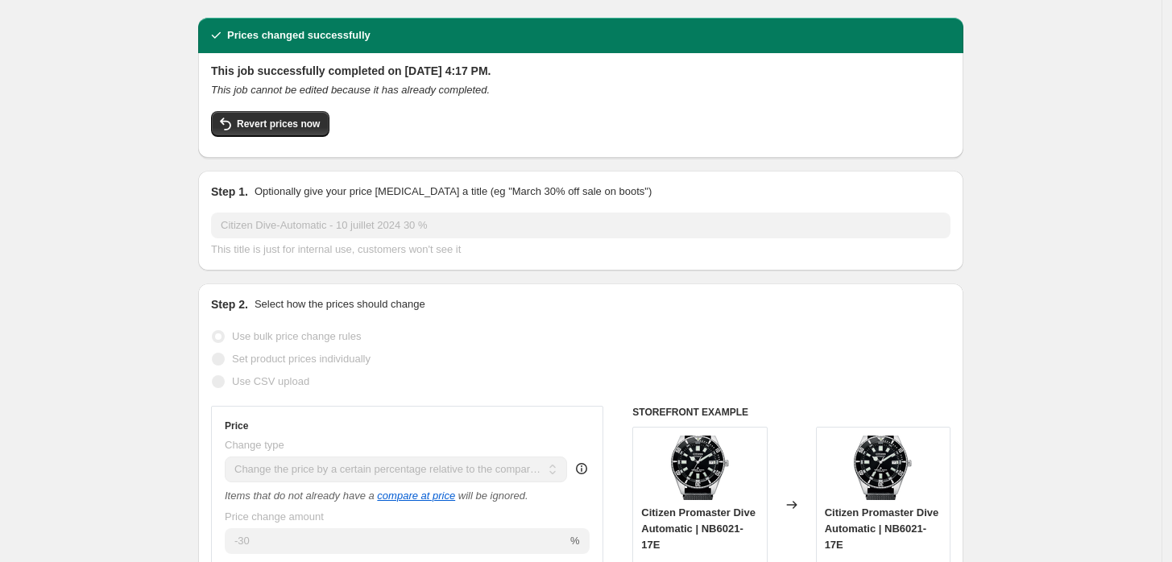
scroll to position [0, 0]
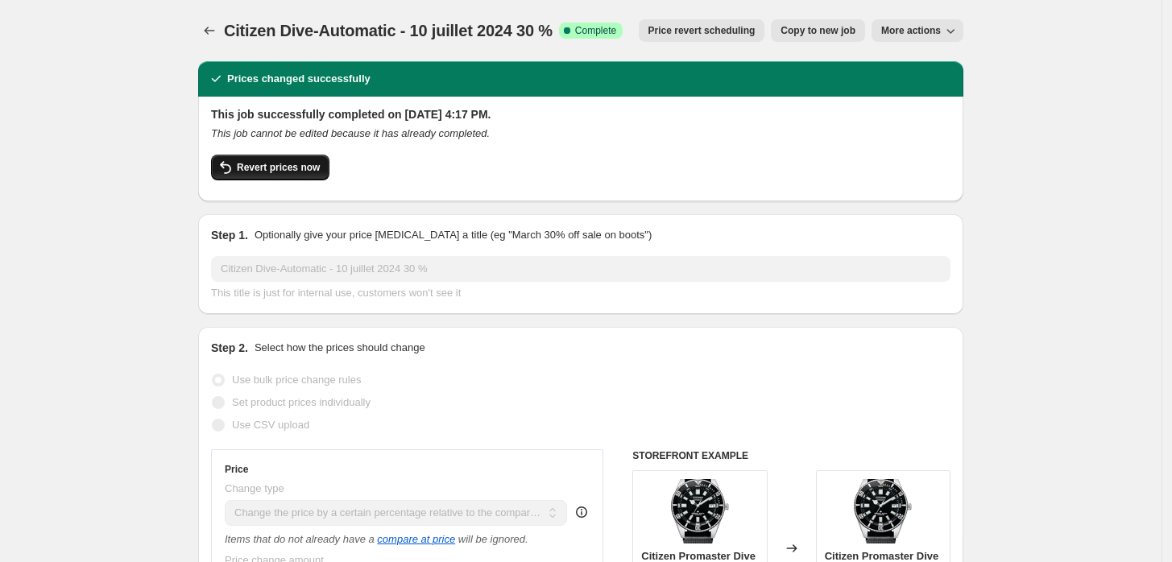
click at [268, 171] on span "Revert prices now" at bounding box center [278, 167] width 83 height 13
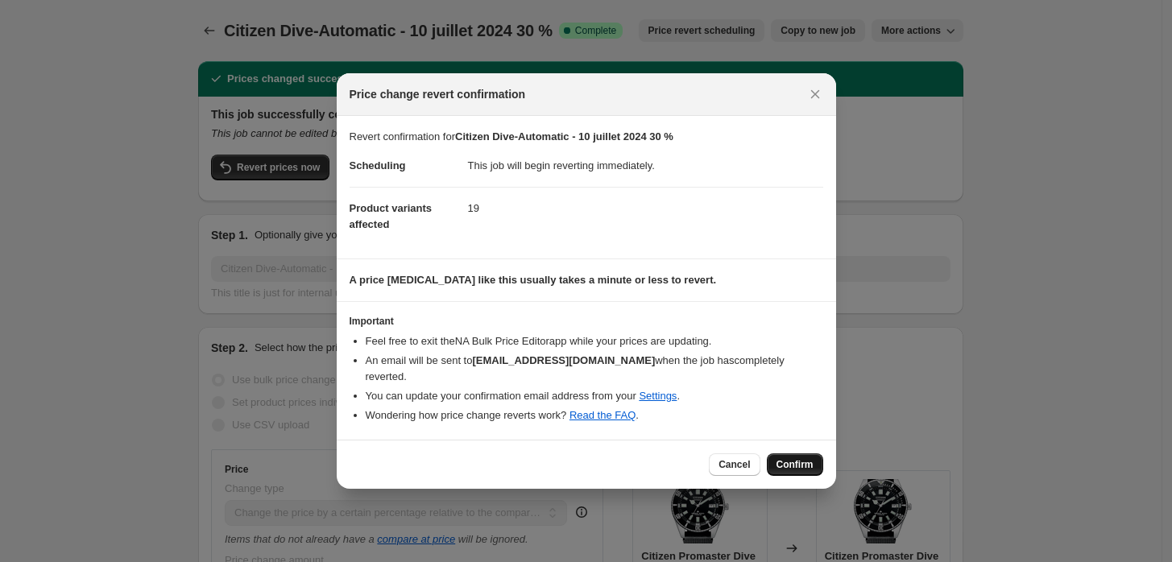
click at [799, 458] on span "Confirm" at bounding box center [795, 464] width 37 height 13
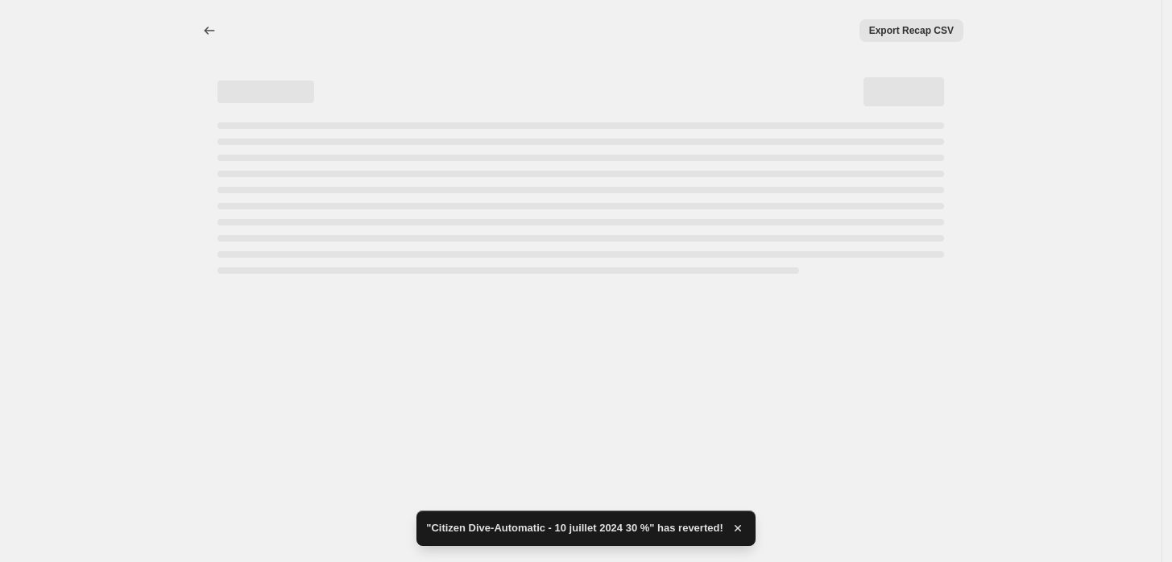
select select "pcap"
select select "no_change"
select select "collection"
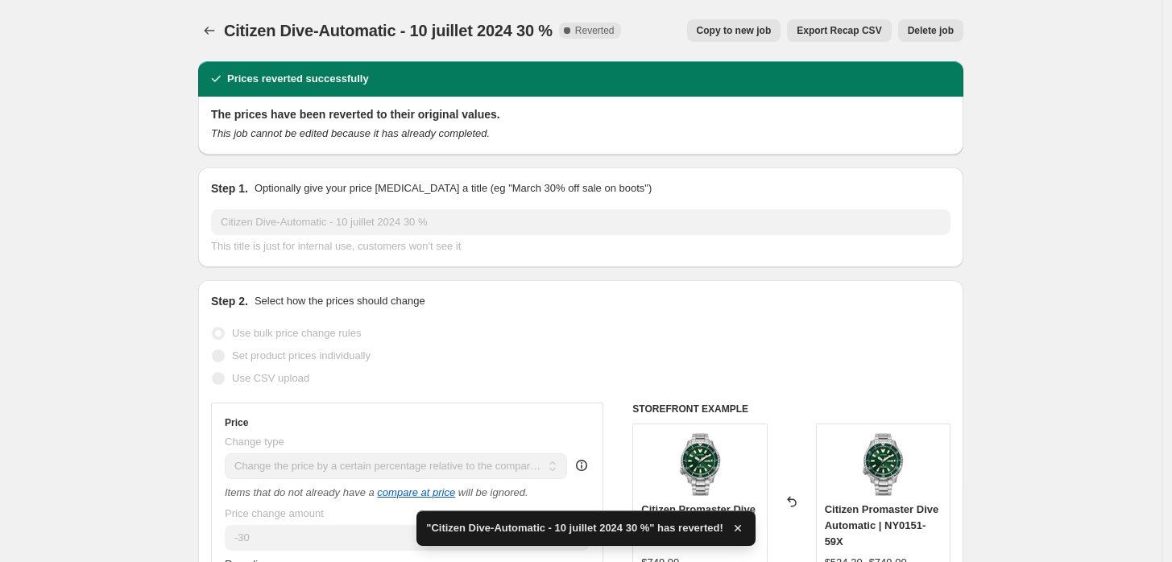
click at [744, 24] on span "Copy to new job" at bounding box center [734, 30] width 75 height 13
select select "pcap"
select select "no_change"
select select "collection"
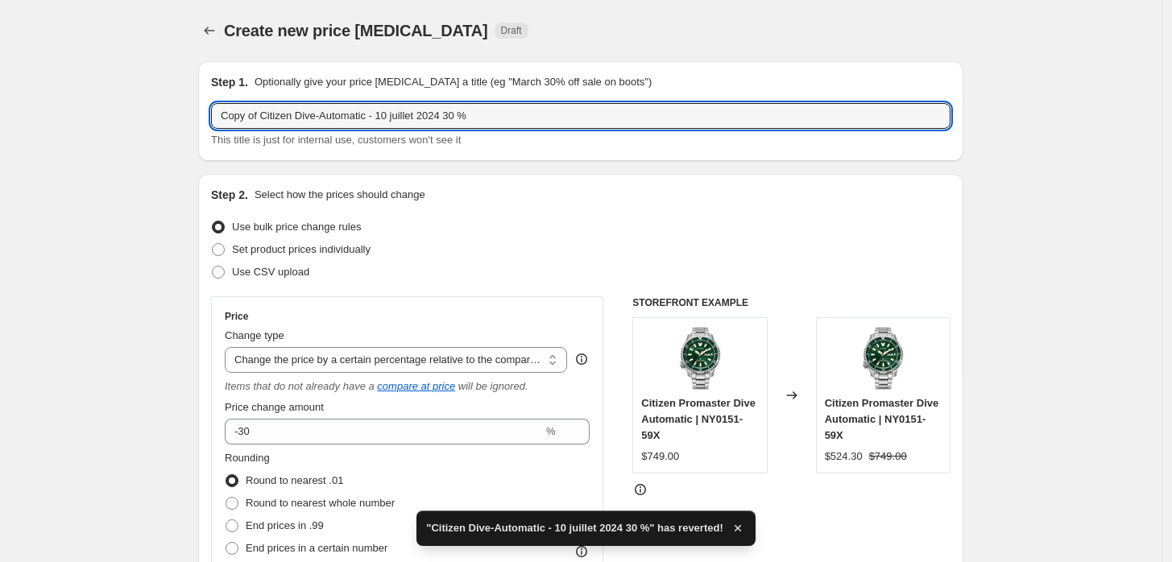
drag, startPoint x: 267, startPoint y: 112, endPoint x: -193, endPoint y: 102, distance: 460.2
click at [0, 102] on html "Home Settings Plans Skip to content Create new price change job. This page is r…" at bounding box center [586, 281] width 1172 height 562
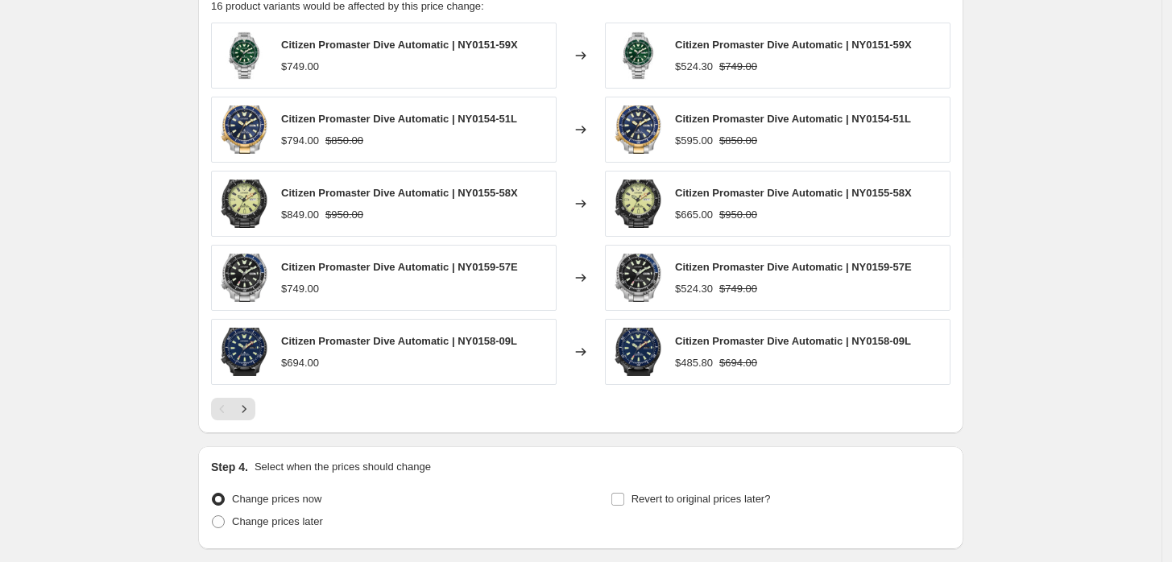
scroll to position [1250, 0]
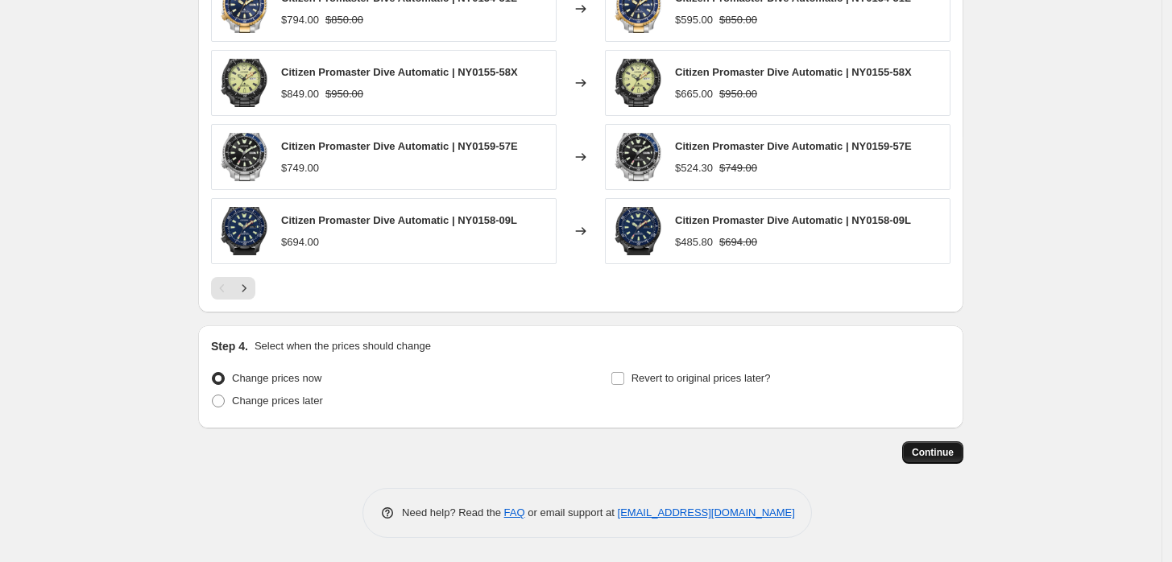
type input "Citizen Dive-Automatic - 10 juillet 2024 30 %"
click at [938, 454] on span "Continue" at bounding box center [933, 452] width 42 height 13
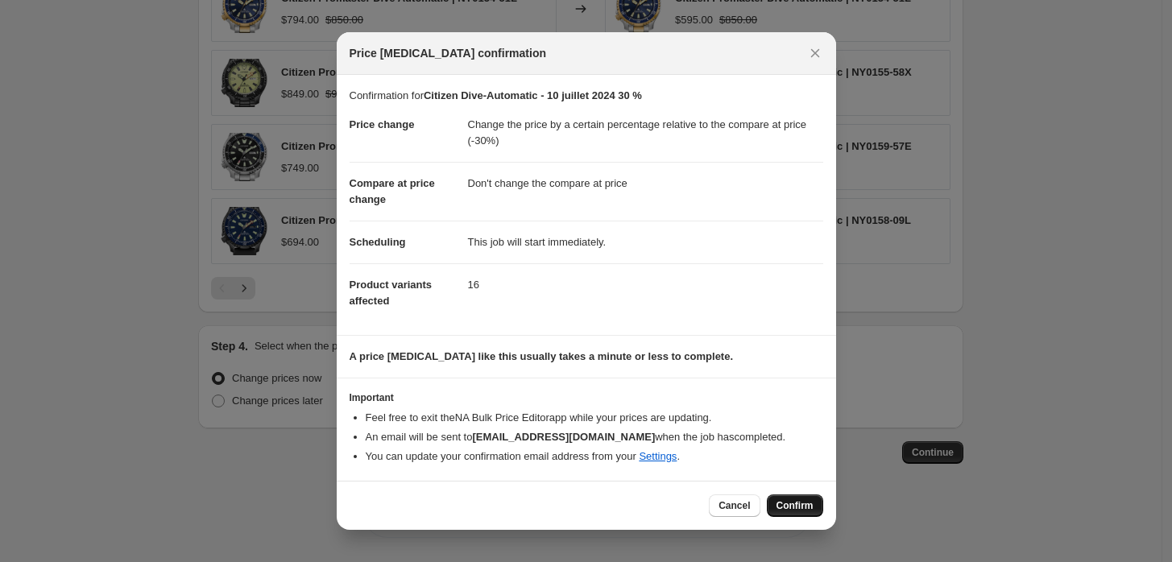
click at [789, 502] on span "Confirm" at bounding box center [795, 506] width 37 height 13
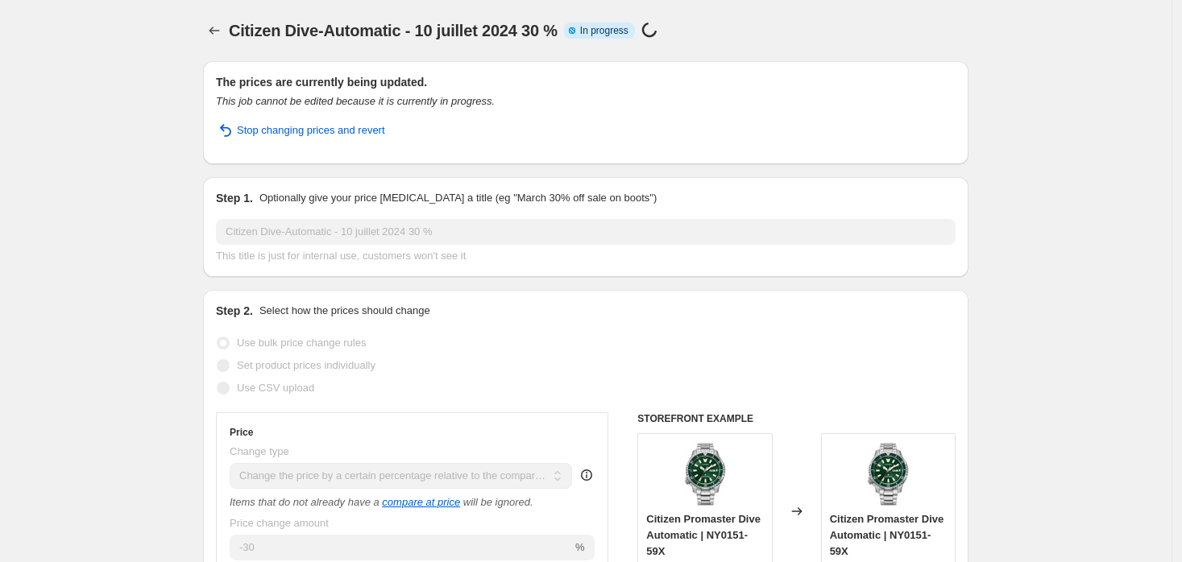
select select "pcap"
select select "no_change"
select select "collection"
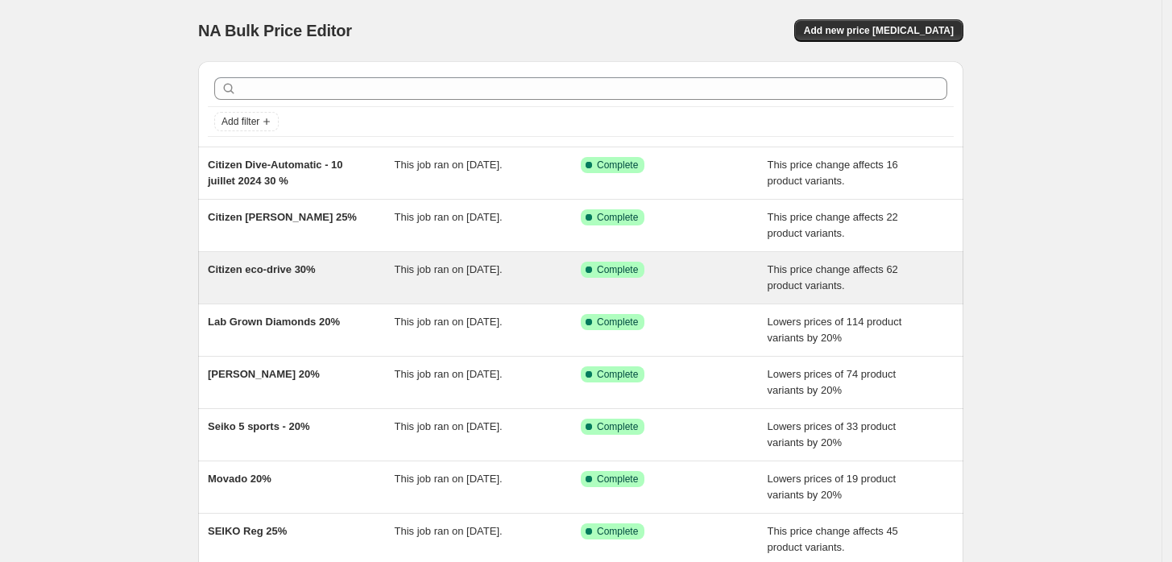
click at [375, 270] on div "Citizen eco-drive 30%" at bounding box center [301, 278] width 187 height 32
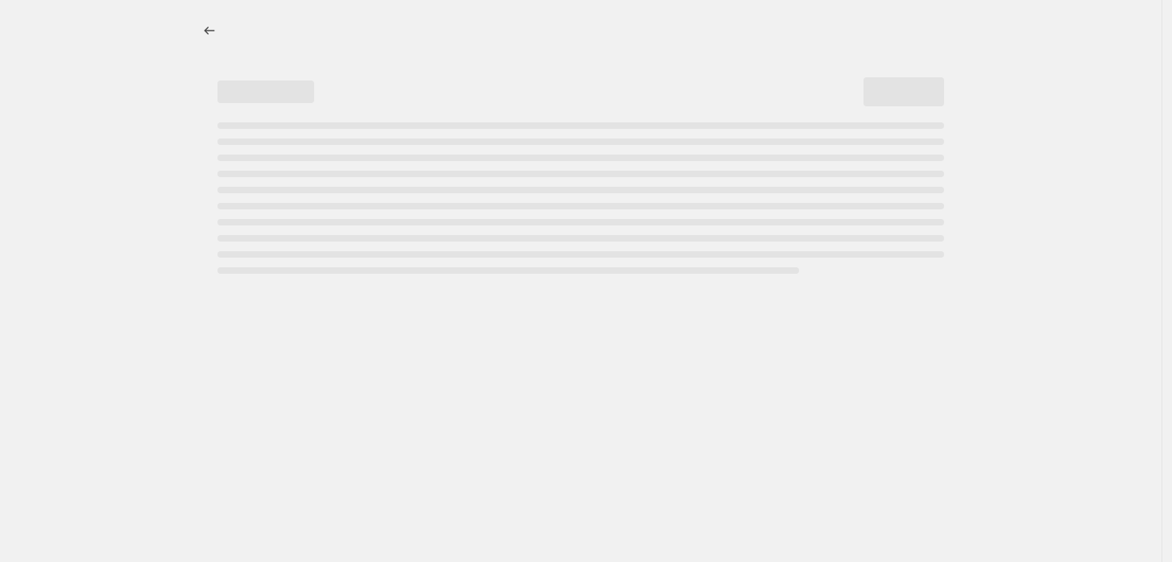
select select "pcap"
select select "no_change"
select select "collection"
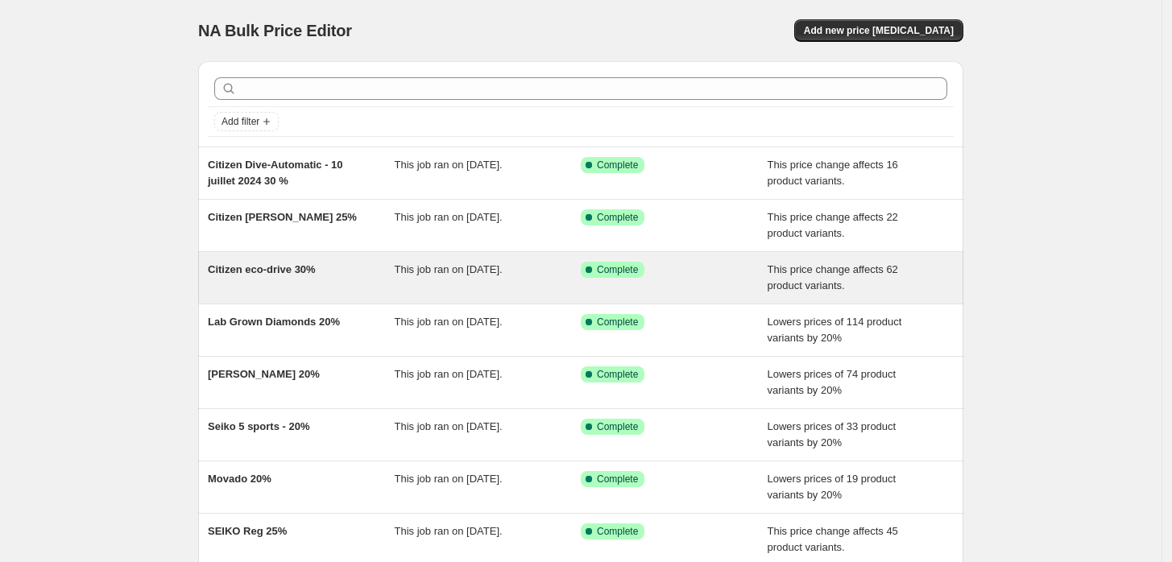
click at [342, 280] on div "Citizen eco-drive 30%" at bounding box center [301, 278] width 187 height 32
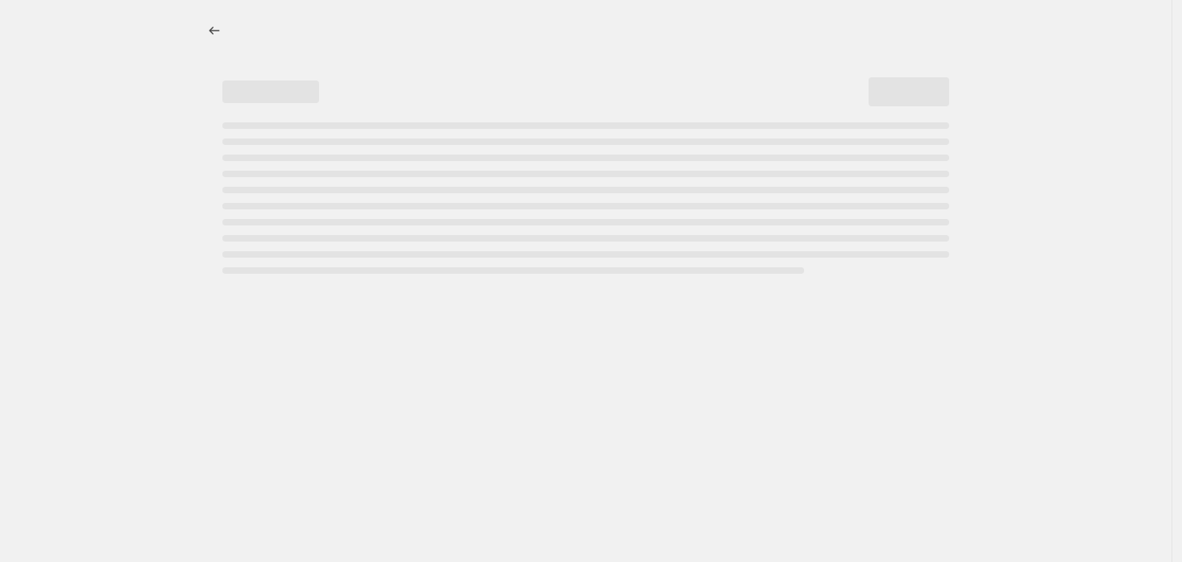
select select "pcap"
select select "no_change"
select select "collection"
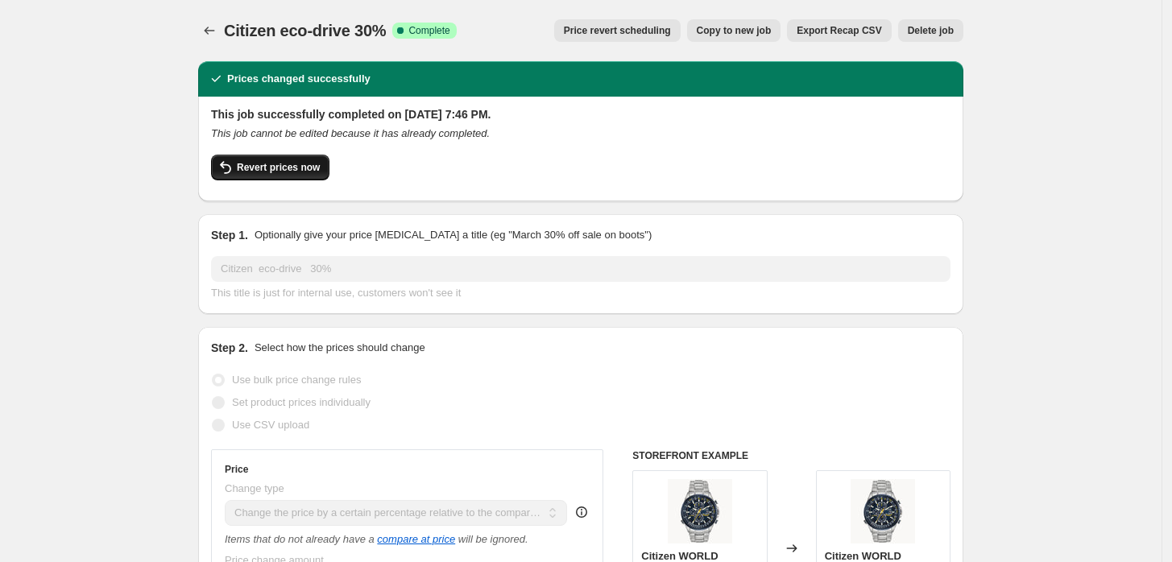
click at [302, 167] on span "Revert prices now" at bounding box center [278, 167] width 83 height 13
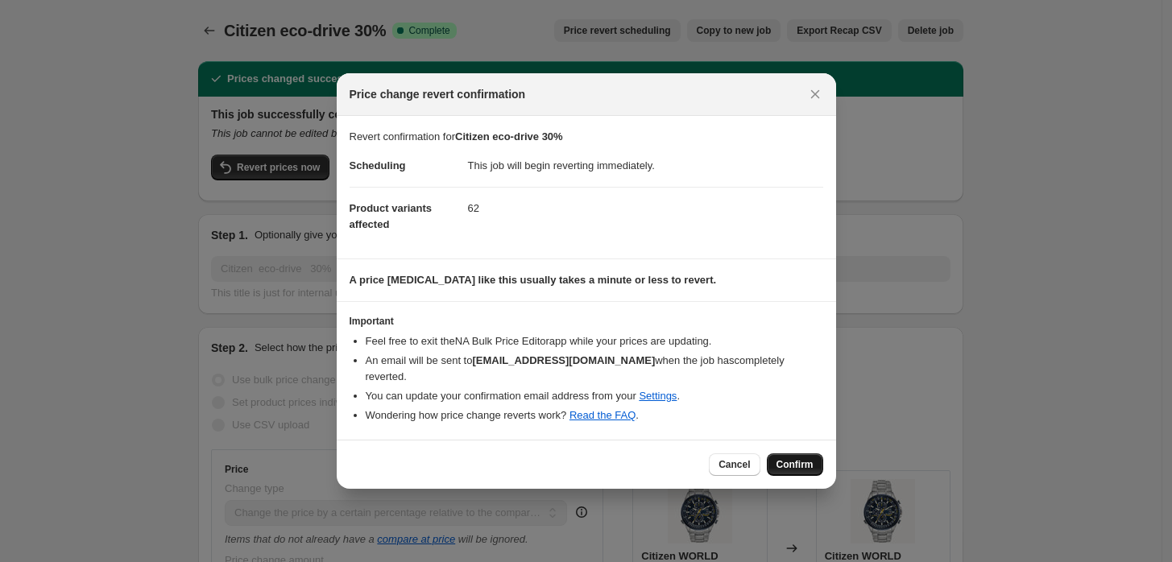
click at [786, 454] on button "Confirm" at bounding box center [795, 465] width 56 height 23
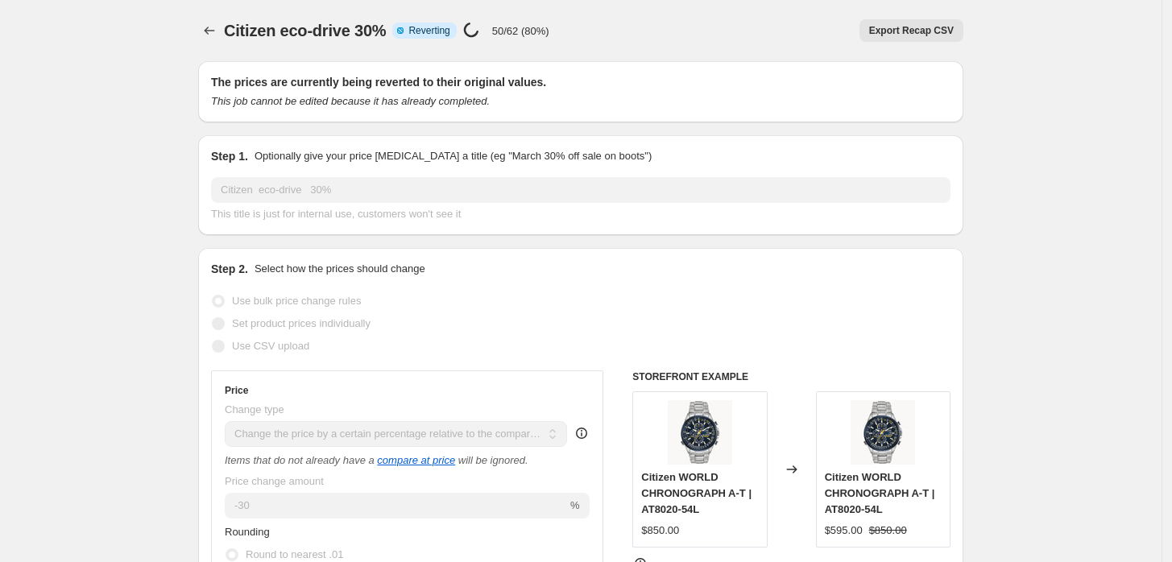
select select "pcap"
select select "no_change"
select select "collection"
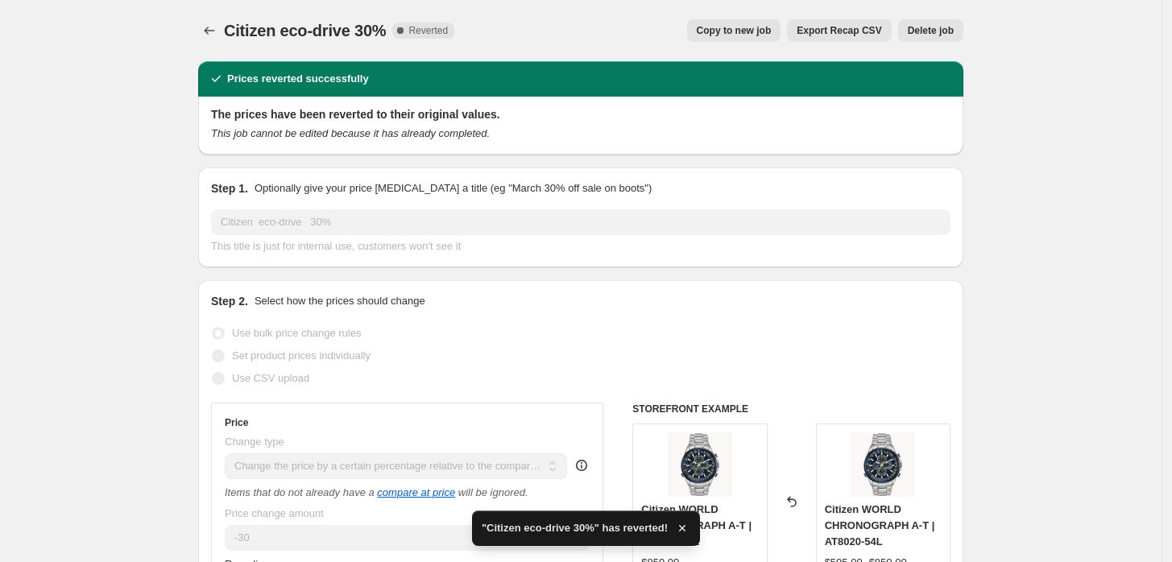
click at [719, 20] on button "Copy to new job" at bounding box center [734, 30] width 94 height 23
select select "pcap"
select select "no_change"
select select "collection"
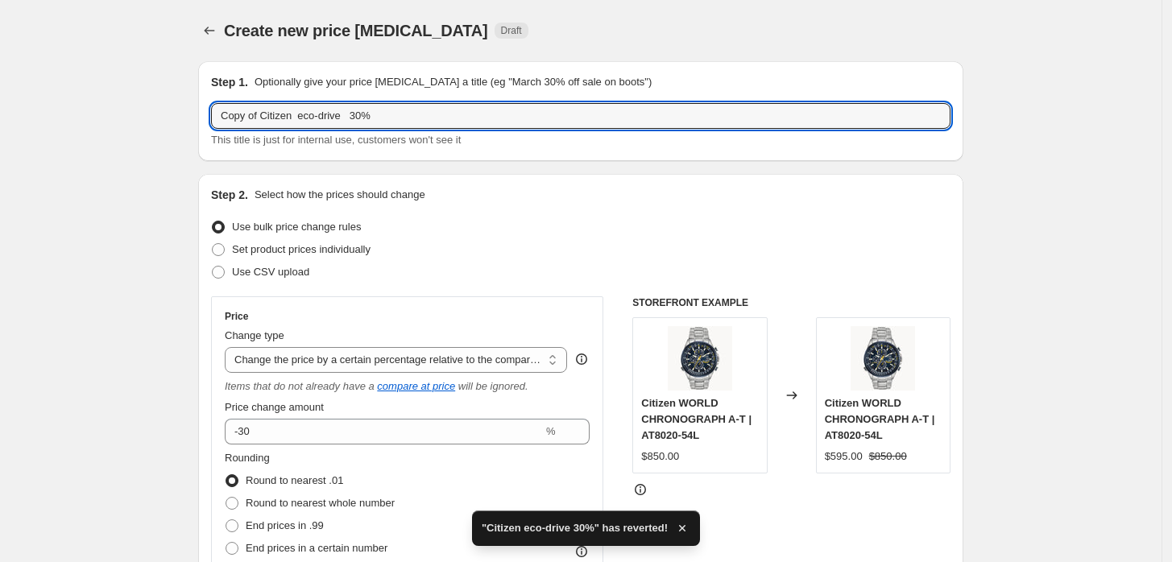
drag, startPoint x: 264, startPoint y: 114, endPoint x: -193, endPoint y: 70, distance: 459.7
click at [0, 70] on html "Home Settings Plans Skip to content Create new price change job. This page is r…" at bounding box center [586, 281] width 1172 height 562
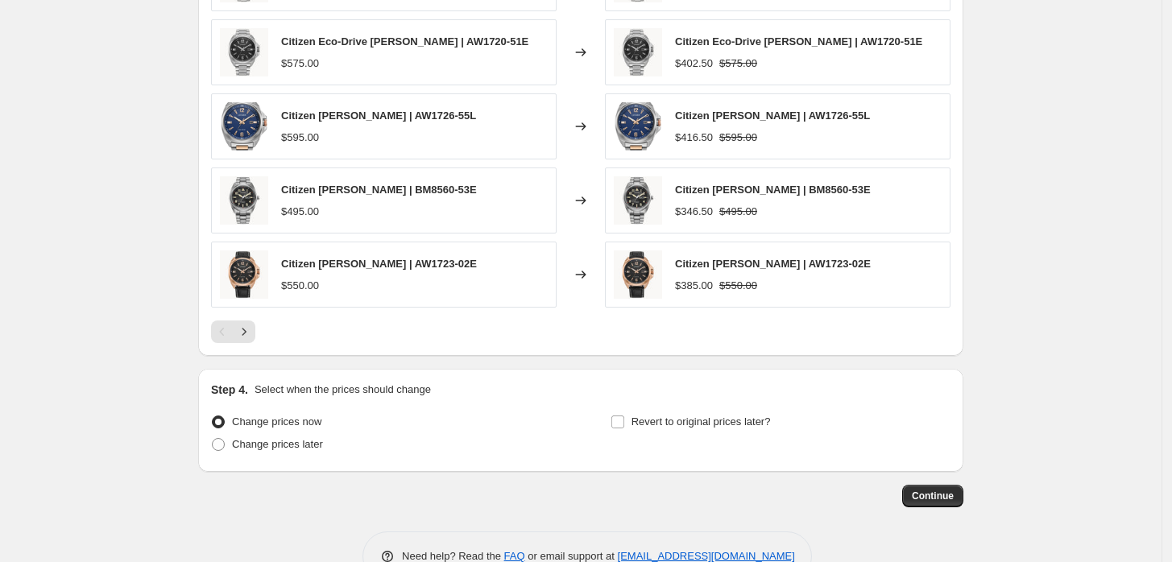
scroll to position [1250, 0]
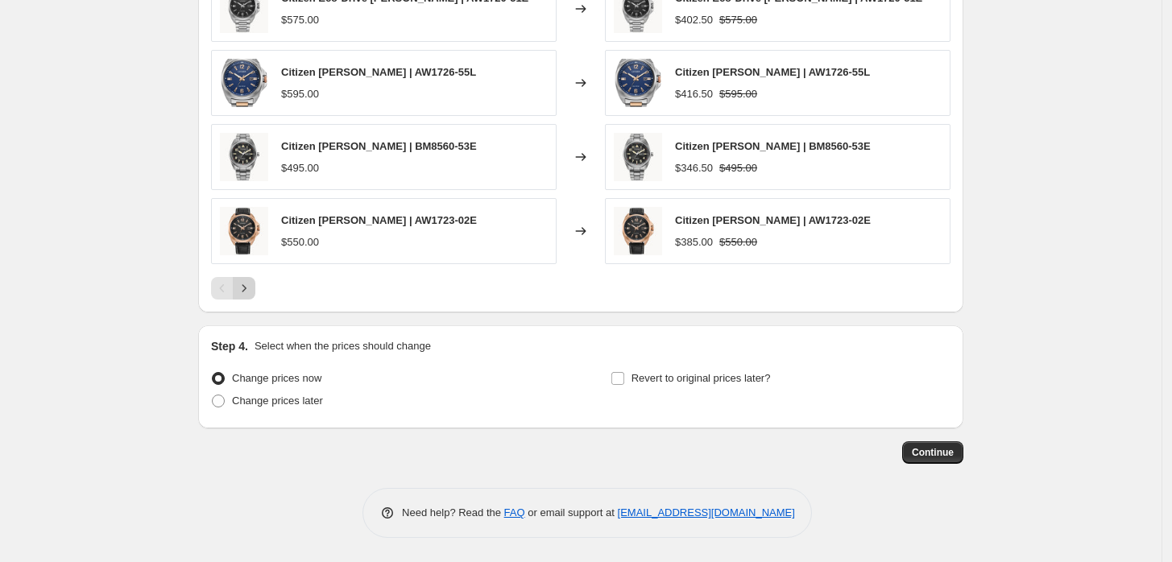
type input "Citizen eco-drive 30%"
click at [247, 288] on icon "Next" at bounding box center [244, 288] width 16 height 16
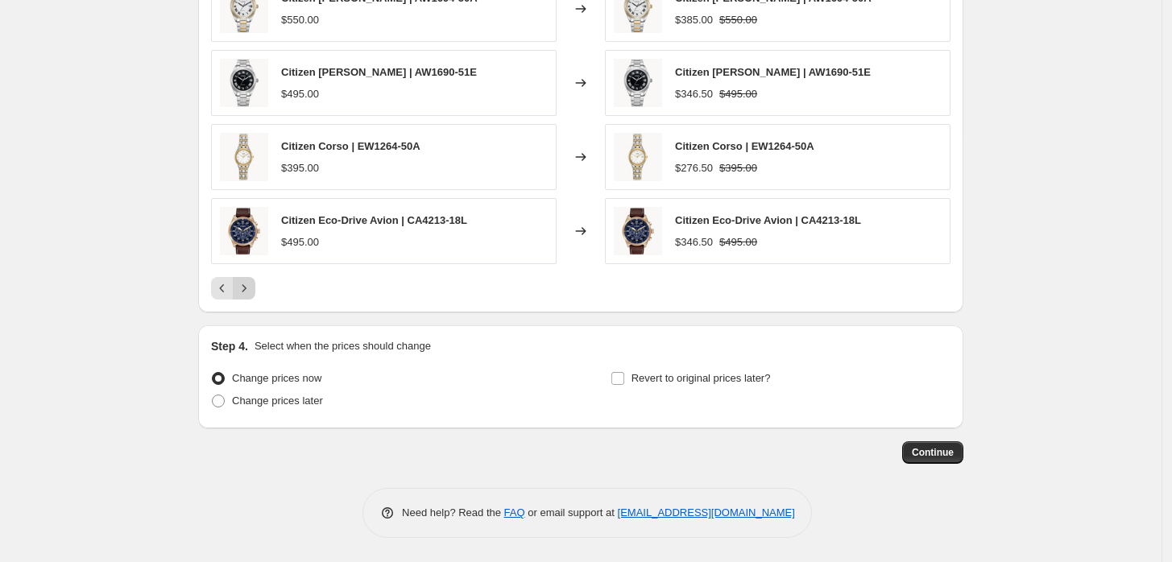
click at [249, 286] on icon "Next" at bounding box center [244, 288] width 16 height 16
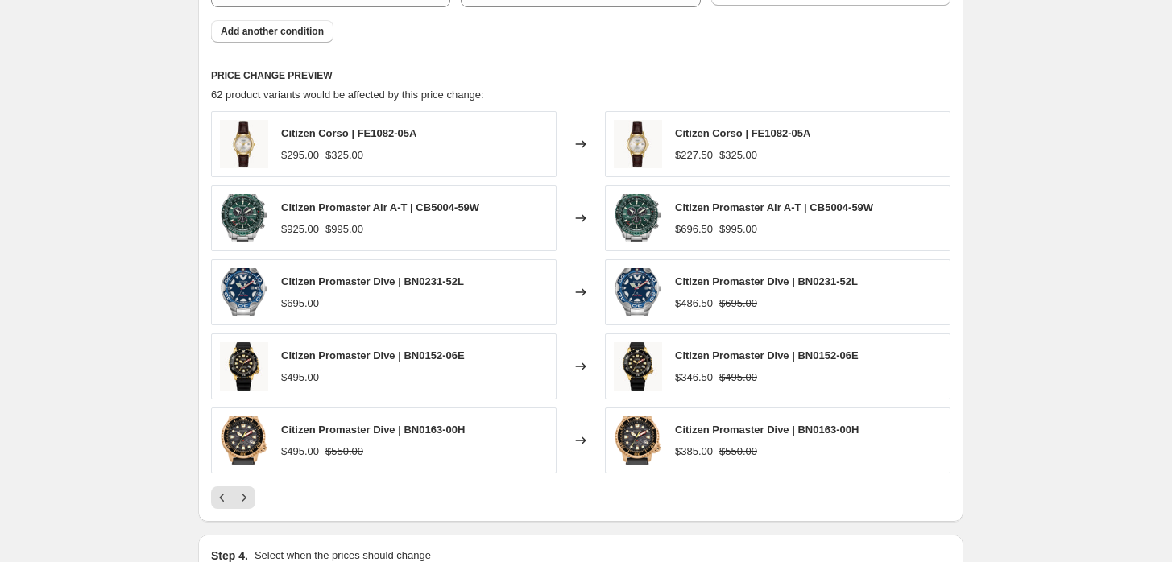
scroll to position [1160, 0]
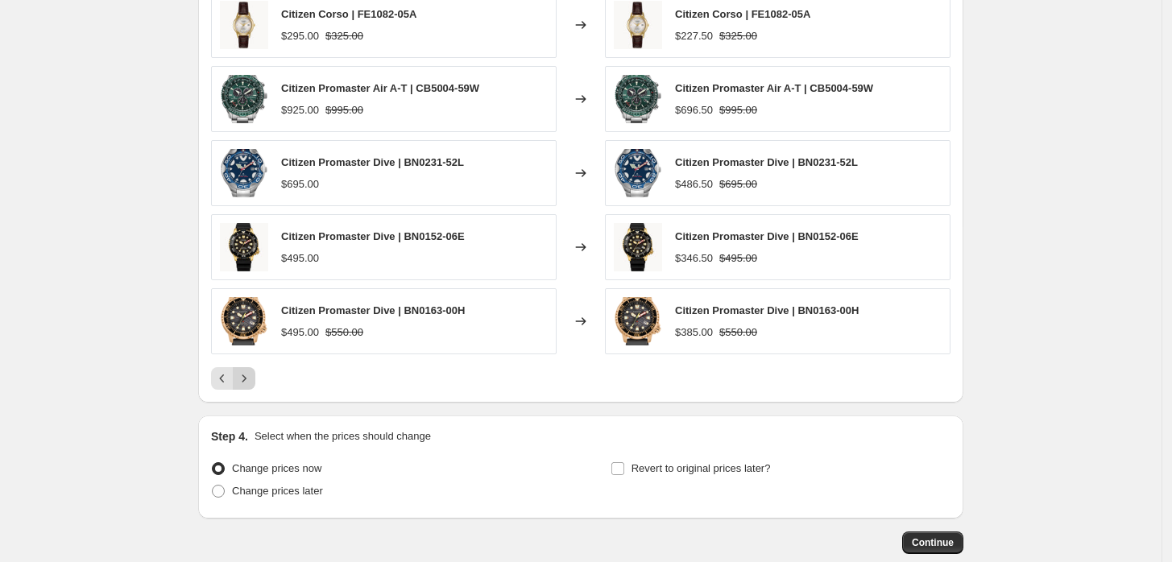
click at [248, 371] on icon "Next" at bounding box center [244, 379] width 16 height 16
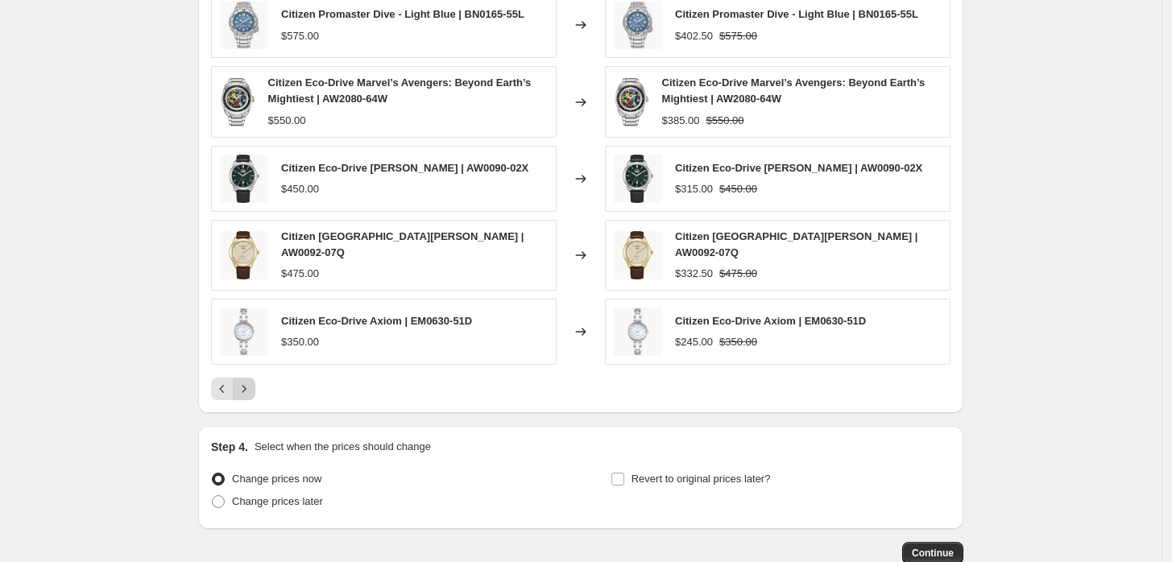
click at [245, 381] on icon "Next" at bounding box center [244, 389] width 16 height 16
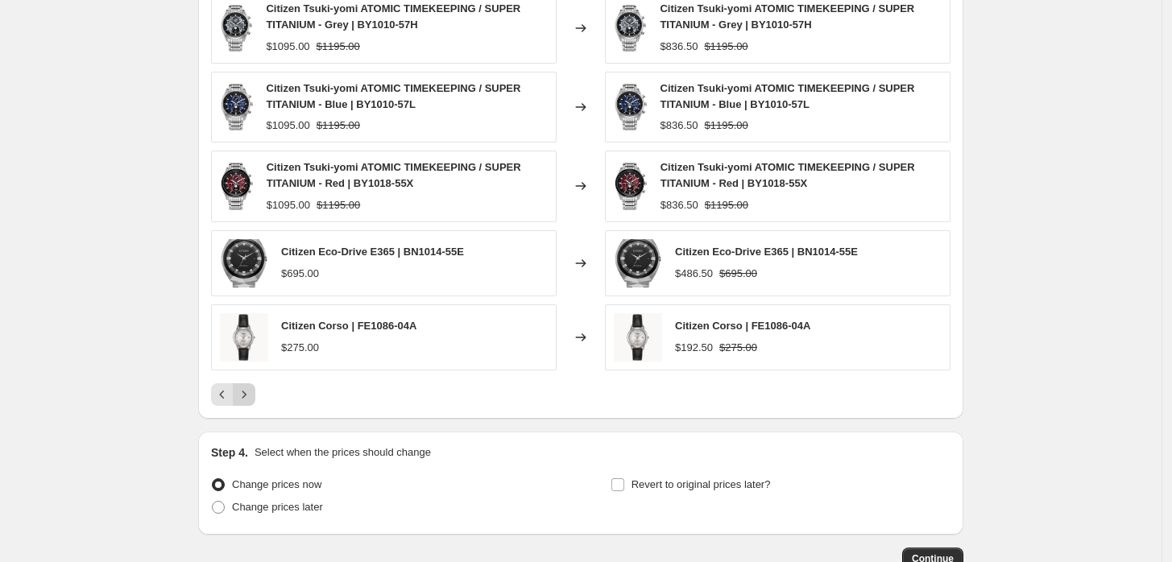
click at [246, 394] on icon "Next" at bounding box center [244, 395] width 16 height 16
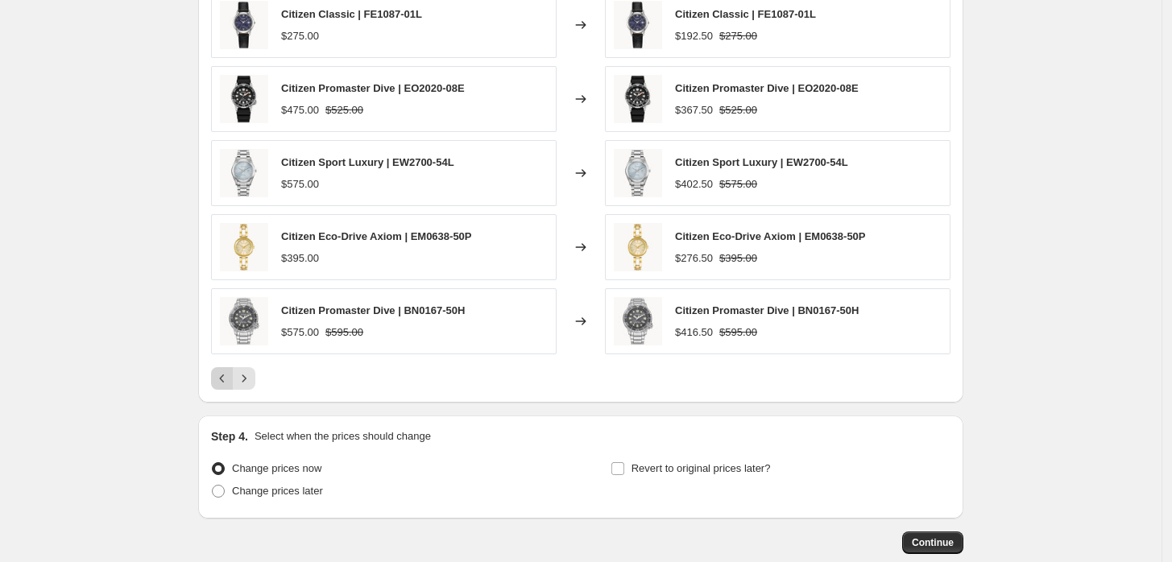
click at [226, 382] on icon "Previous" at bounding box center [222, 379] width 16 height 16
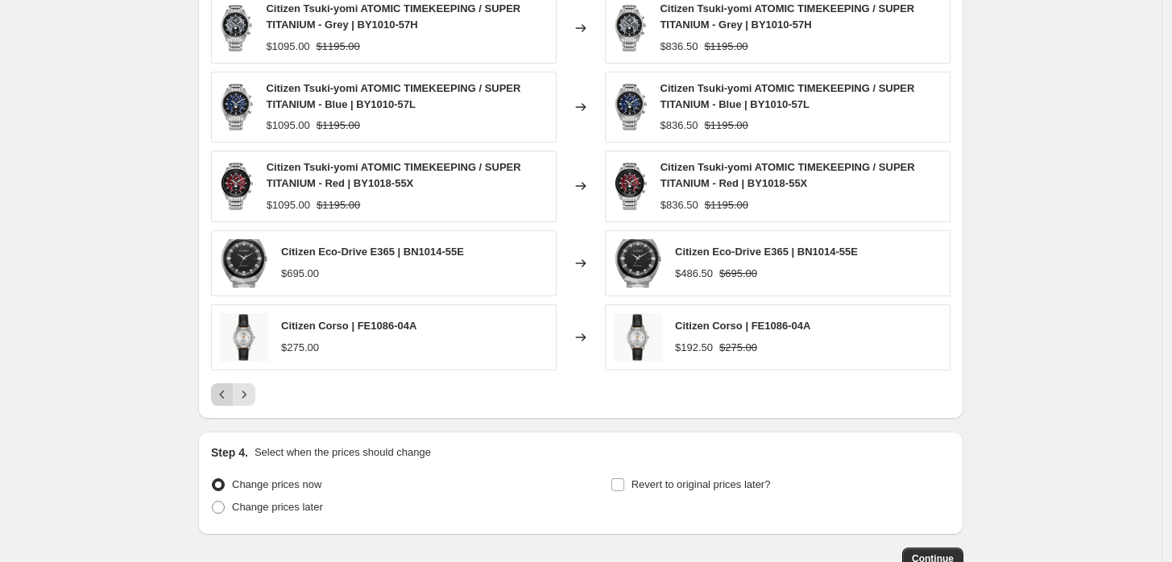
click at [223, 387] on icon "Previous" at bounding box center [222, 395] width 16 height 16
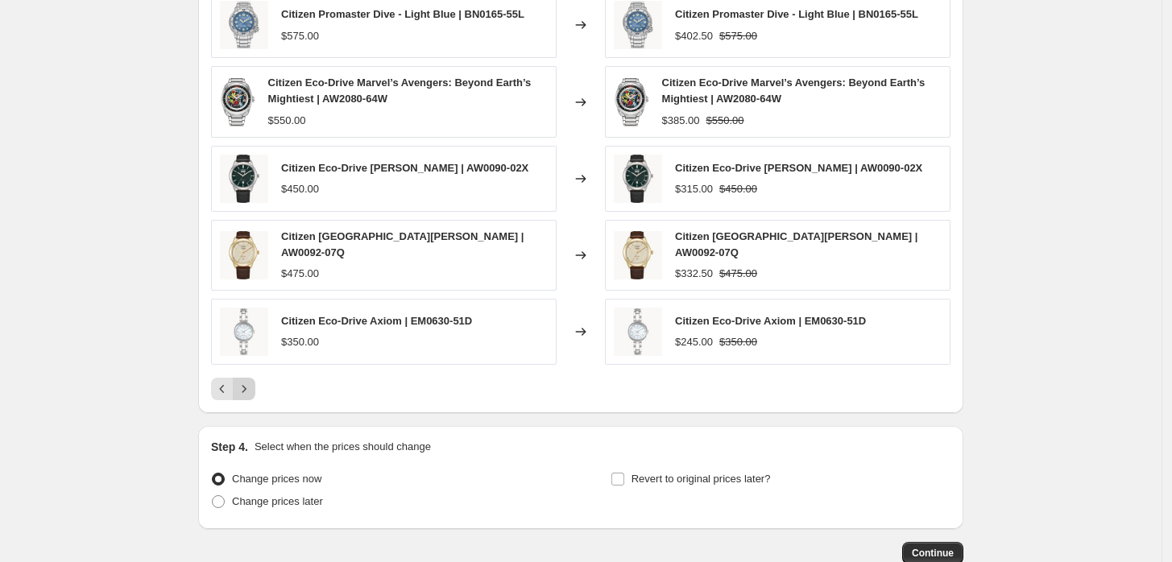
click at [247, 384] on icon "Next" at bounding box center [244, 389] width 16 height 16
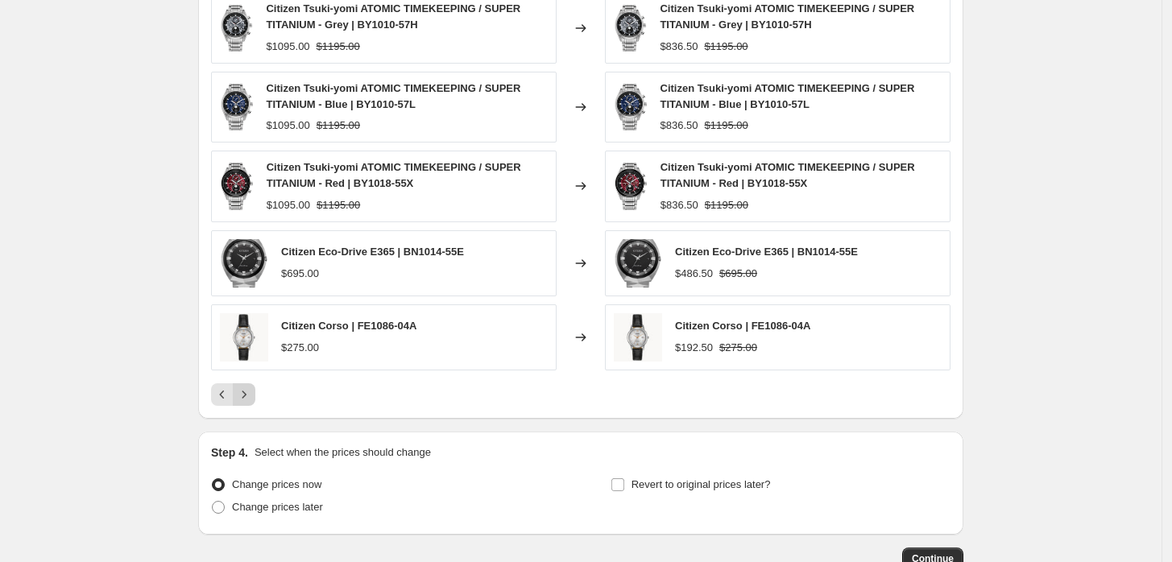
click at [247, 383] on button "Next" at bounding box center [244, 394] width 23 height 23
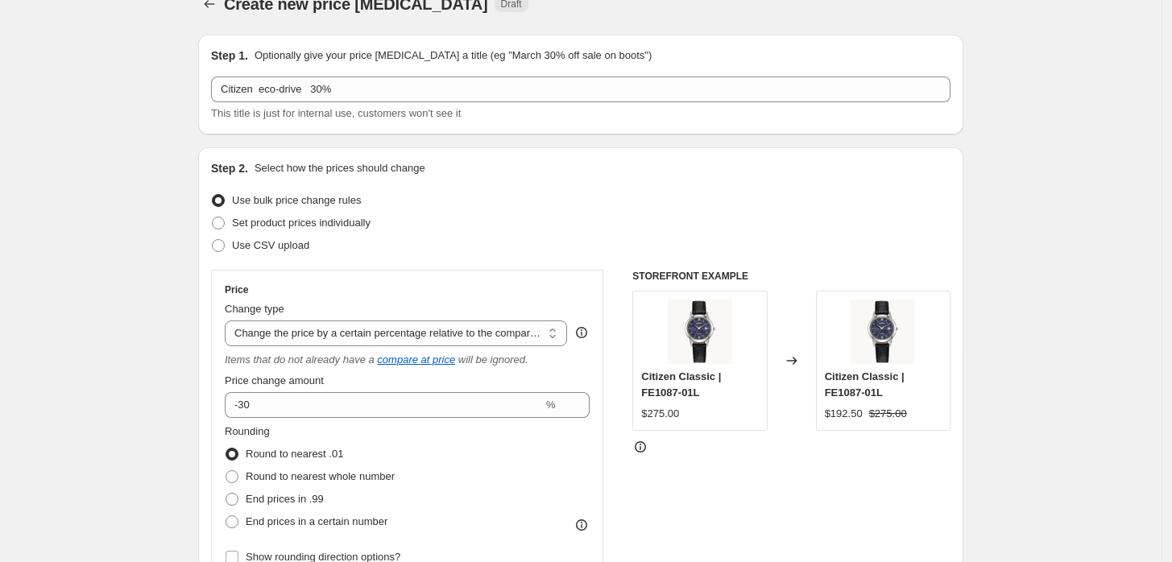
scroll to position [0, 0]
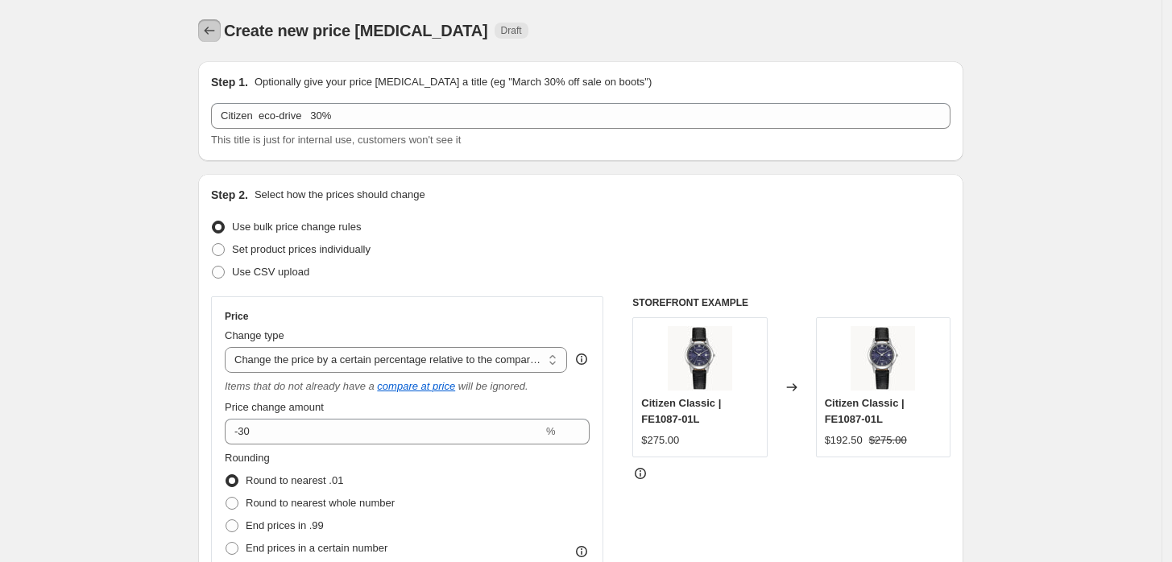
click at [212, 23] on icon "Price change jobs" at bounding box center [209, 31] width 16 height 16
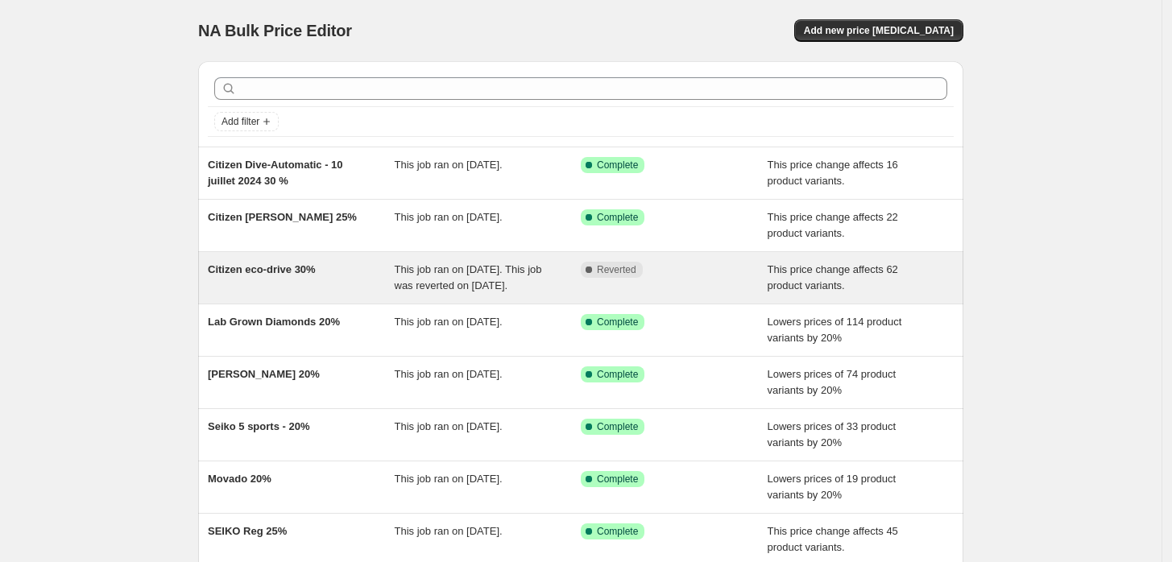
click at [289, 274] on span "Citizen eco-drive 30%" at bounding box center [262, 269] width 108 height 12
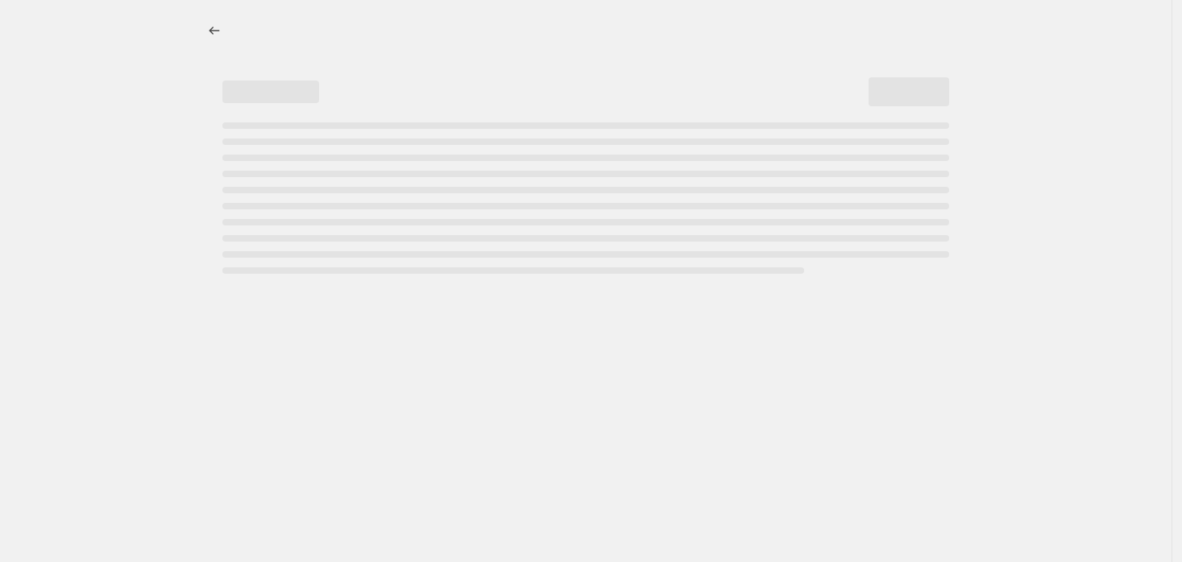
select select "pcap"
select select "no_change"
select select "collection"
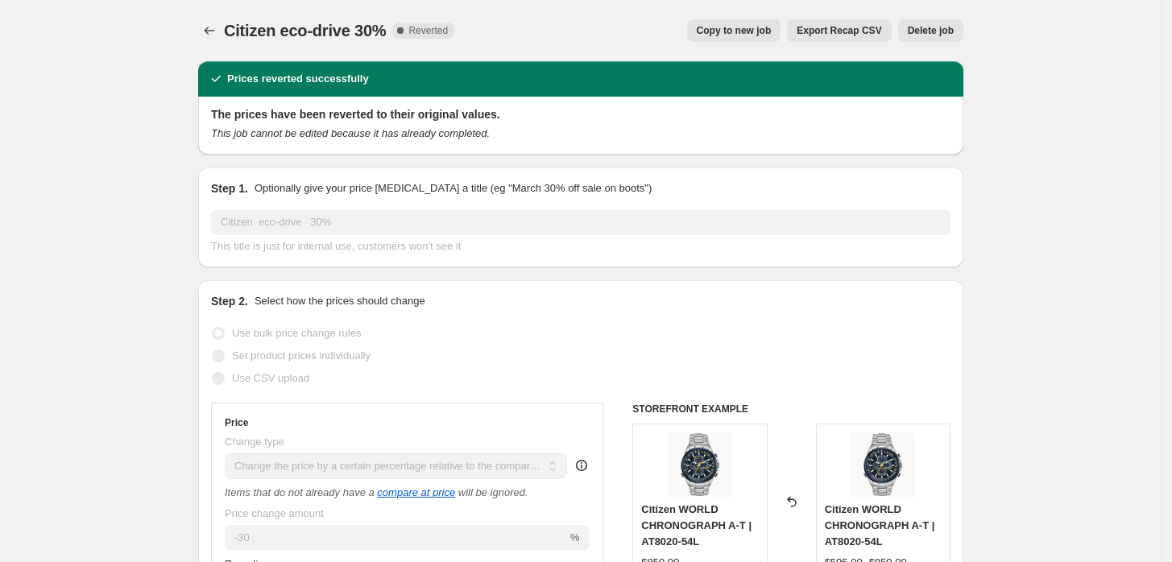
click at [748, 23] on button "Copy to new job" at bounding box center [734, 30] width 94 height 23
select select "pcap"
select select "no_change"
select select "collection"
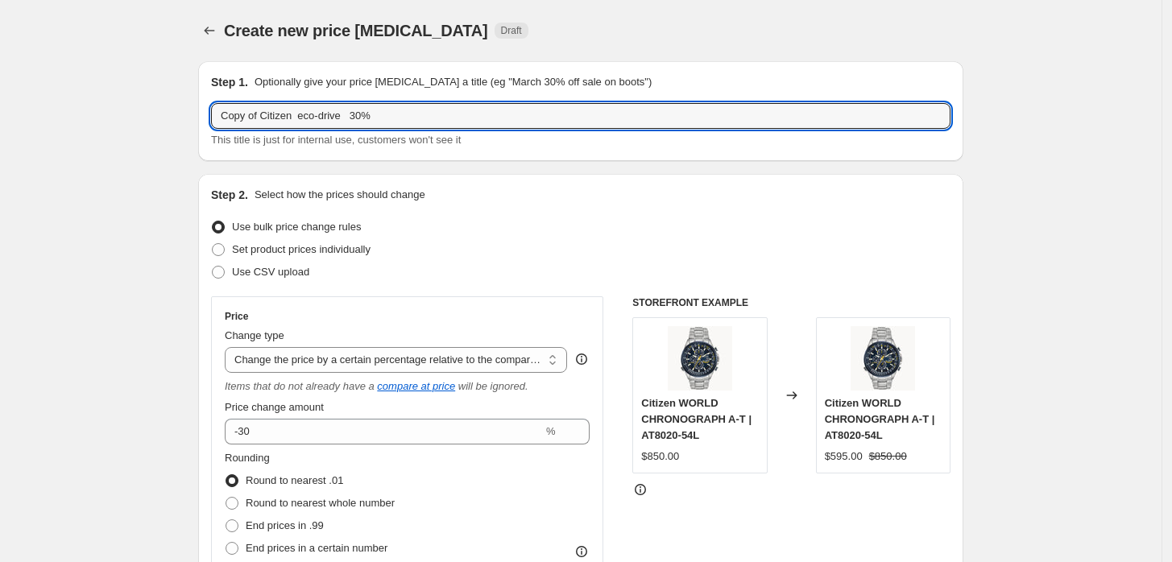
drag, startPoint x: 264, startPoint y: 117, endPoint x: -140, endPoint y: 73, distance: 406.9
click at [0, 73] on html "Home Settings Plans Skip to content Create new price change job. This page is r…" at bounding box center [586, 281] width 1172 height 562
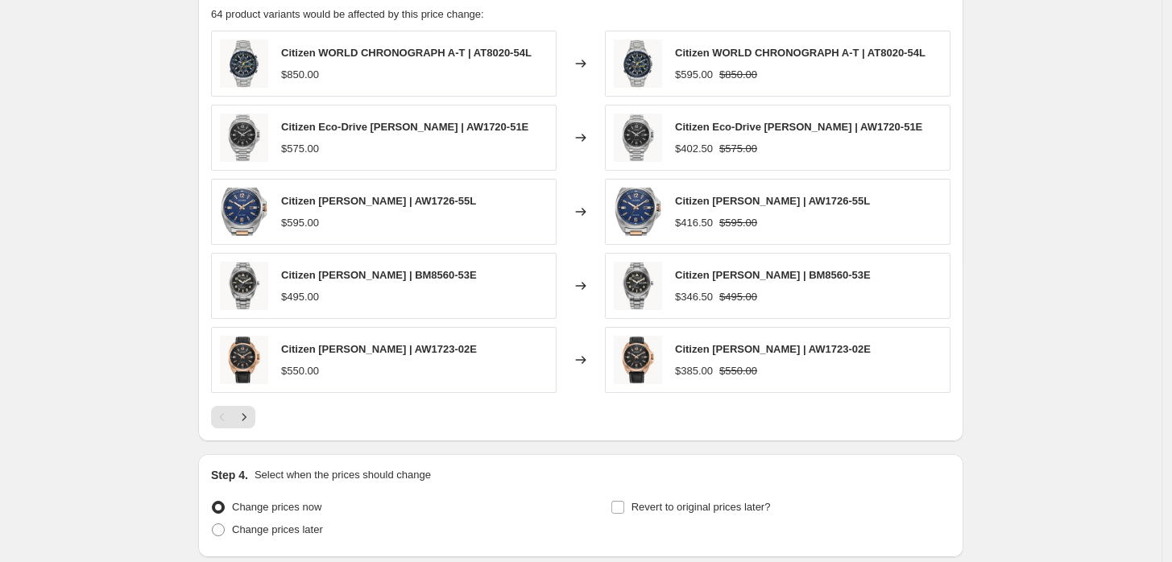
scroll to position [1250, 0]
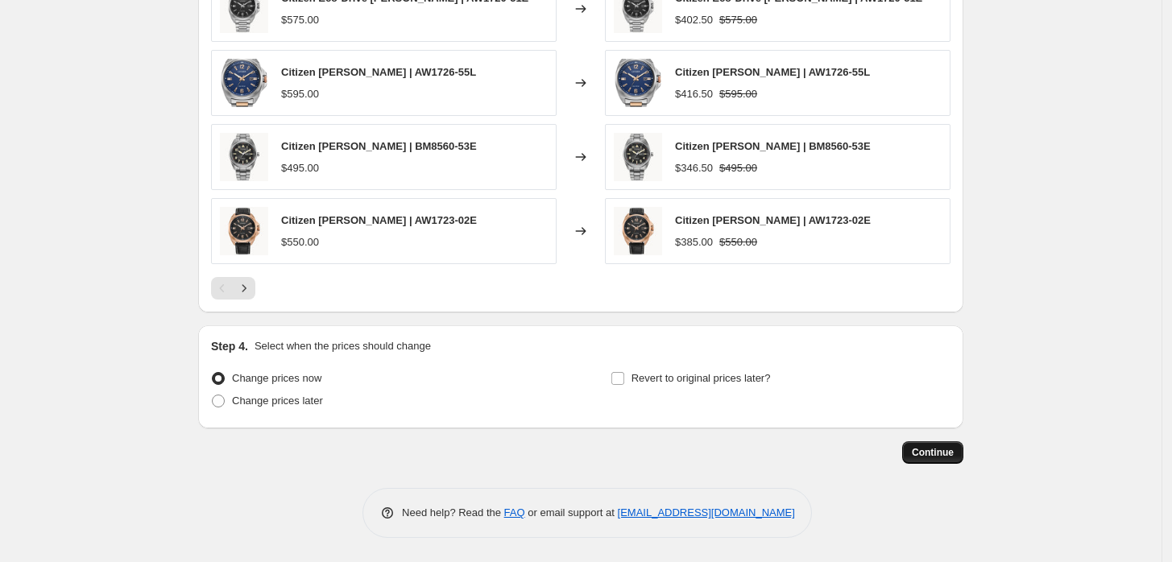
type input "Citizen eco-drive 30%"
click at [944, 460] on button "Continue" at bounding box center [932, 453] width 61 height 23
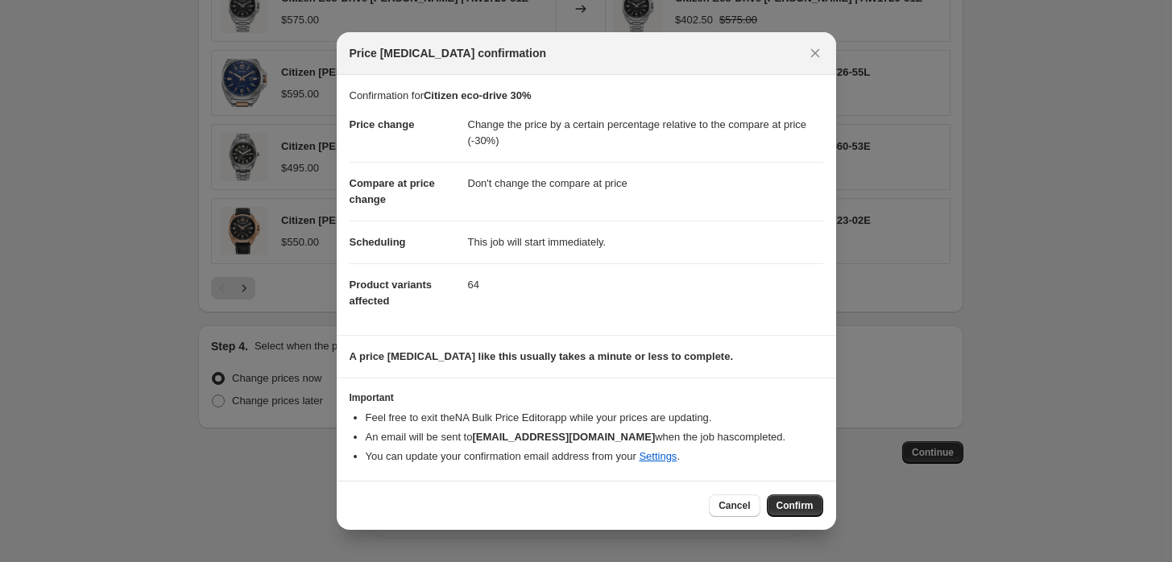
click at [800, 504] on span "Confirm" at bounding box center [795, 506] width 37 height 13
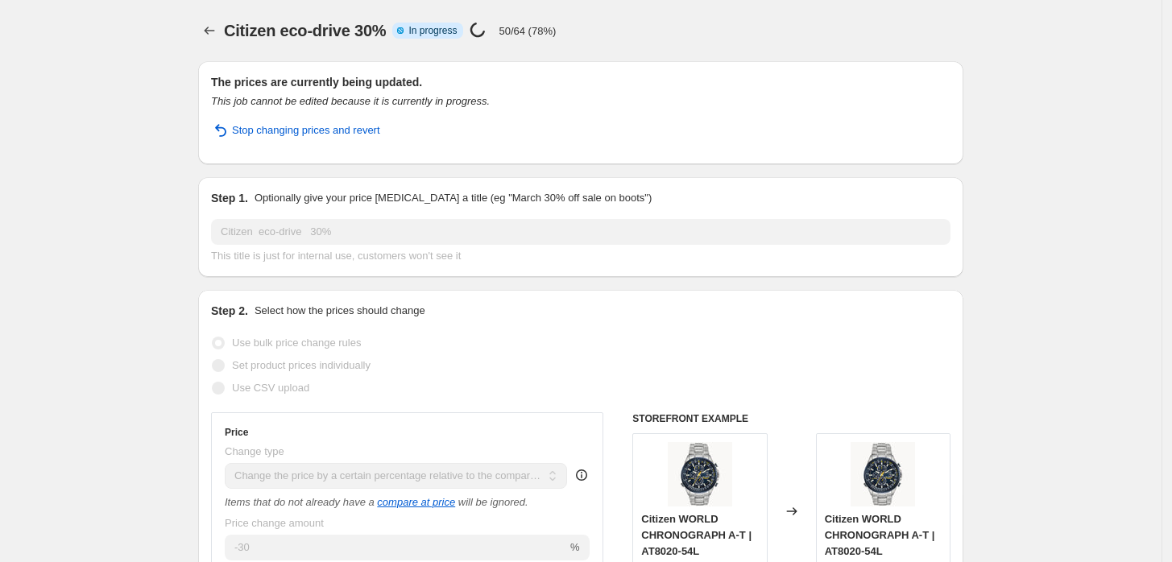
select select "pcap"
select select "no_change"
select select "collection"
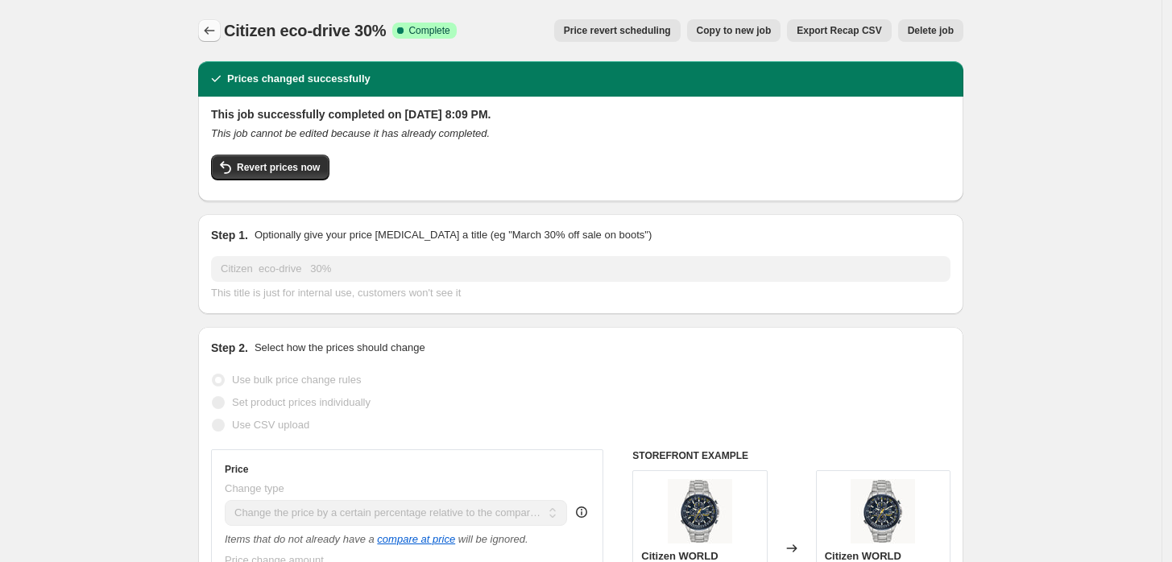
click at [215, 32] on icon "Price change jobs" at bounding box center [209, 31] width 16 height 16
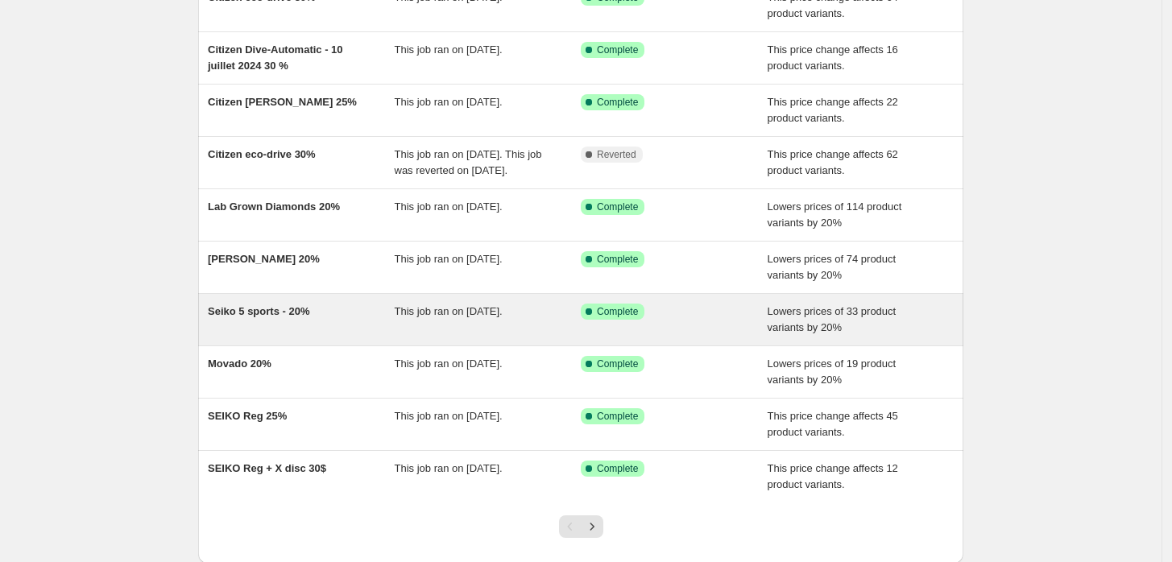
scroll to position [179, 0]
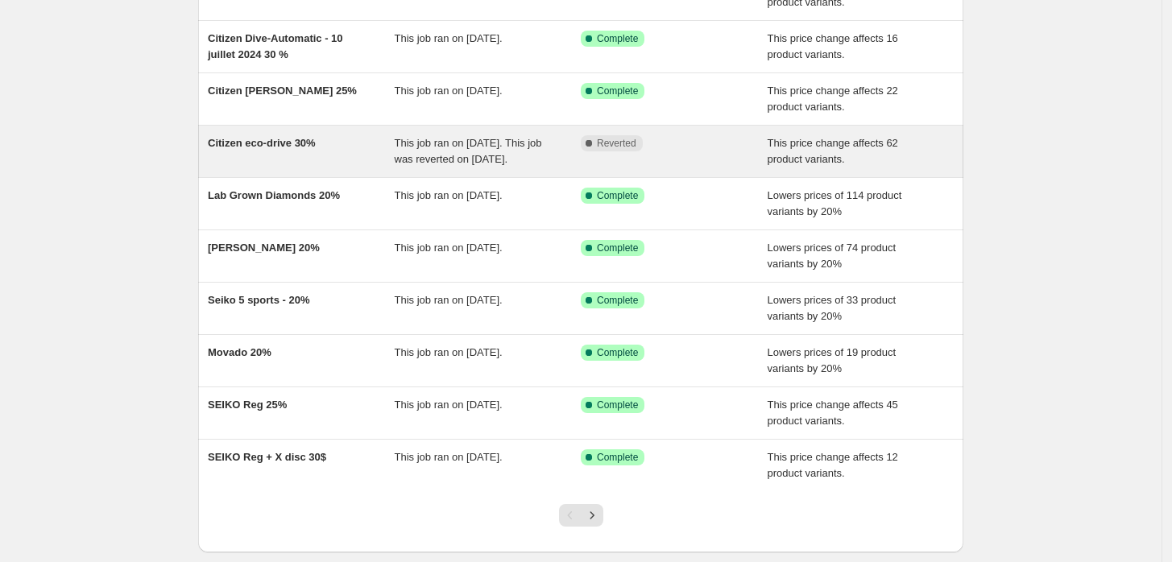
click at [417, 165] on span "This job ran on [DATE]. This job was reverted on [DATE]." at bounding box center [468, 151] width 147 height 28
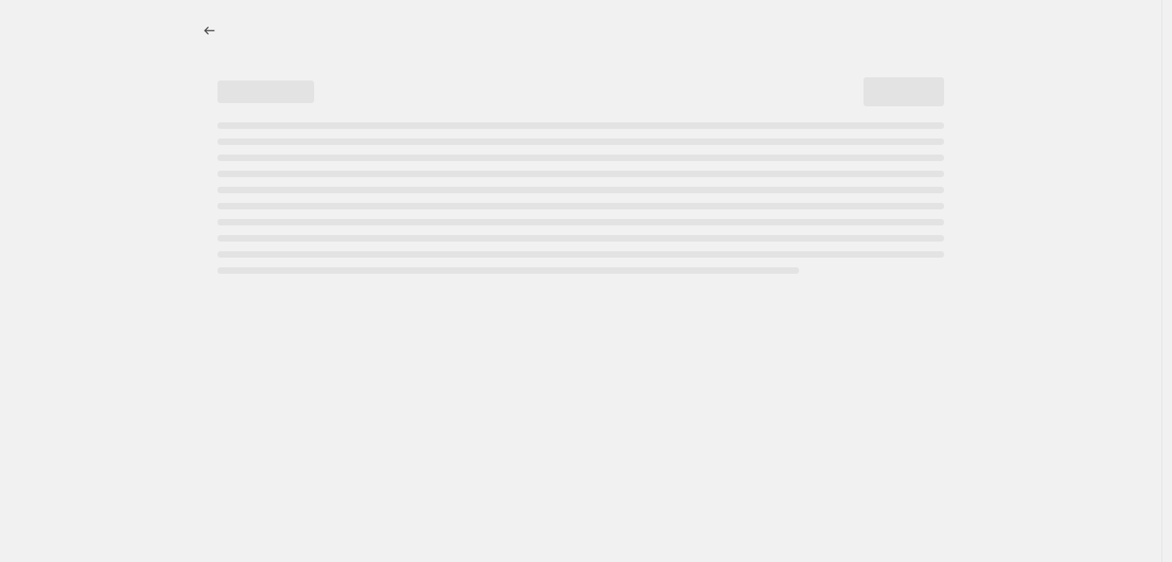
select select "pcap"
select select "no_change"
select select "collection"
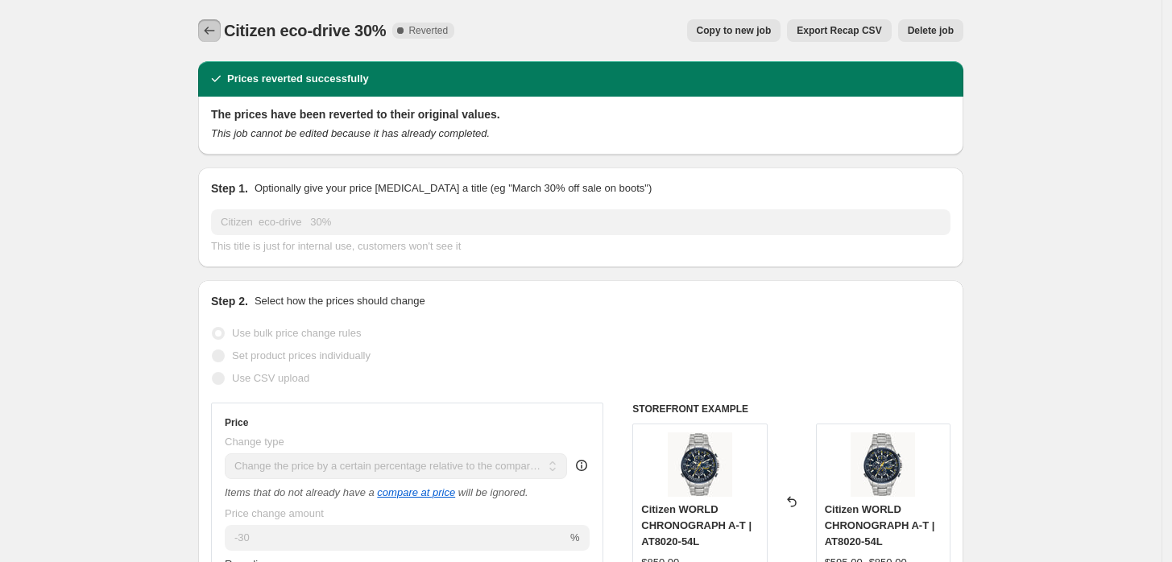
click at [213, 23] on button "Price change jobs" at bounding box center [209, 30] width 23 height 23
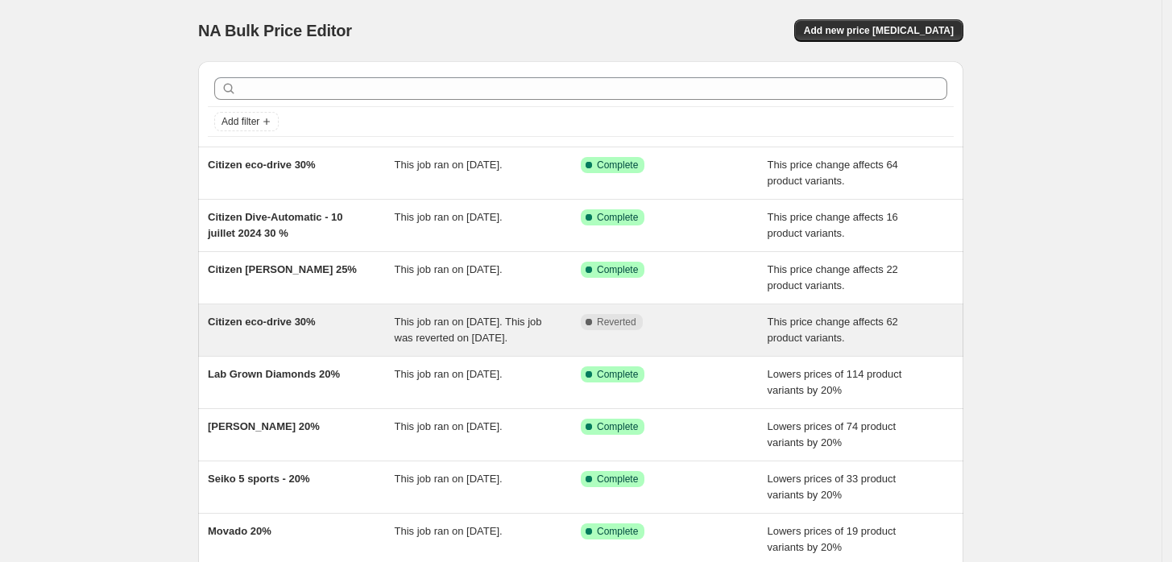
click at [761, 346] on div "Complete Reverted" at bounding box center [674, 330] width 187 height 32
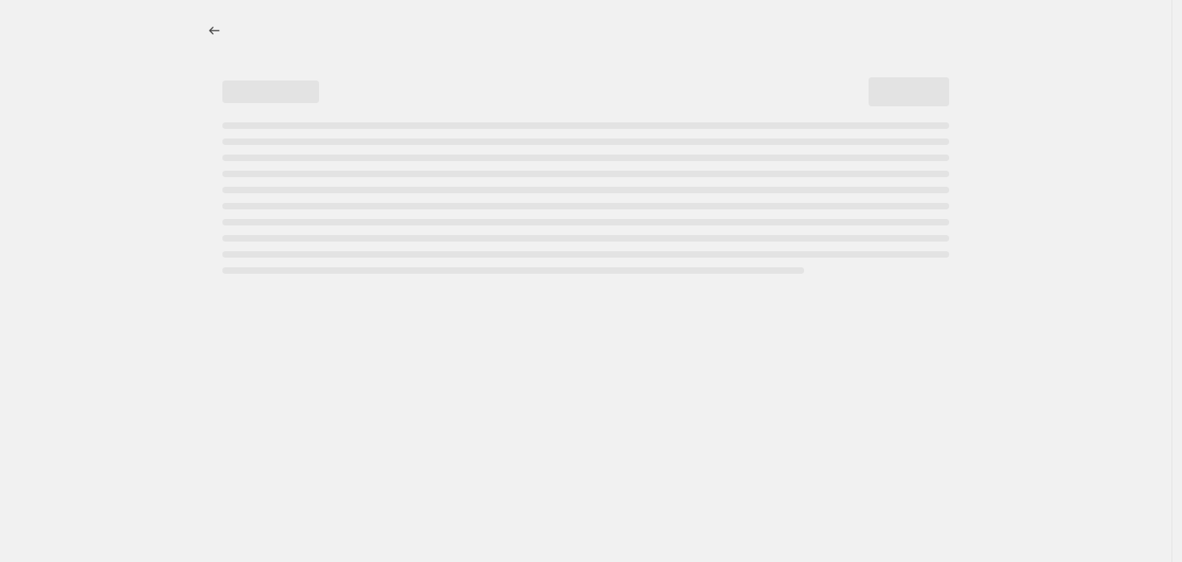
select select "pcap"
select select "no_change"
select select "collection"
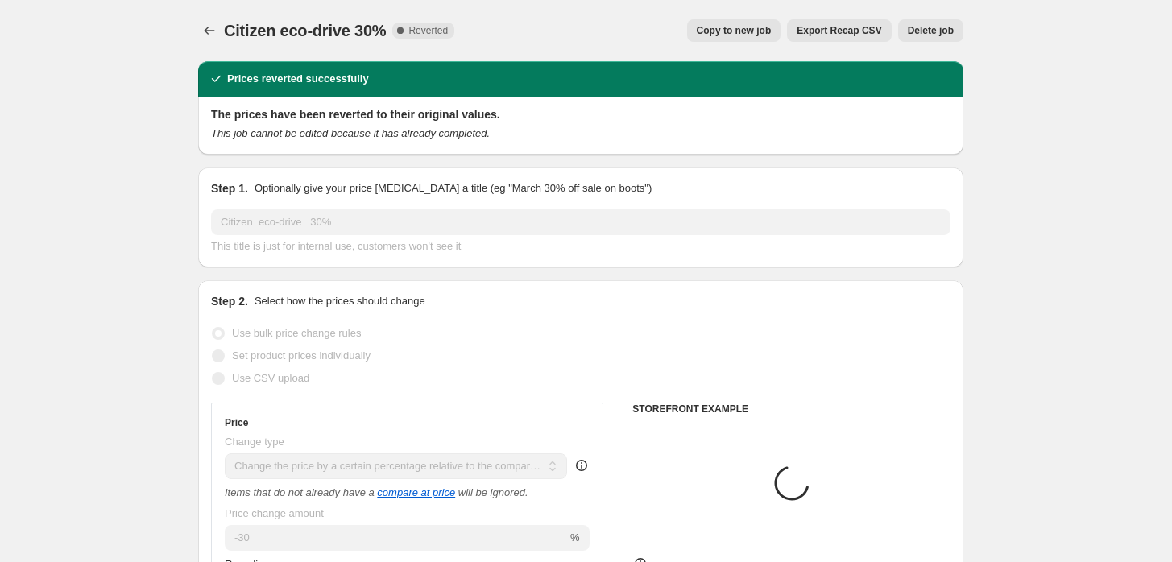
click at [928, 29] on span "Delete job" at bounding box center [931, 30] width 46 height 13
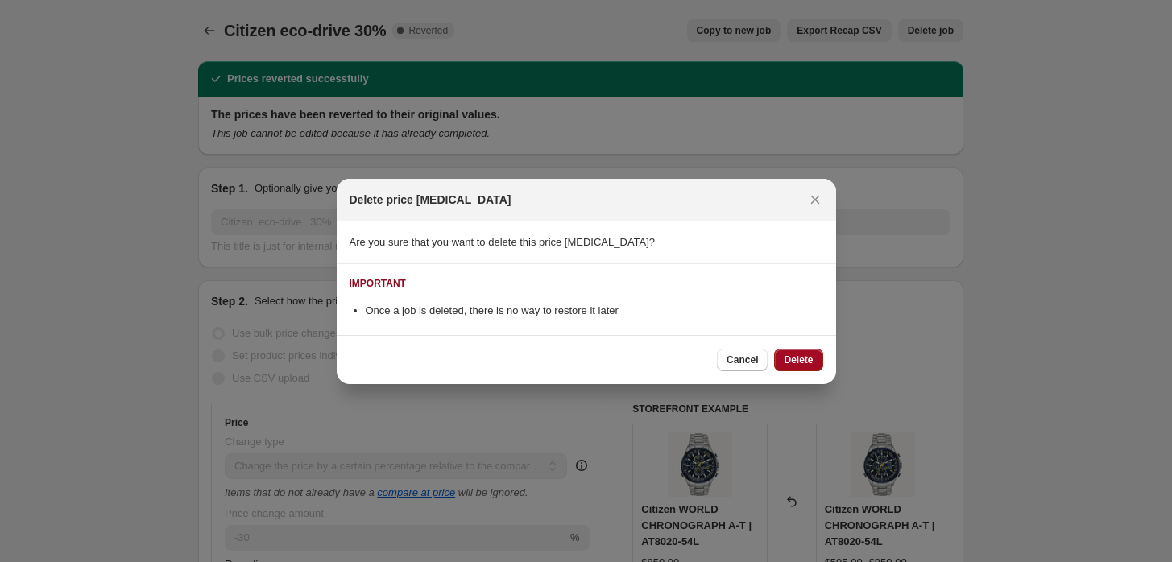
click at [787, 359] on span "Delete" at bounding box center [798, 360] width 29 height 13
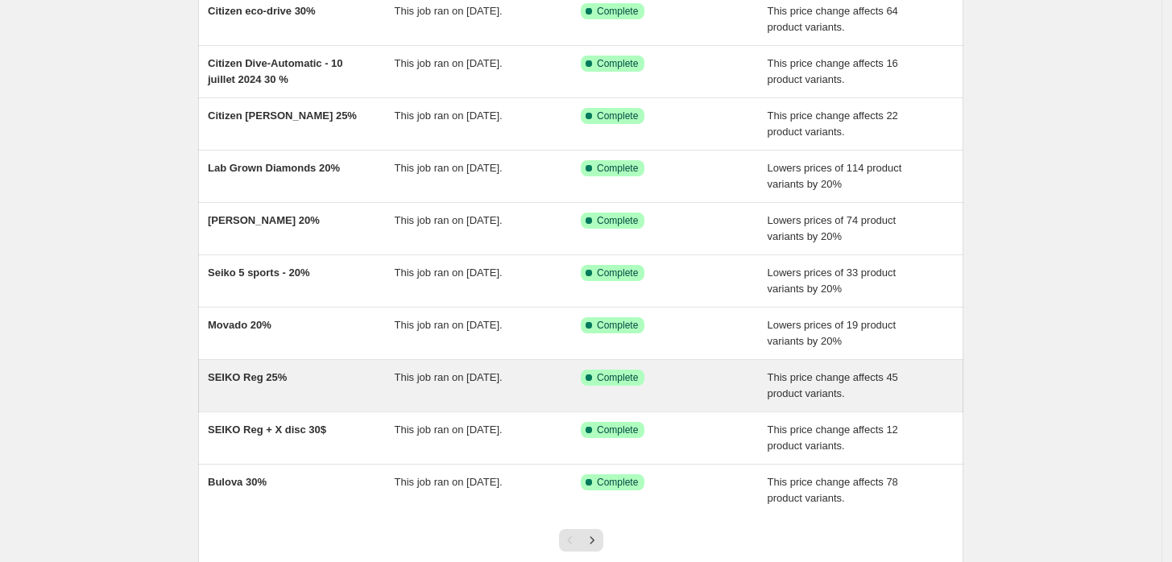
scroll to position [266, 0]
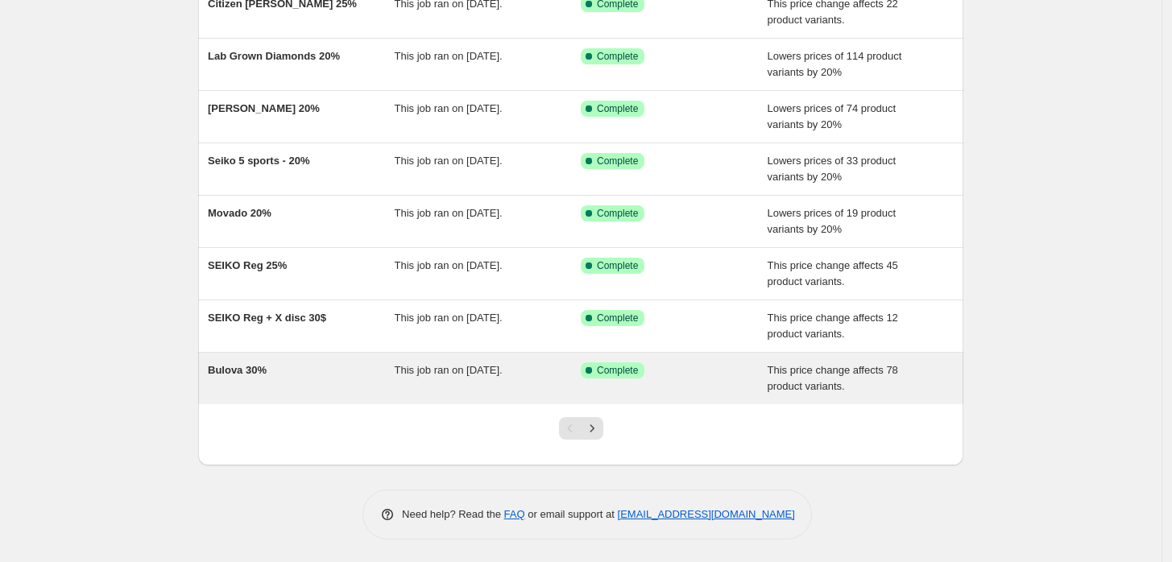
click at [475, 386] on div "This job ran on [DATE]." at bounding box center [488, 379] width 187 height 32
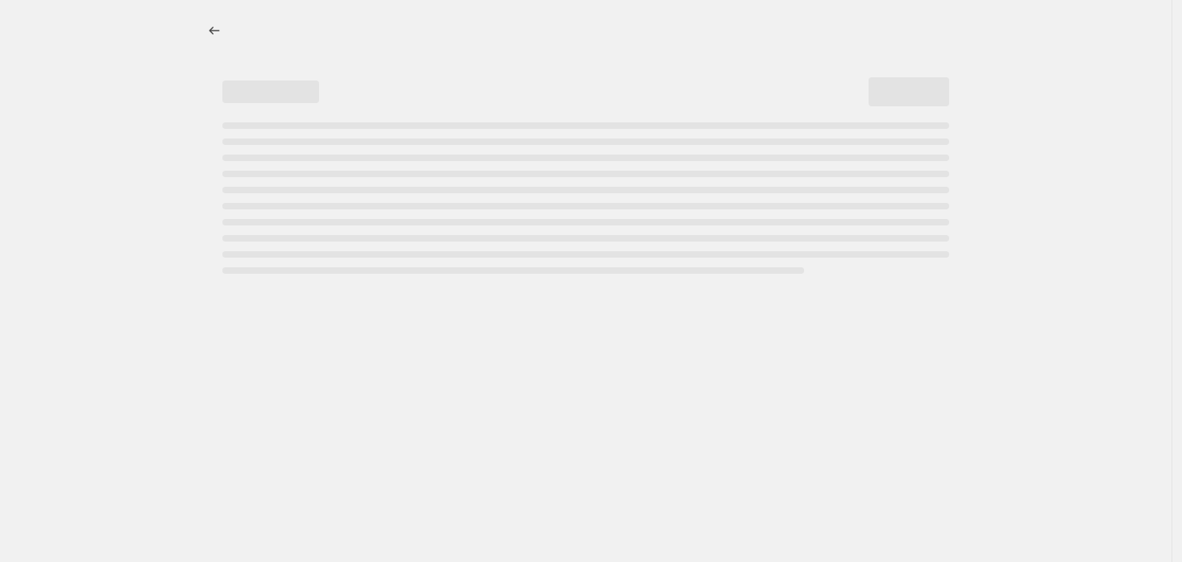
select select "pcap"
select select "no_change"
select select "vendor"
select select "product_status"
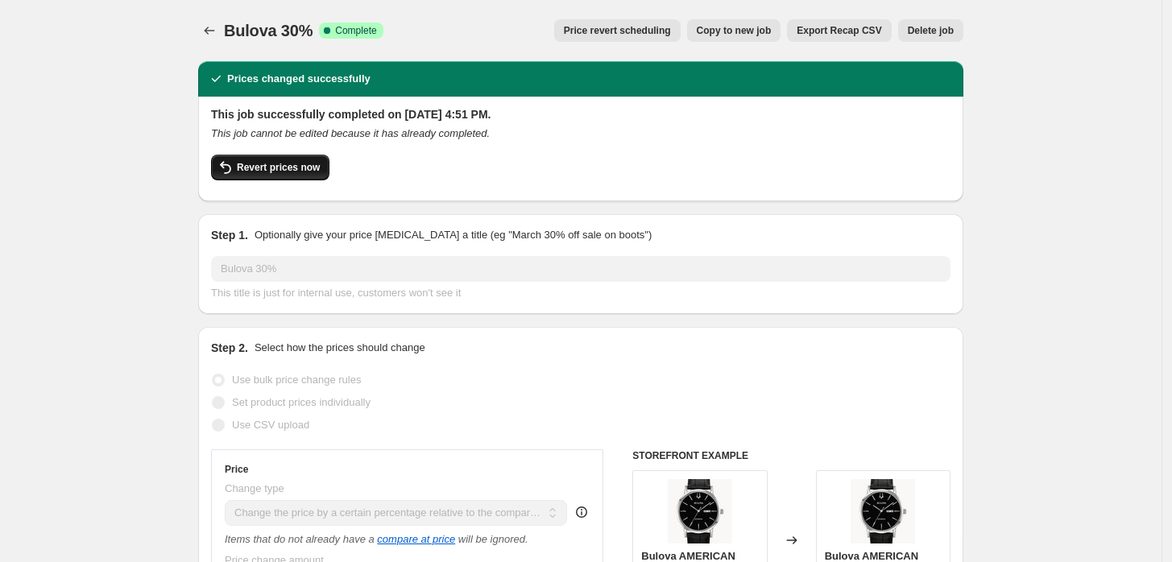
click at [283, 171] on span "Revert prices now" at bounding box center [278, 167] width 83 height 13
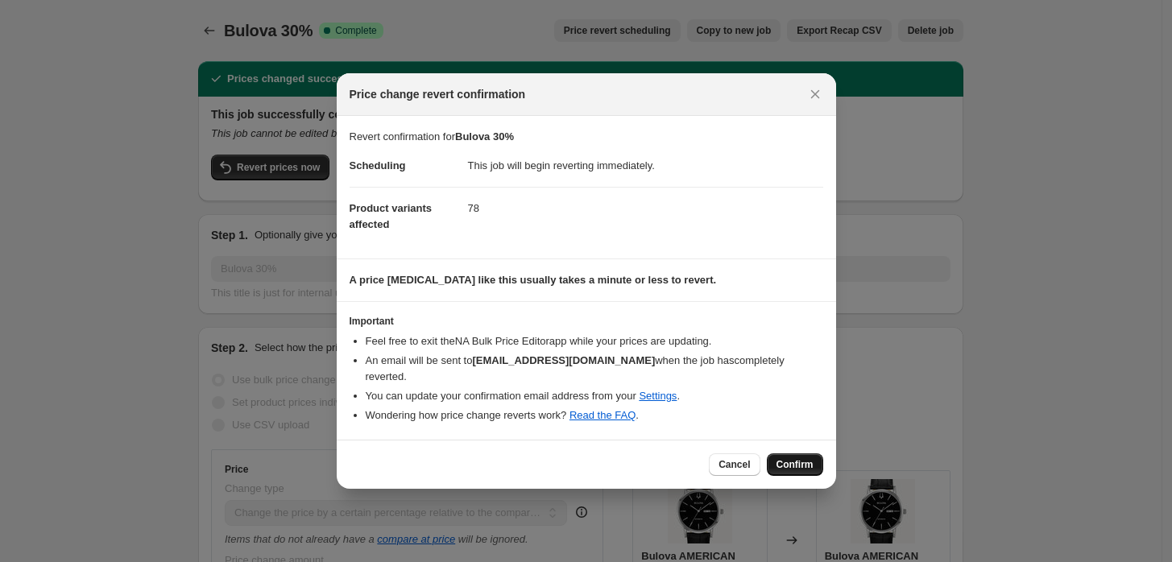
click at [812, 458] on span "Confirm" at bounding box center [795, 464] width 37 height 13
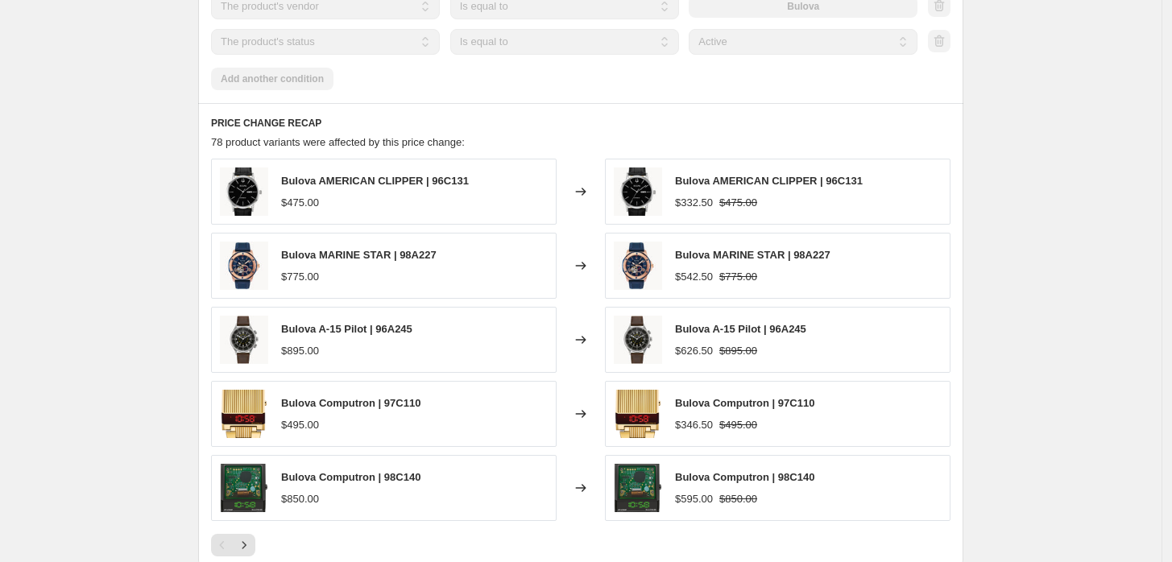
scroll to position [1253, 0]
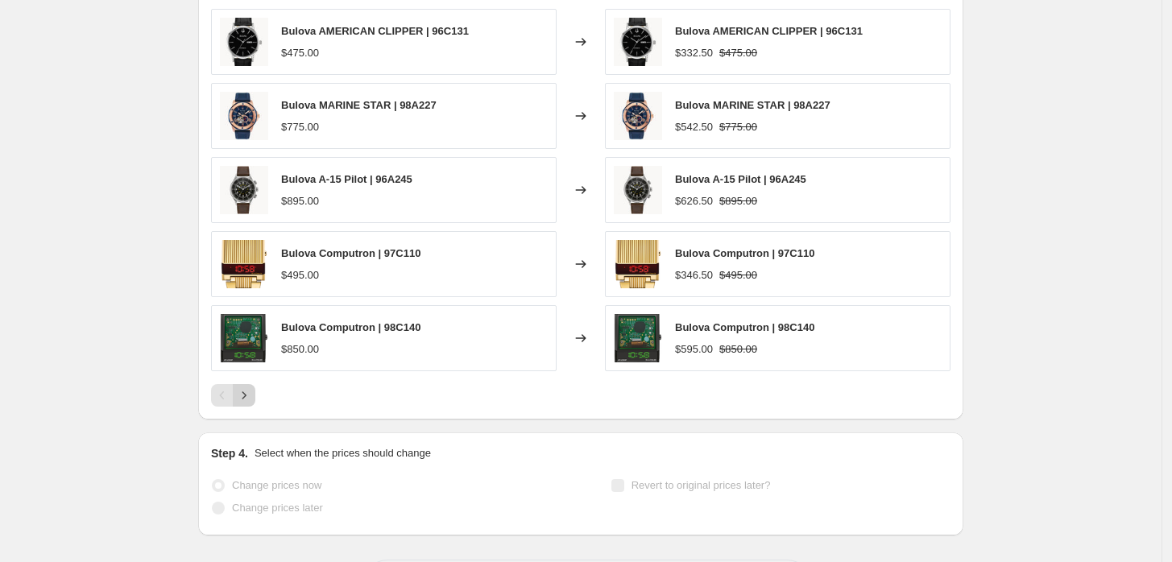
click at [249, 388] on icon "Next" at bounding box center [244, 396] width 16 height 16
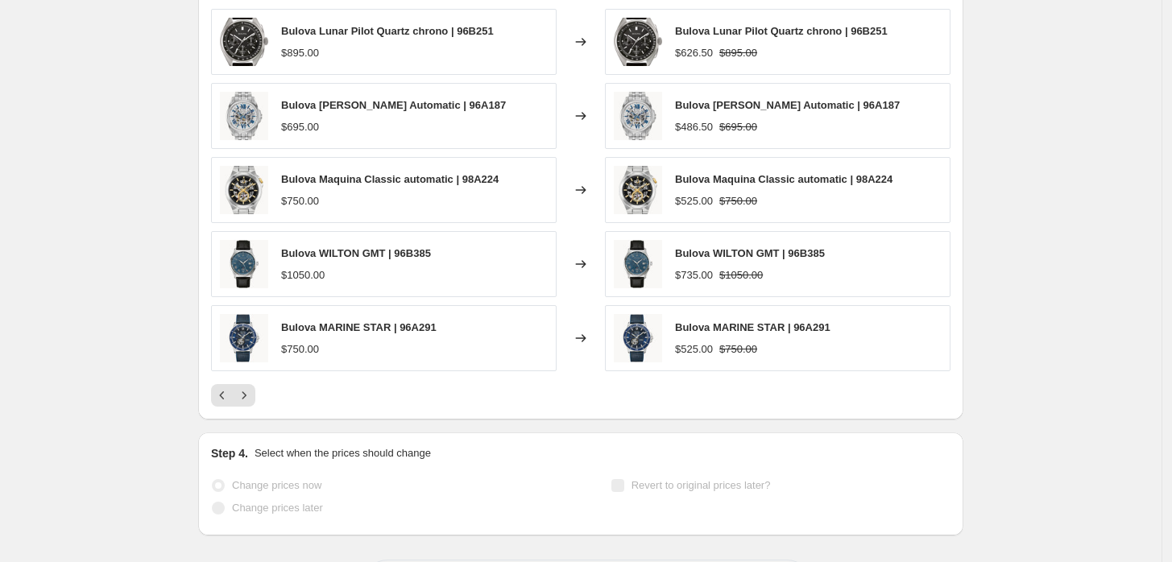
click at [251, 382] on div "Bulova Lunar Pilot Quartz chrono | 96B251 $895.00 Changed to Bulova Lunar Pilot…" at bounding box center [581, 208] width 740 height 398
click at [247, 391] on icon "Next" at bounding box center [244, 396] width 16 height 16
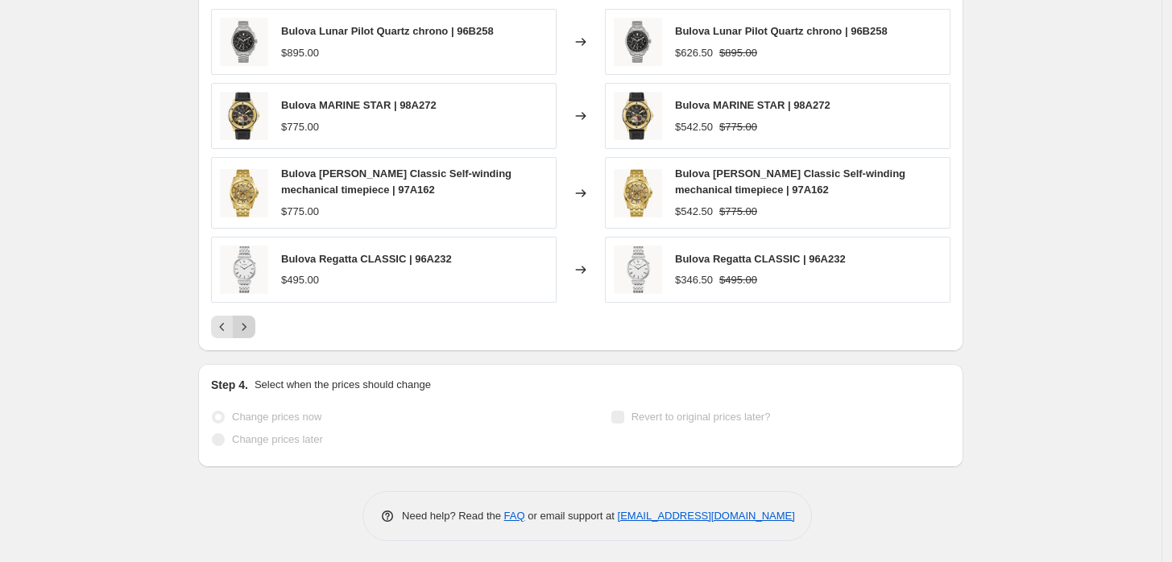
click at [247, 319] on icon "Next" at bounding box center [244, 327] width 16 height 16
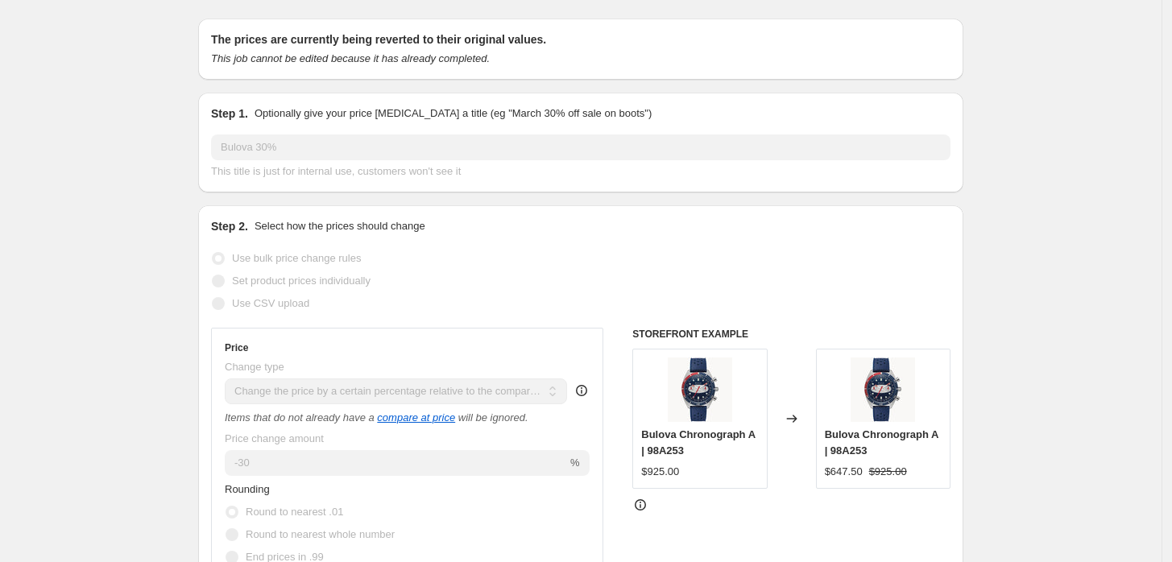
scroll to position [0, 0]
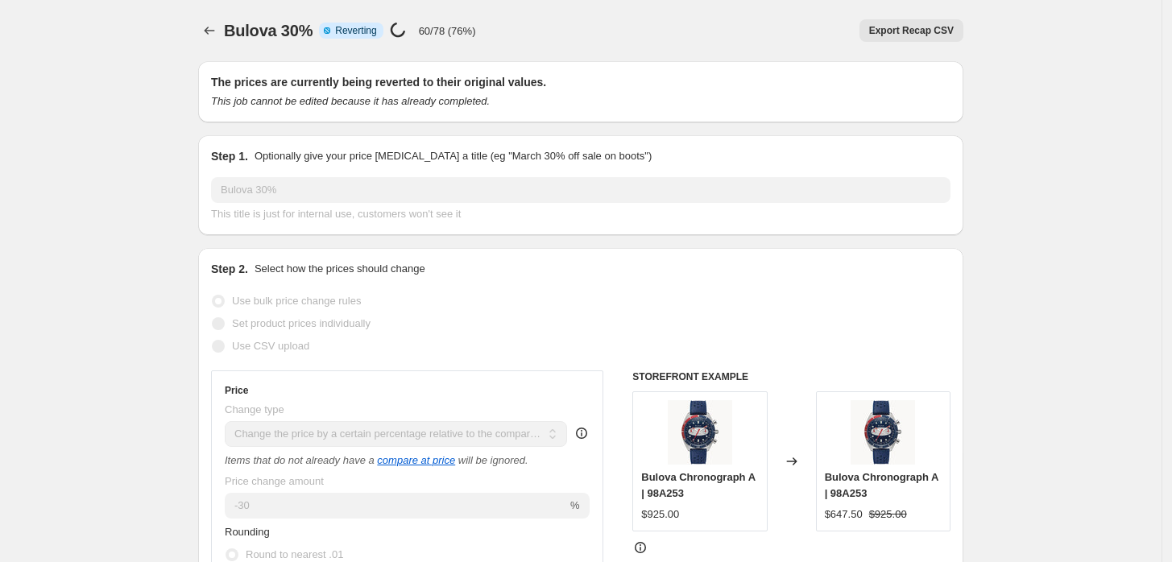
select select "pcap"
select select "no_change"
select select "vendor"
select select "product_status"
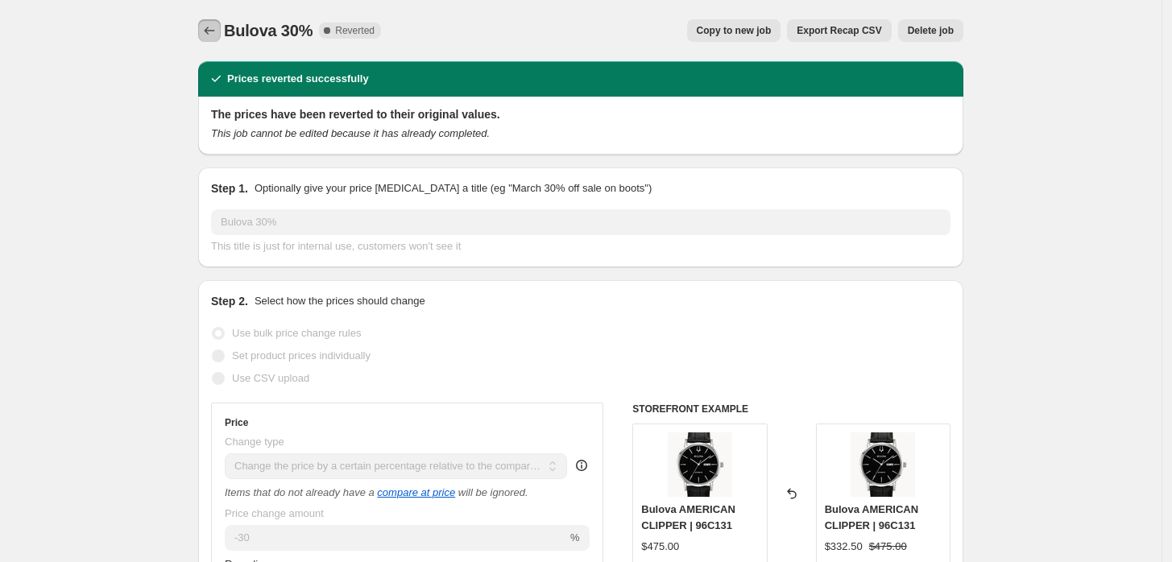
click at [217, 33] on icon "Price change jobs" at bounding box center [209, 31] width 16 height 16
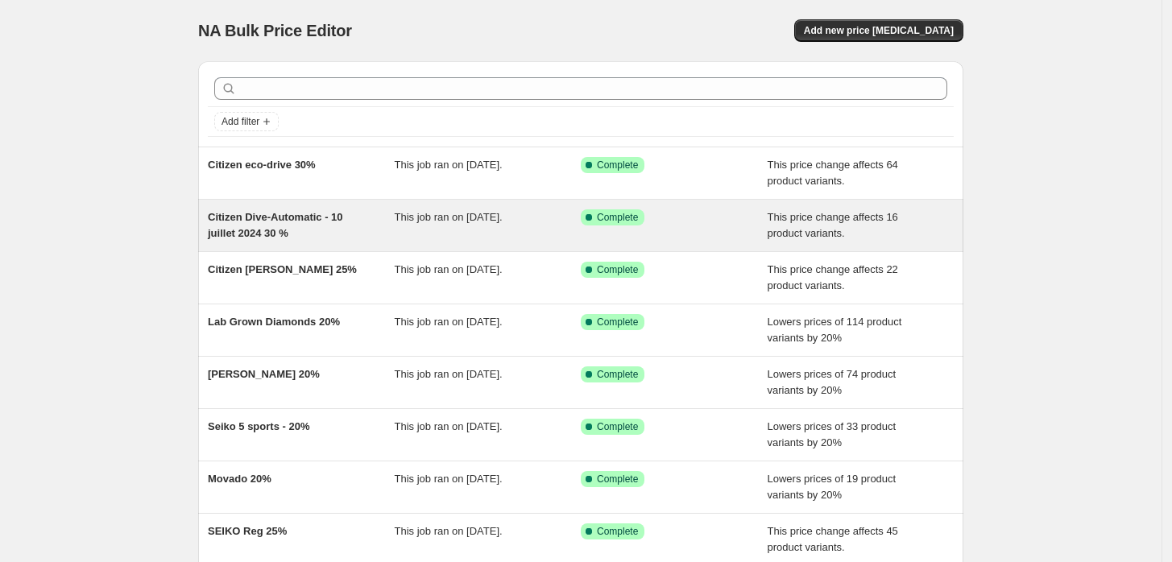
scroll to position [268, 0]
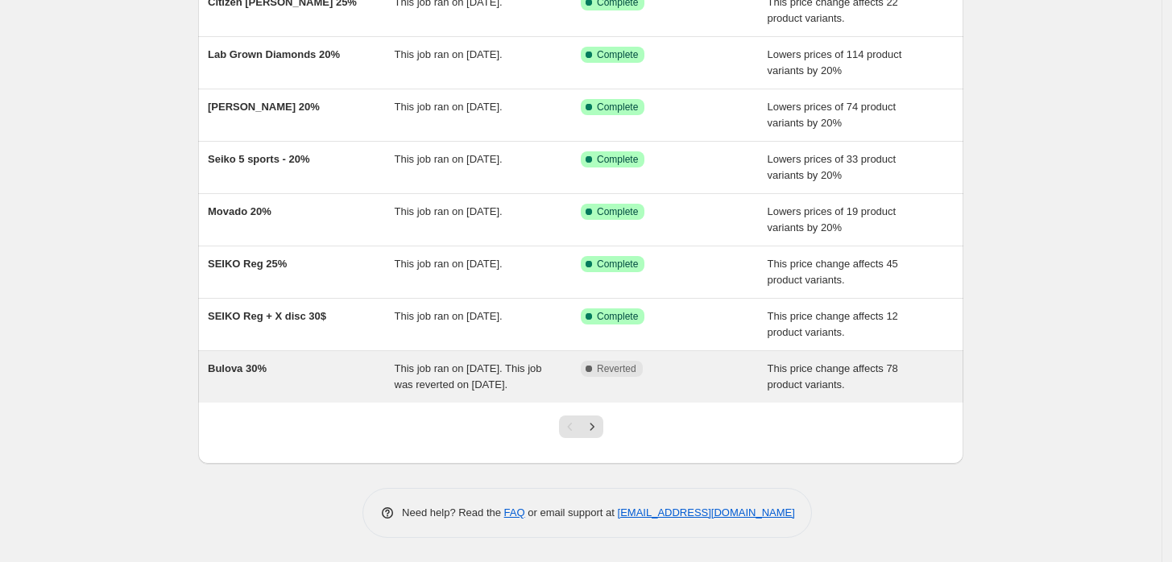
click at [451, 369] on span "This job ran on [DATE]. This job was reverted on [DATE]." at bounding box center [468, 377] width 147 height 28
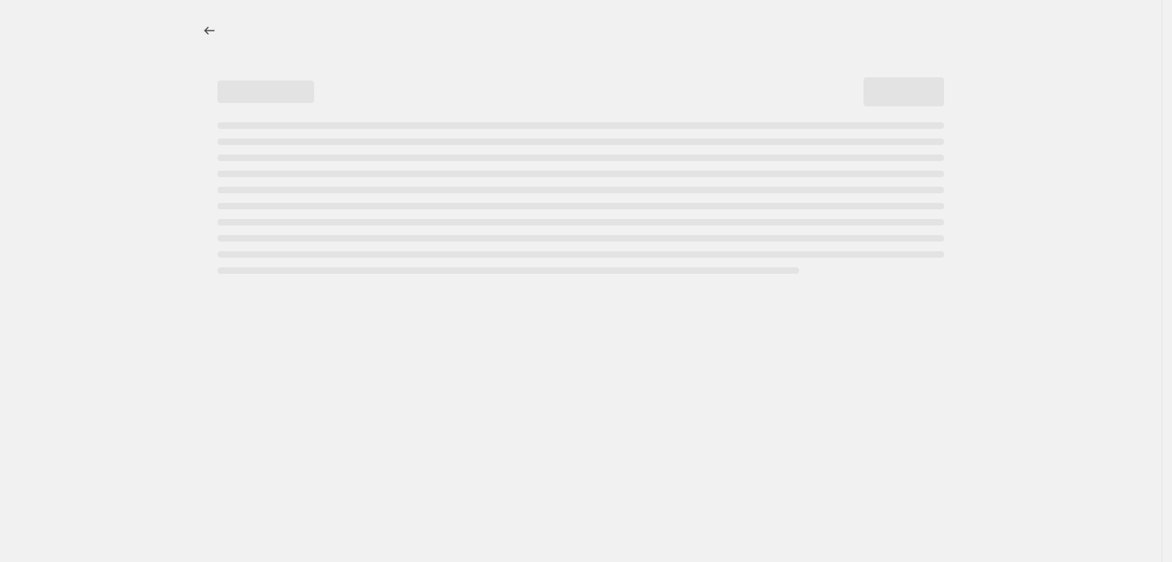
select select "pcap"
select select "no_change"
select select "vendor"
select select "product_status"
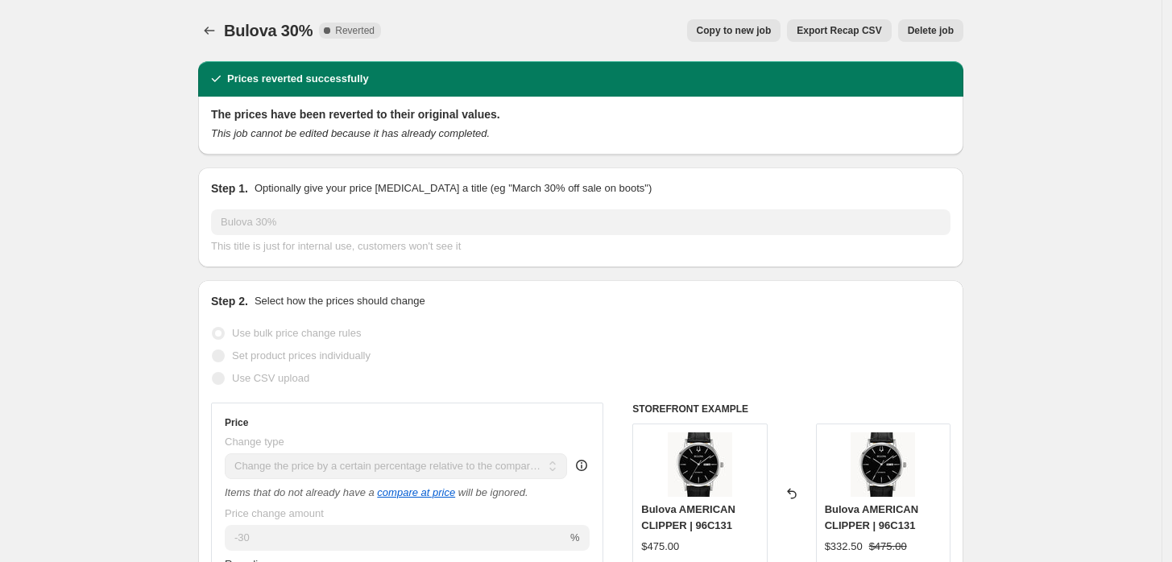
click at [736, 31] on span "Copy to new job" at bounding box center [734, 30] width 75 height 13
select select "pcap"
select select "no_change"
select select "vendor"
select select "product_status"
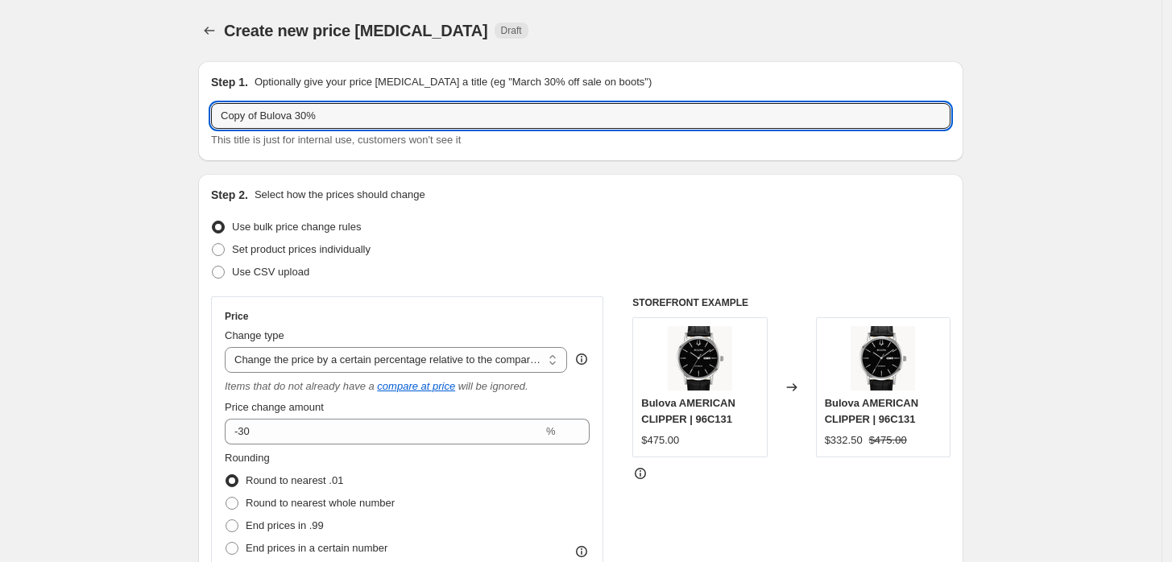
drag, startPoint x: 265, startPoint y: 114, endPoint x: -97, endPoint y: 111, distance: 361.8
click at [0, 111] on html "Home Settings Plans Skip to content Create new price [MEDICAL_DATA]. This page …" at bounding box center [586, 281] width 1172 height 562
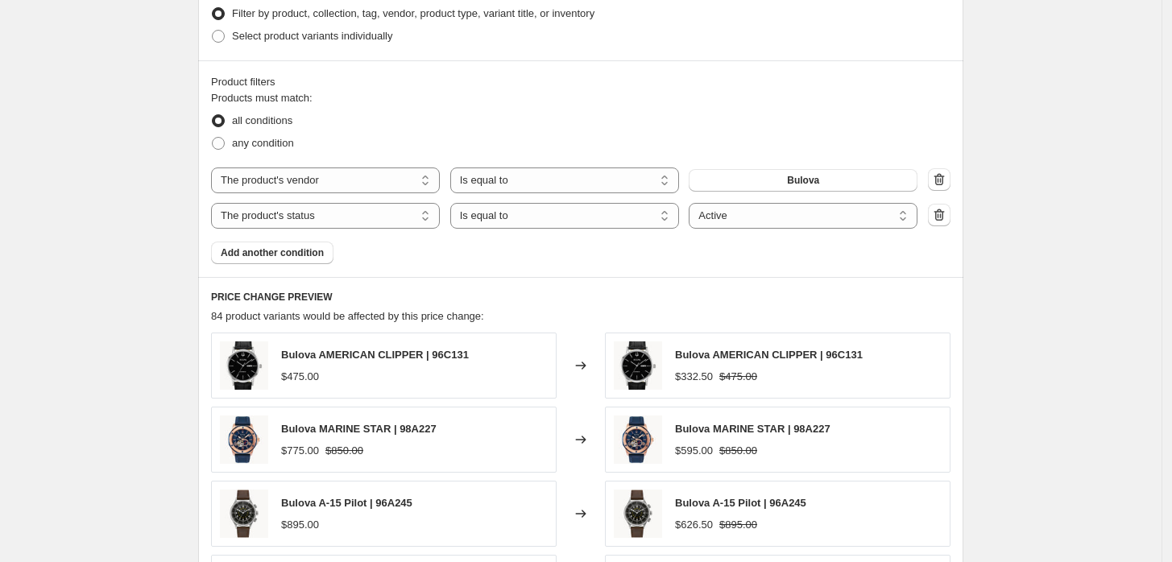
scroll to position [895, 0]
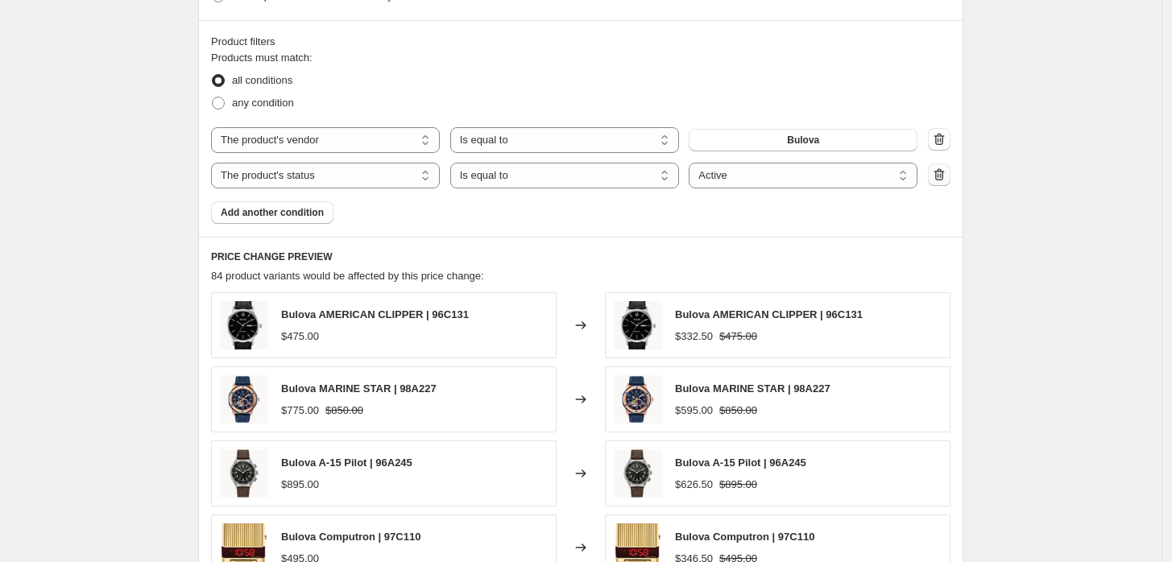
type input "Bulova 30%"
click at [945, 177] on icon "button" at bounding box center [940, 174] width 10 height 12
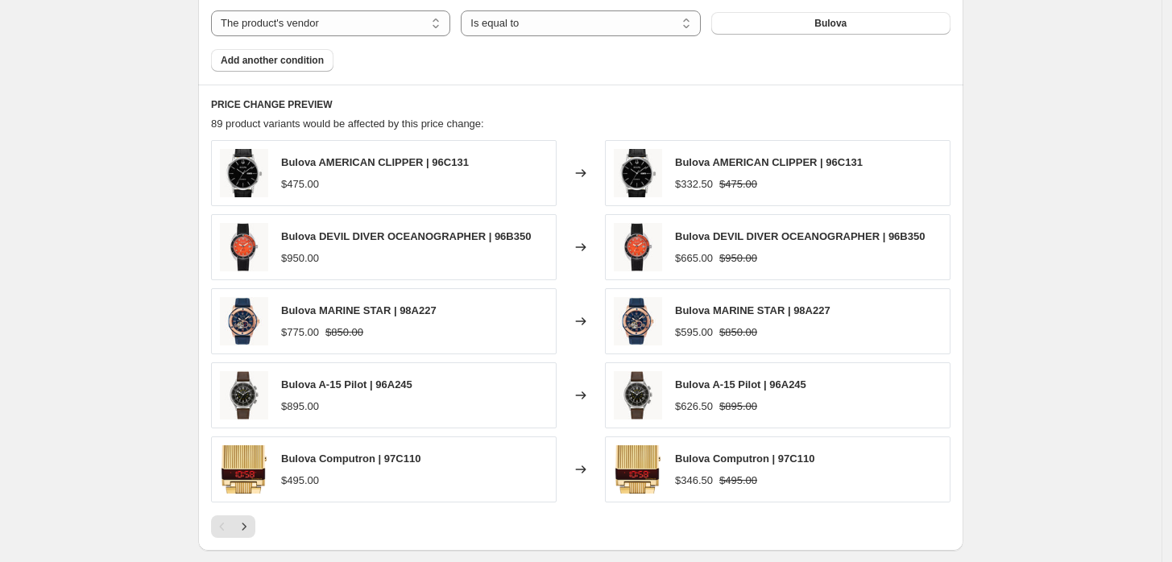
scroll to position [802, 0]
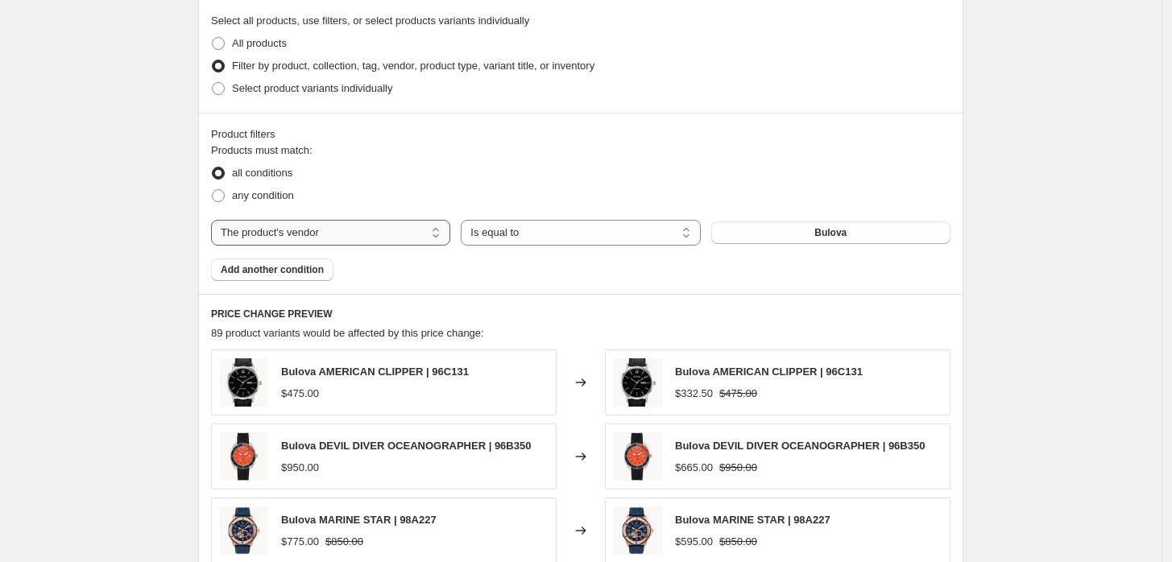
click at [357, 231] on select "The product The product's collection The product's tag The product's vendor The…" at bounding box center [330, 233] width 239 height 26
select select "collection"
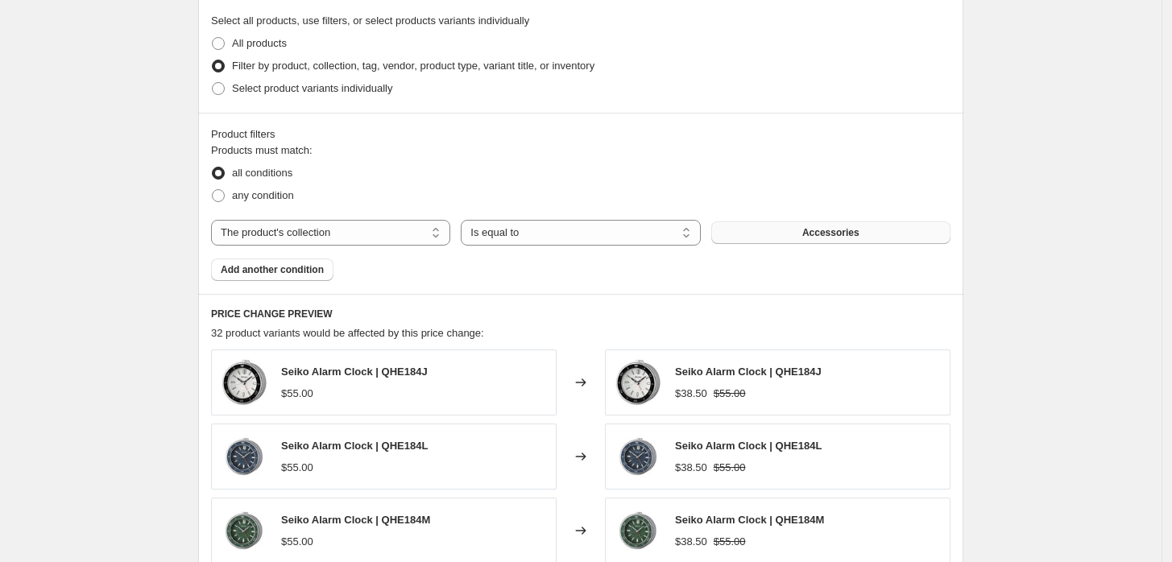
click at [831, 238] on span "Accessories" at bounding box center [830, 232] width 57 height 13
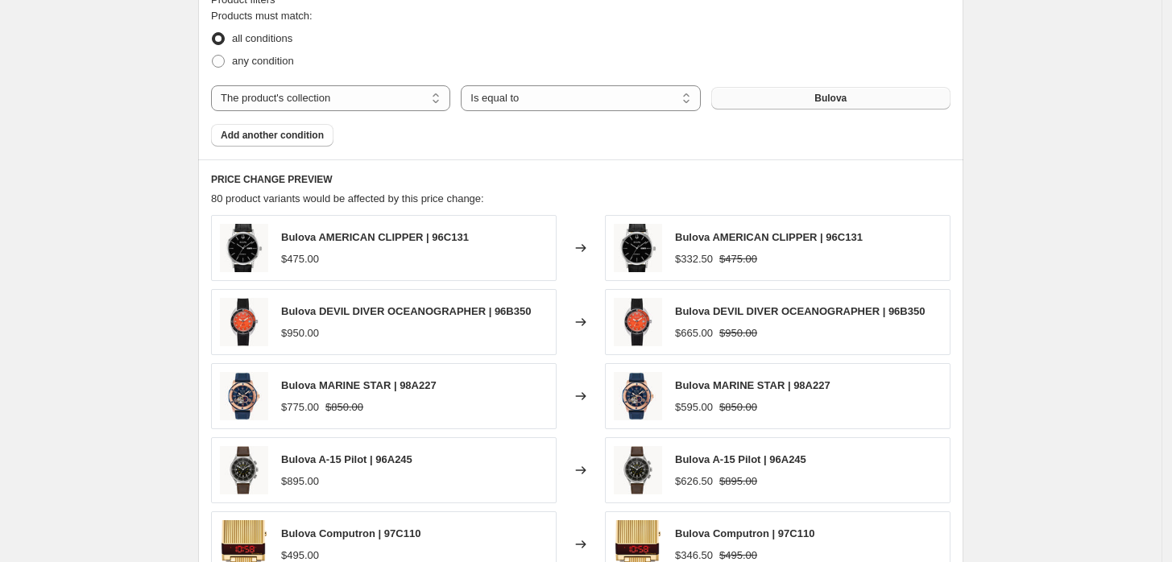
scroll to position [1160, 0]
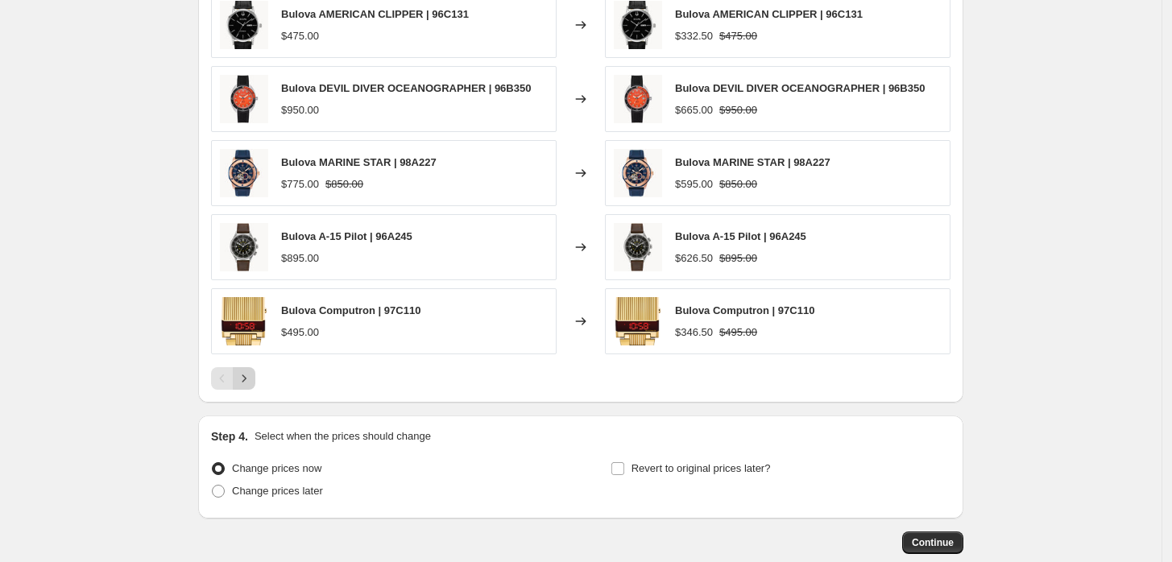
click at [251, 375] on icon "Next" at bounding box center [244, 379] width 16 height 16
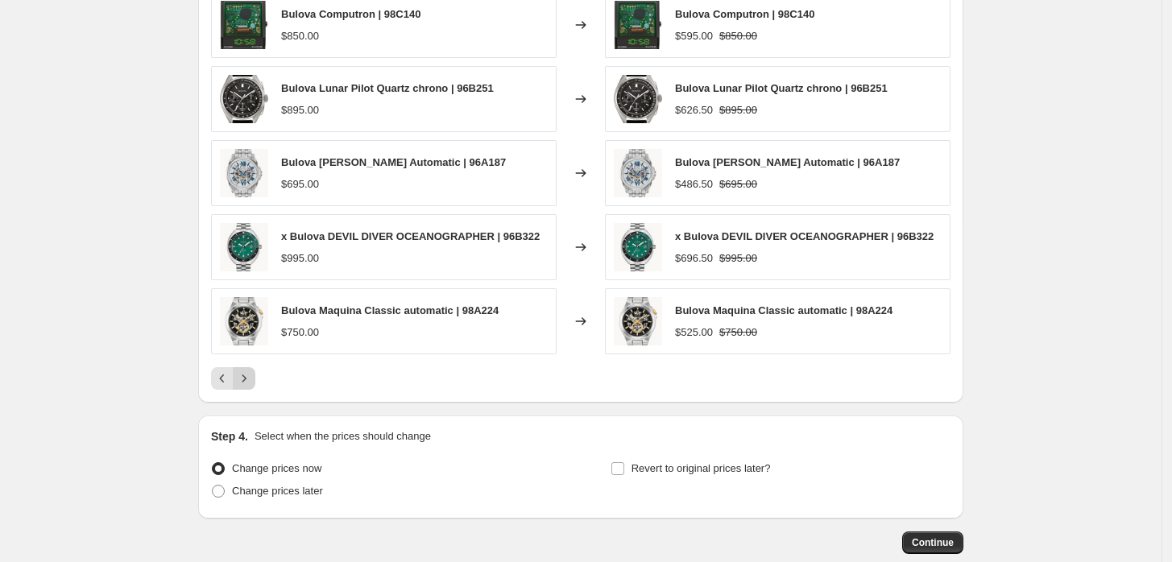
click at [252, 375] on icon "Next" at bounding box center [244, 379] width 16 height 16
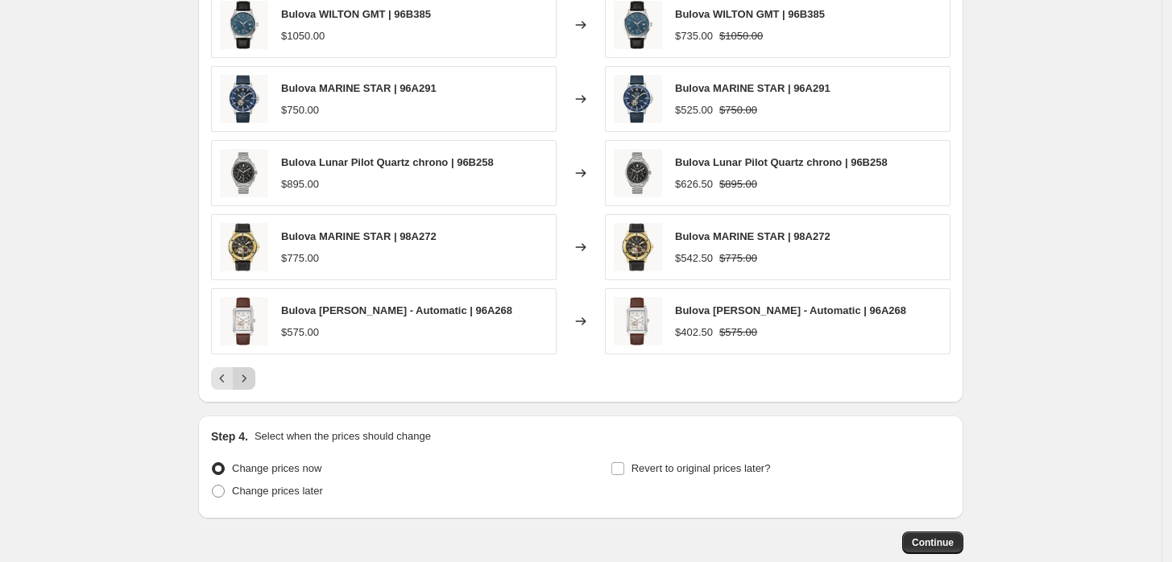
click at [252, 375] on icon "Next" at bounding box center [244, 379] width 16 height 16
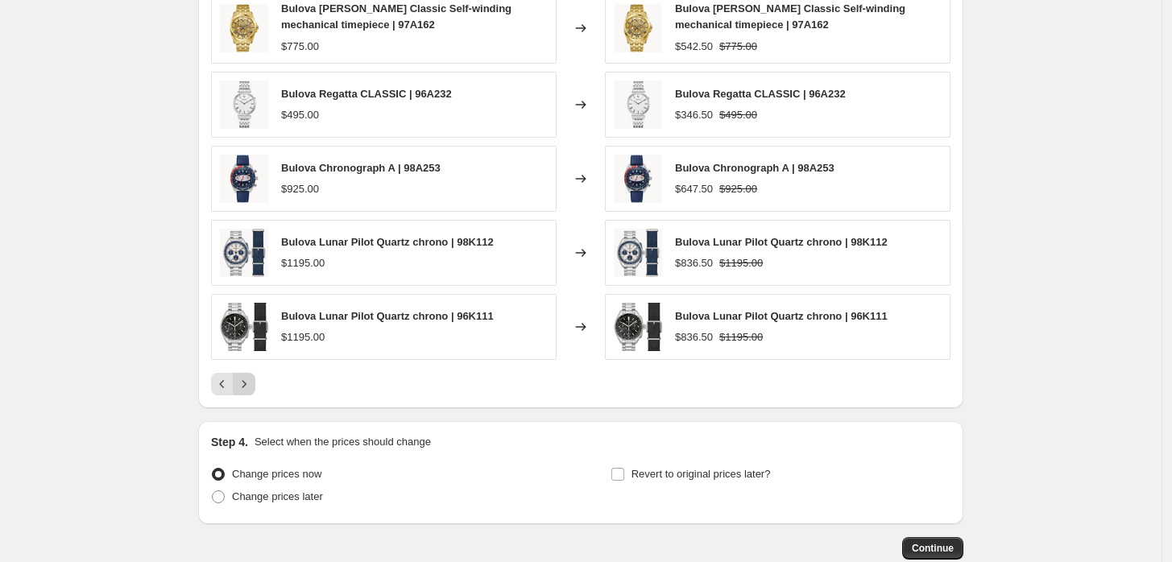
click at [254, 375] on button "Next" at bounding box center [244, 384] width 23 height 23
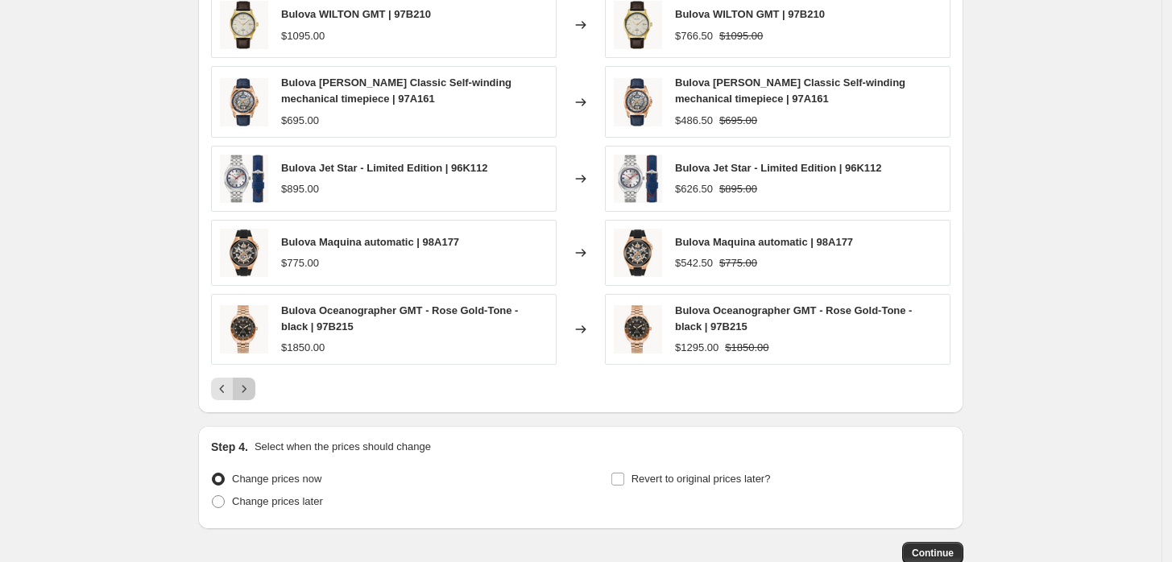
click at [247, 388] on icon "Next" at bounding box center [244, 389] width 16 height 16
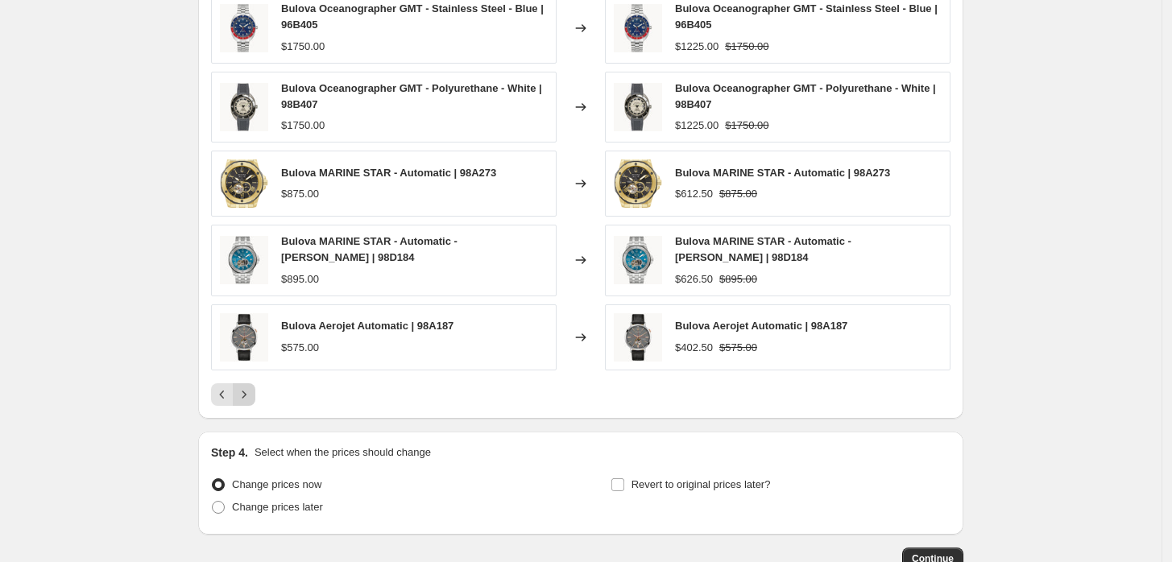
click at [247, 388] on icon "Next" at bounding box center [244, 395] width 16 height 16
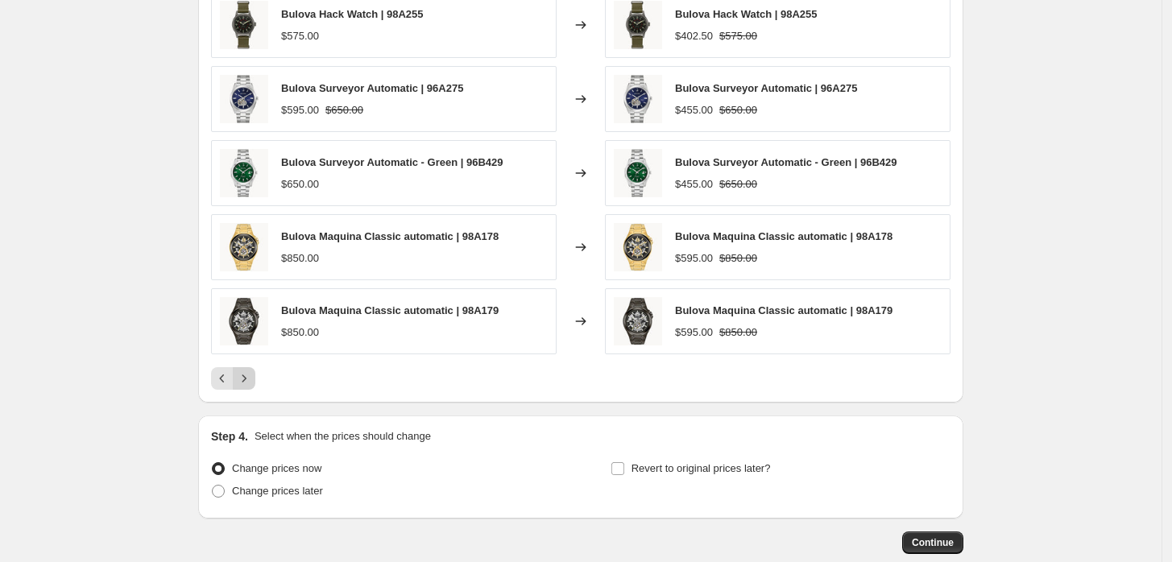
click at [247, 388] on button "Next" at bounding box center [244, 378] width 23 height 23
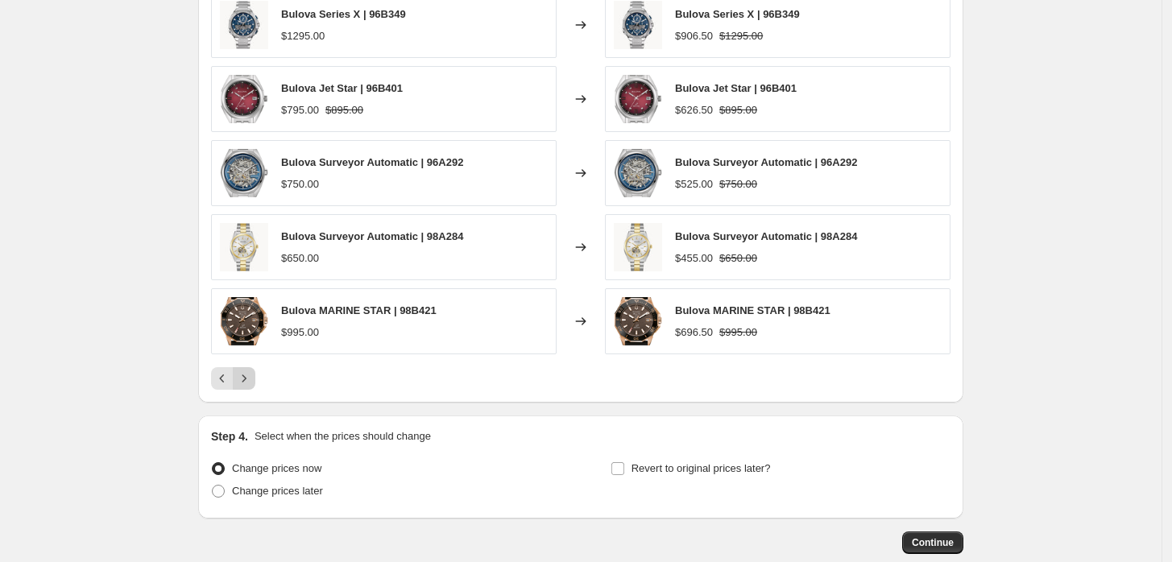
click at [252, 377] on icon "Next" at bounding box center [244, 379] width 16 height 16
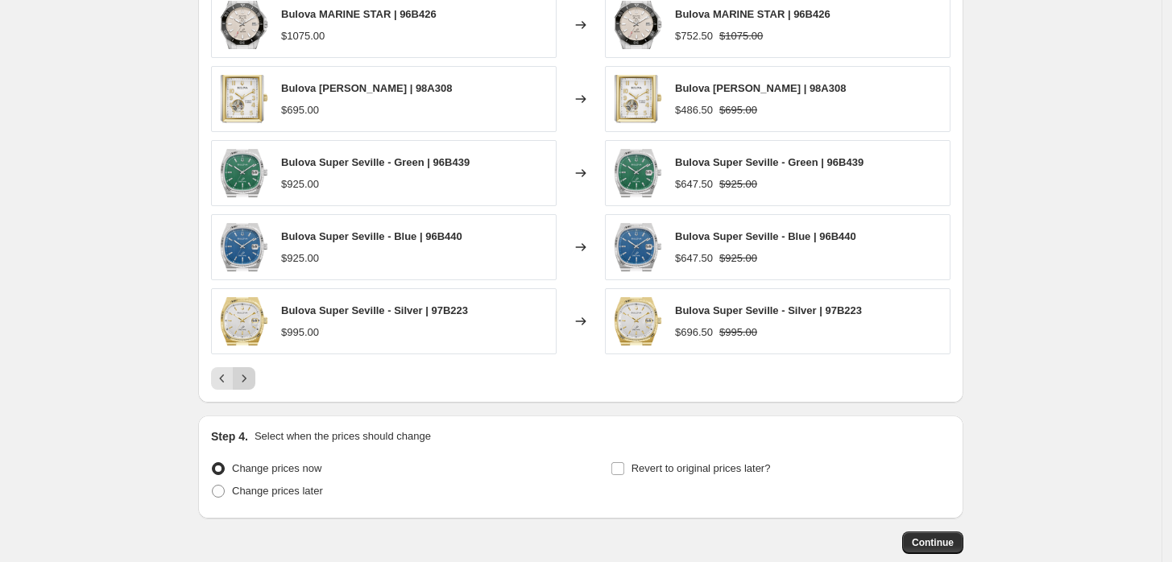
click at [252, 377] on icon "Next" at bounding box center [244, 379] width 16 height 16
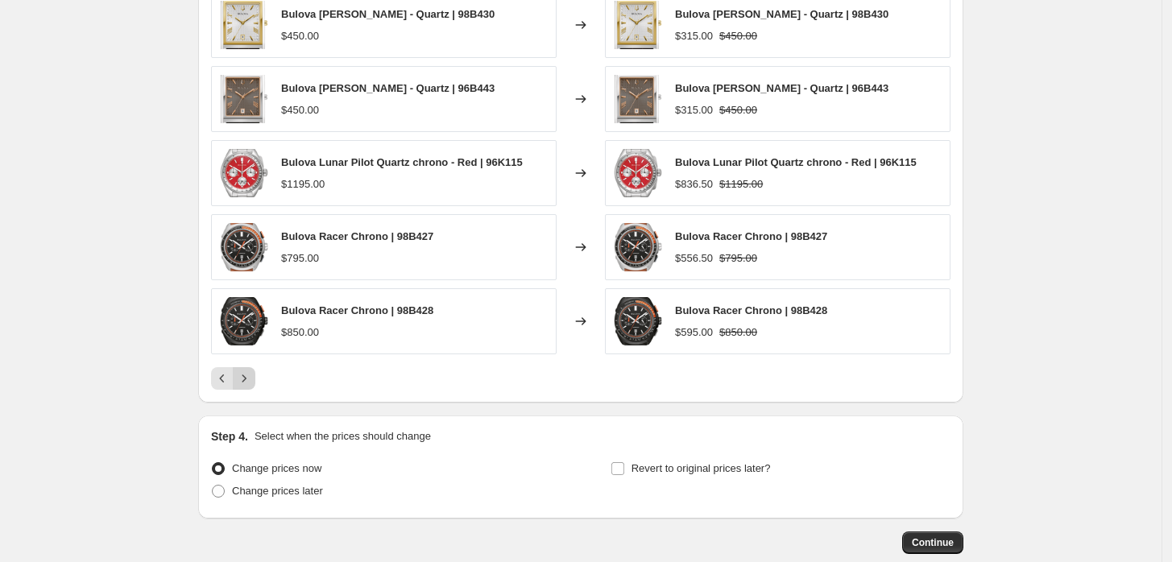
click at [252, 377] on icon "Next" at bounding box center [244, 379] width 16 height 16
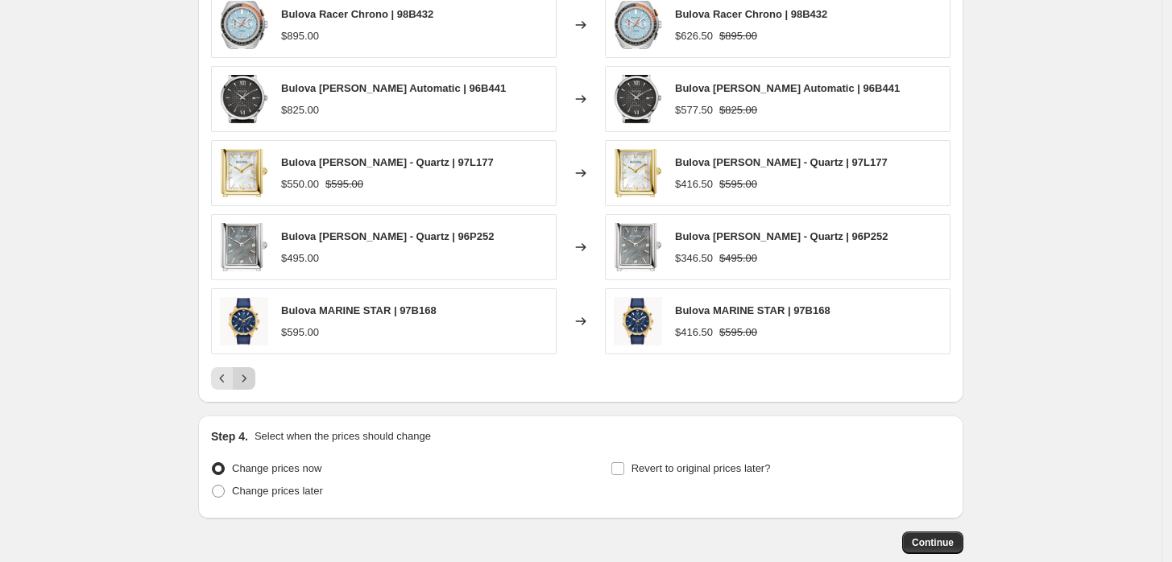
click at [252, 377] on icon "Next" at bounding box center [244, 379] width 16 height 16
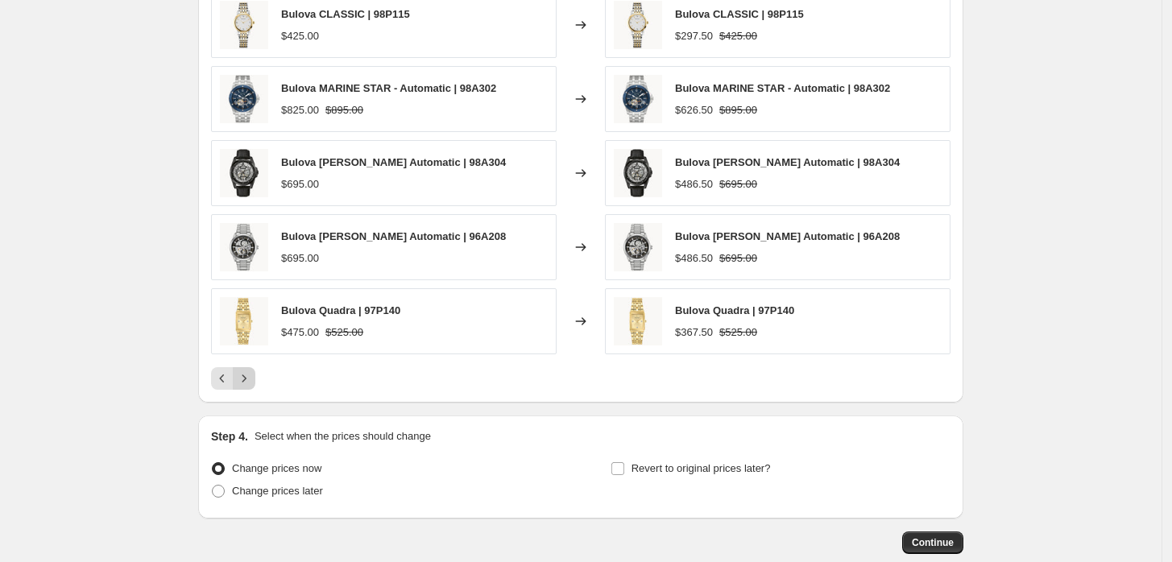
click at [252, 377] on icon "Next" at bounding box center [244, 379] width 16 height 16
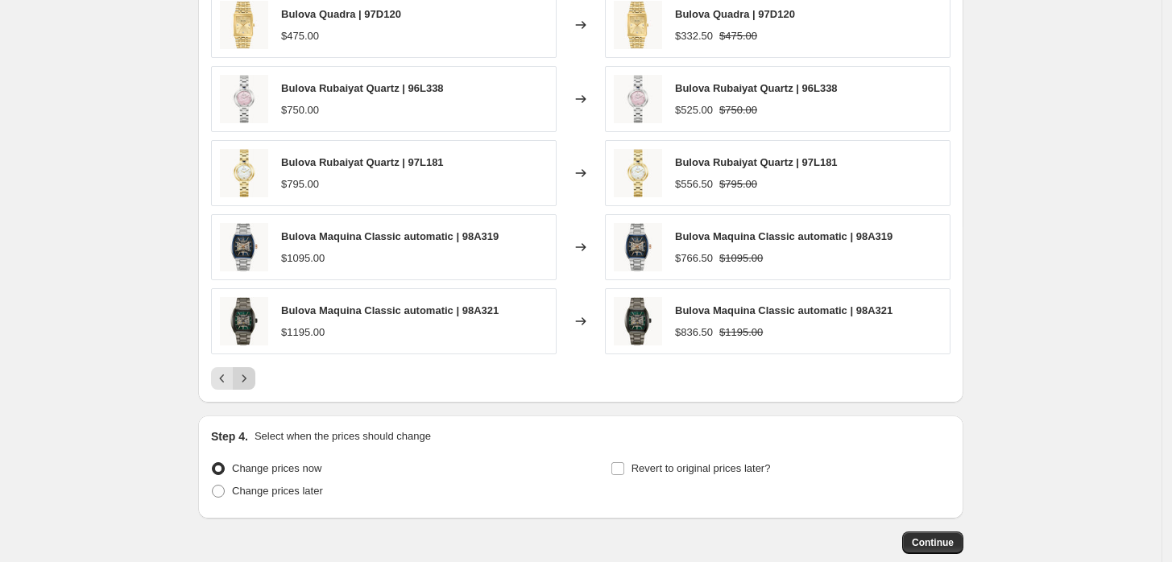
click at [252, 377] on icon "Next" at bounding box center [244, 379] width 16 height 16
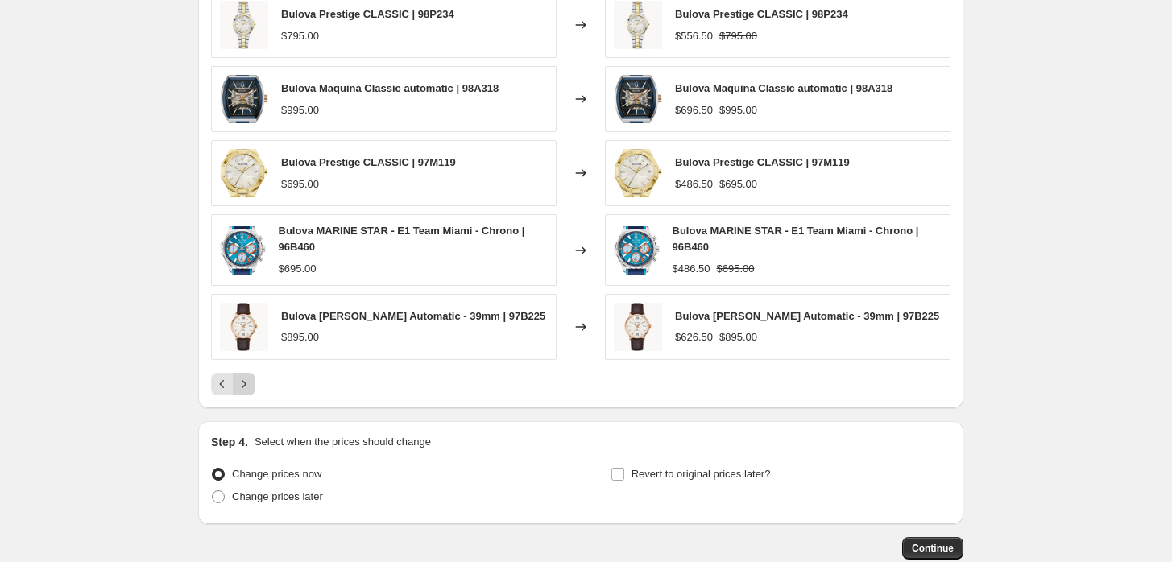
click at [252, 376] on icon "Next" at bounding box center [244, 384] width 16 height 16
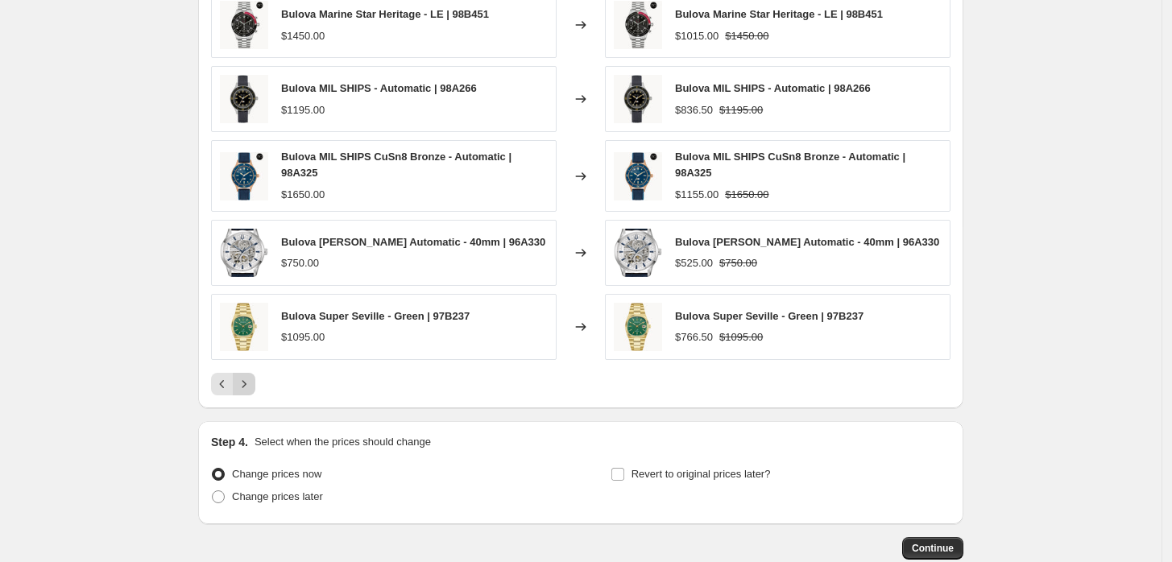
click at [252, 376] on icon "Next" at bounding box center [244, 384] width 16 height 16
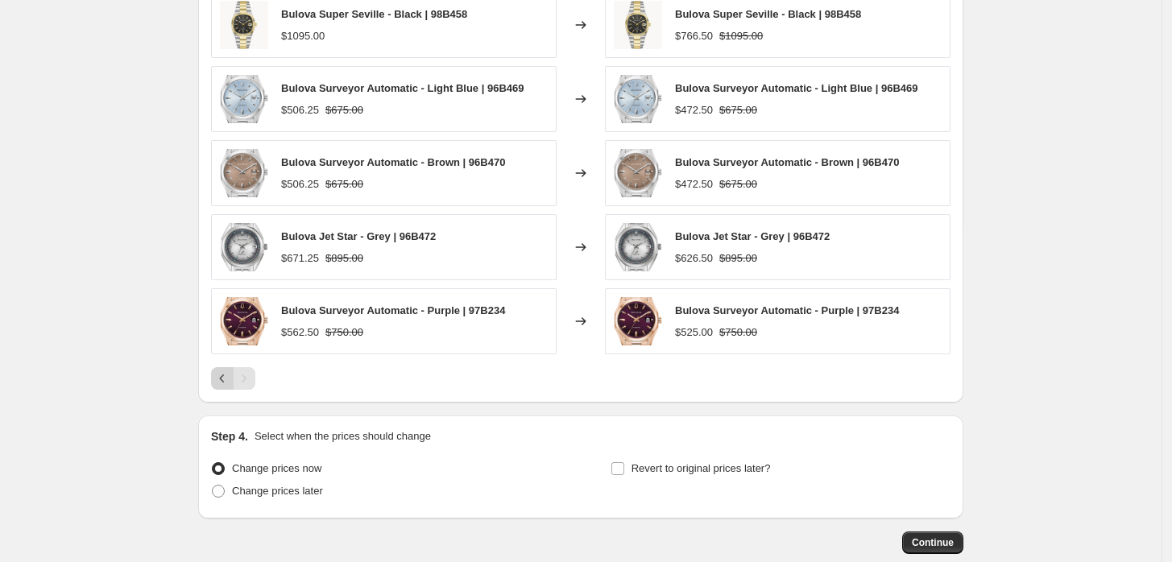
click at [230, 377] on icon "Previous" at bounding box center [222, 379] width 16 height 16
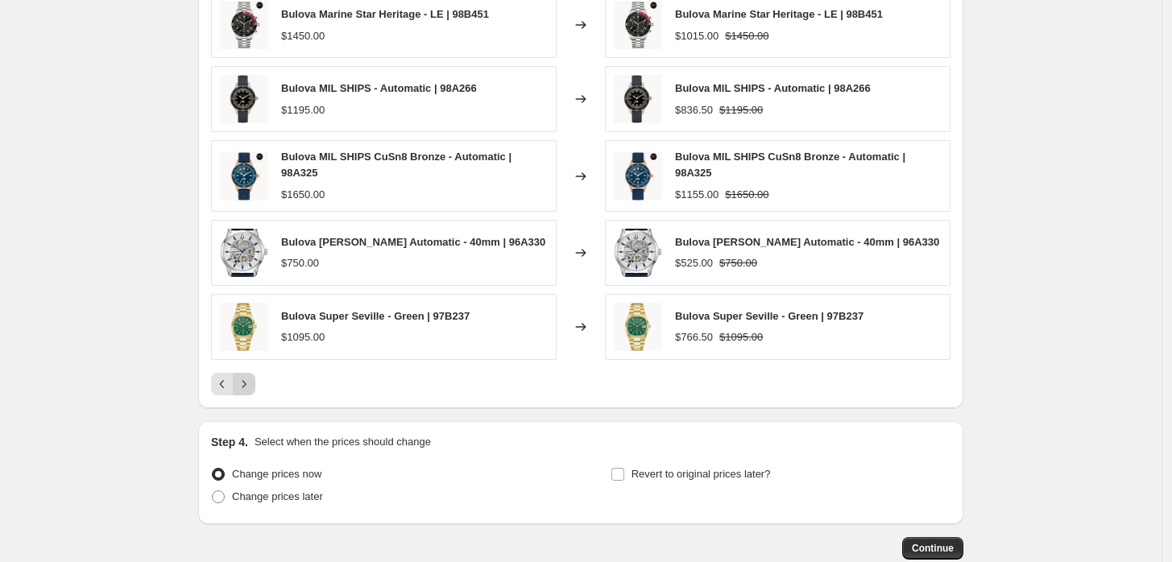
click at [245, 376] on icon "Next" at bounding box center [244, 384] width 16 height 16
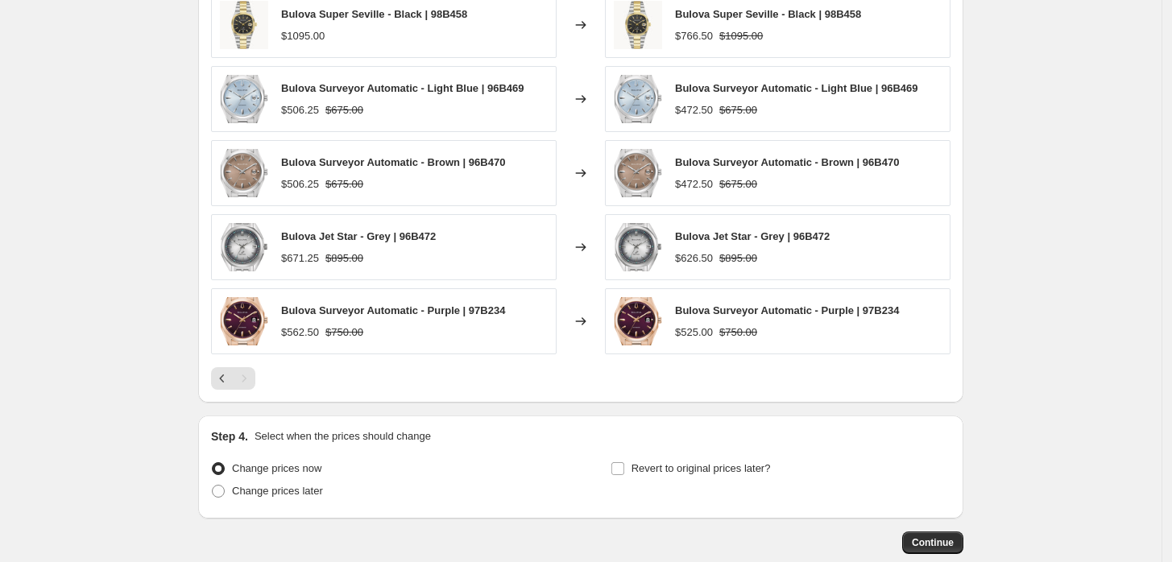
scroll to position [1250, 0]
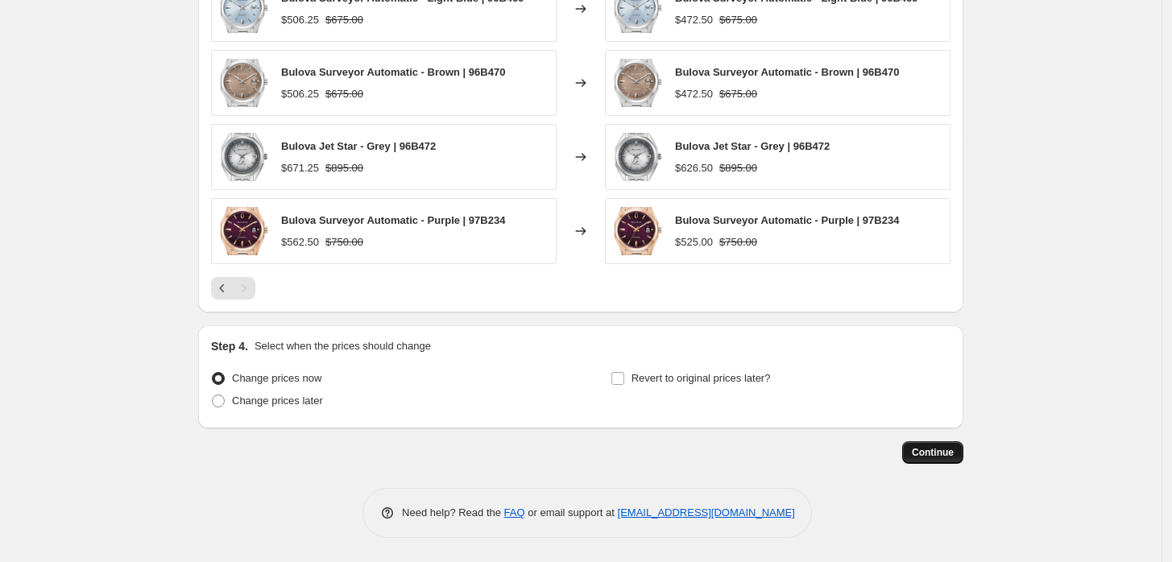
click at [938, 454] on span "Continue" at bounding box center [933, 452] width 42 height 13
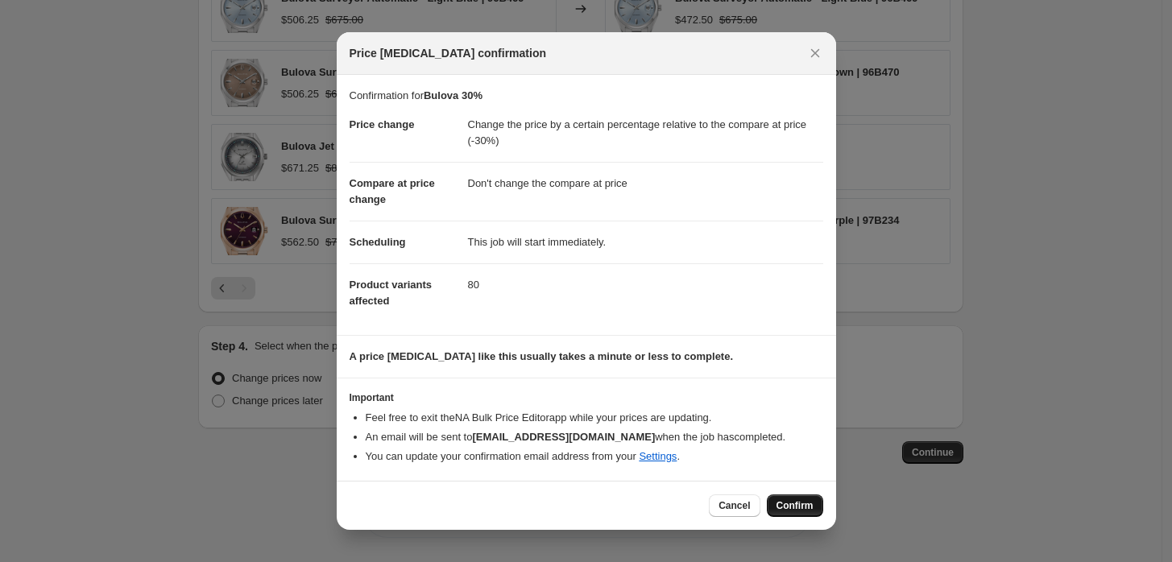
click at [807, 506] on span "Confirm" at bounding box center [795, 506] width 37 height 13
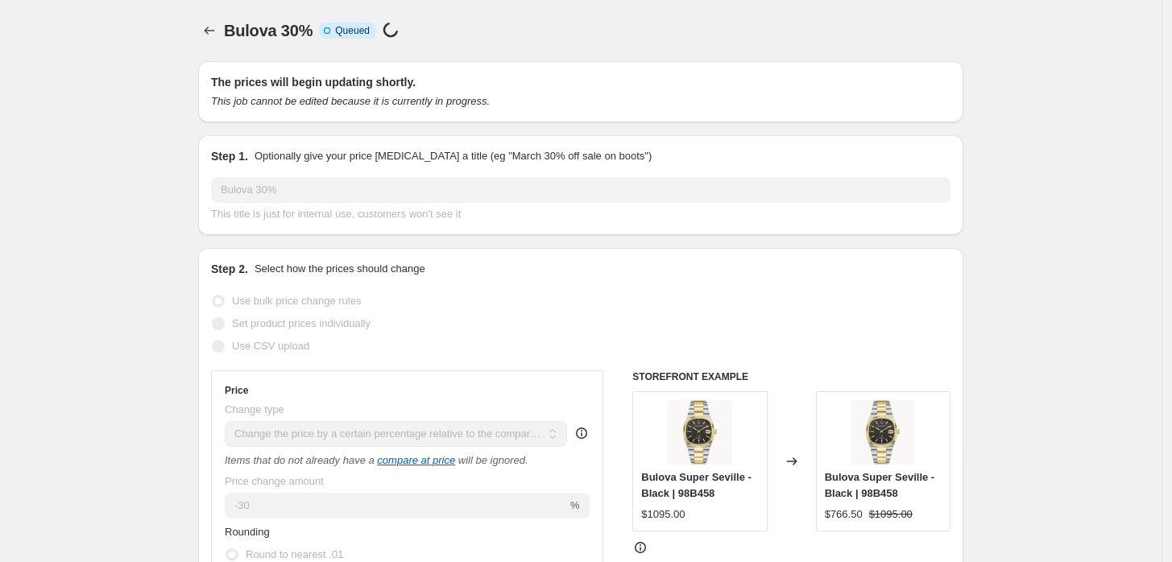
scroll to position [1250, 0]
